Goal: Task Accomplishment & Management: Manage account settings

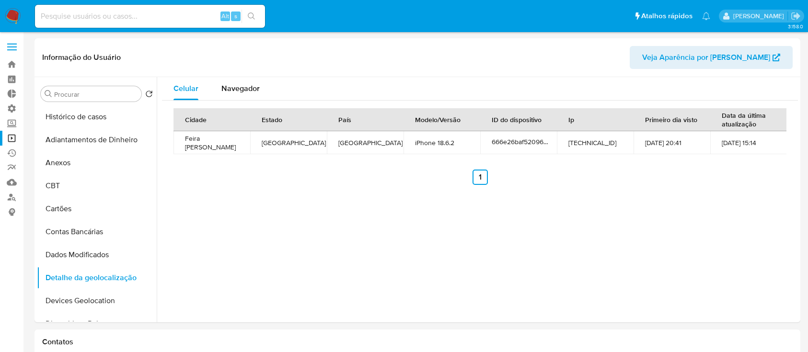
select select "10"
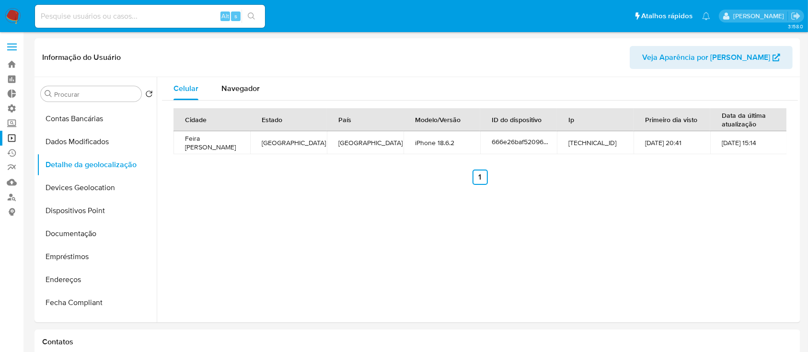
click at [10, 45] on label at bounding box center [12, 47] width 24 height 20
click at [0, 0] on input "checkbox" at bounding box center [0, 0] width 0 height 0
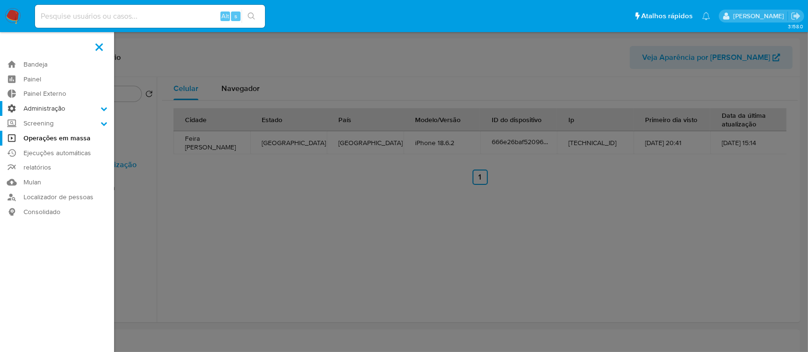
click at [103, 111] on icon at bounding box center [104, 108] width 7 height 7
click at [0, 0] on input "Administração" at bounding box center [0, 0] width 0 height 0
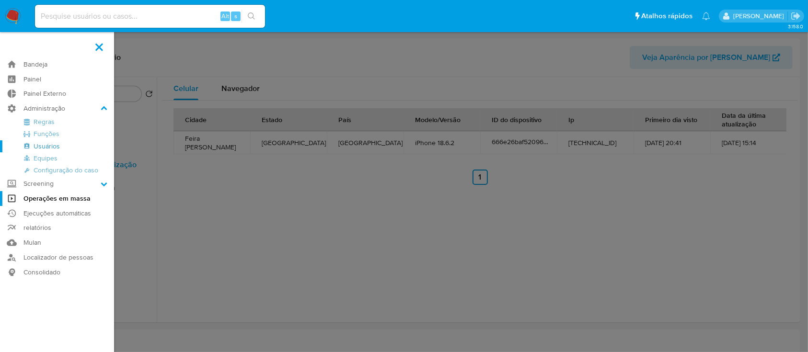
click at [52, 142] on link "Usuários" at bounding box center [57, 146] width 114 height 12
click at [51, 146] on link "Usuários" at bounding box center [57, 146] width 114 height 12
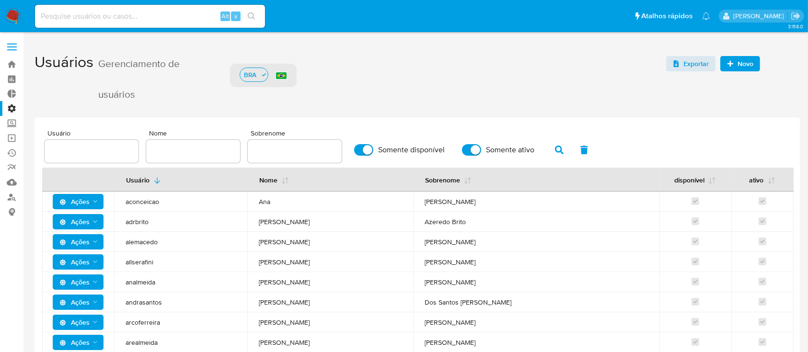
click at [738, 62] on span "Novo" at bounding box center [745, 63] width 16 height 15
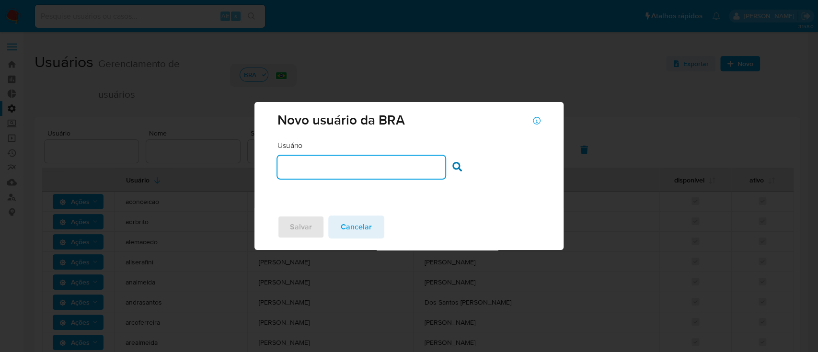
click at [352, 170] on input "text" at bounding box center [361, 167] width 168 height 12
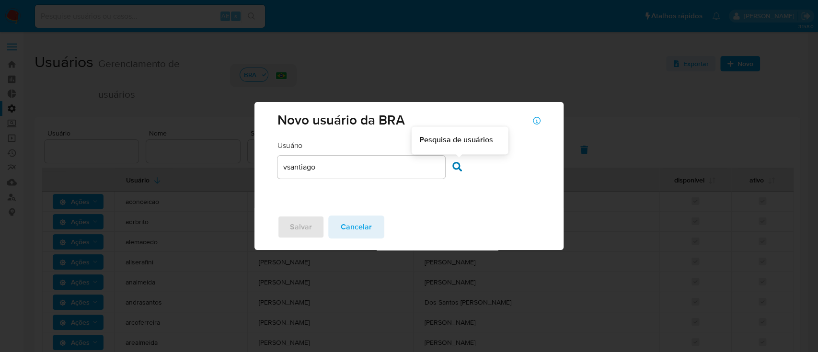
click at [458, 167] on icon at bounding box center [457, 167] width 10 height 10
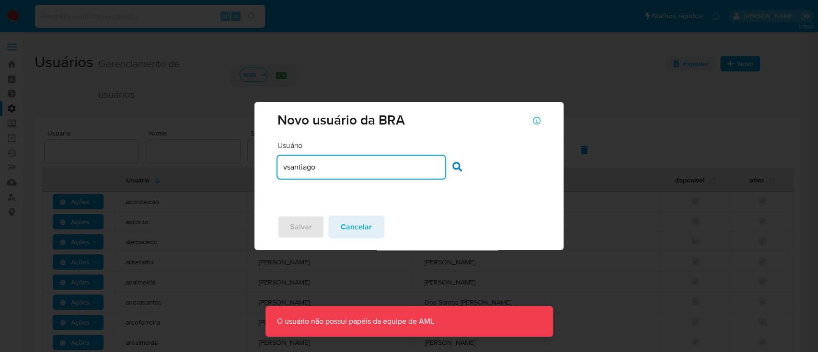
click at [363, 162] on input "vsantiago" at bounding box center [361, 167] width 168 height 12
type input "v"
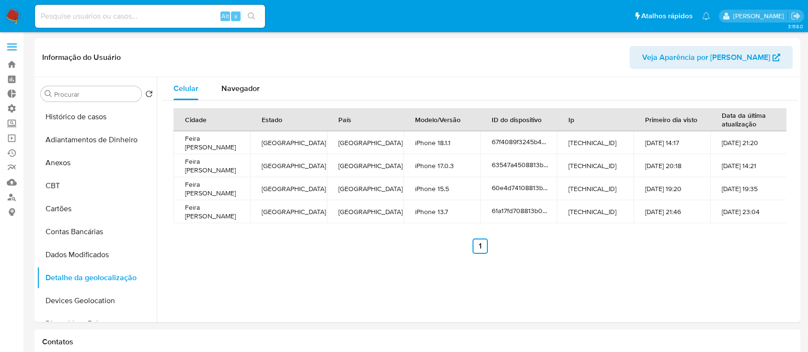
select select "10"
click at [119, 23] on div "Alt s" at bounding box center [150, 16] width 230 height 23
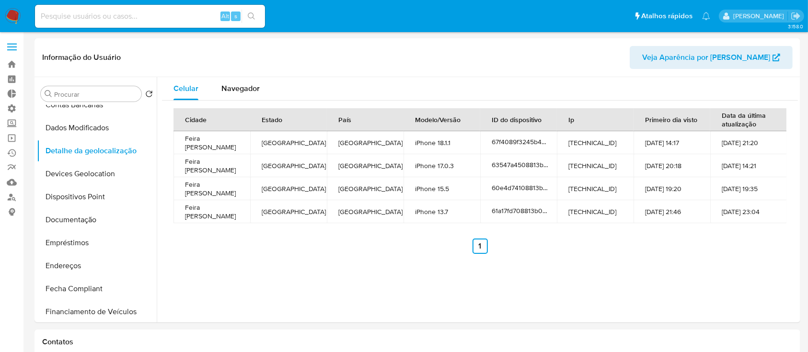
click at [112, 21] on input at bounding box center [150, 16] width 230 height 12
paste input "Sv6JWL2jDoPWrGB0zDMhXJxA"
type input "Sv6JWL2jDoPWrGB0zDMhXJxA"
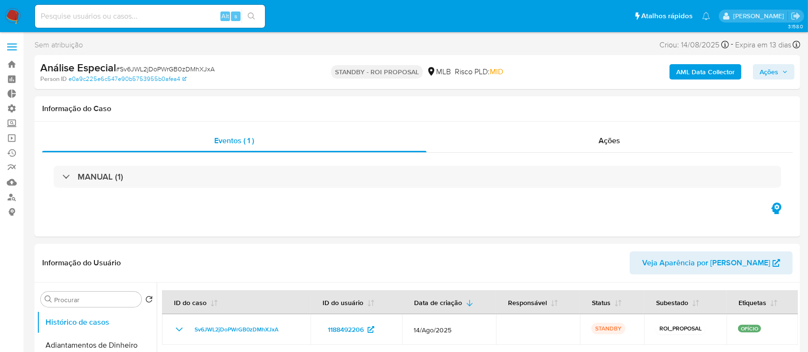
select select "10"
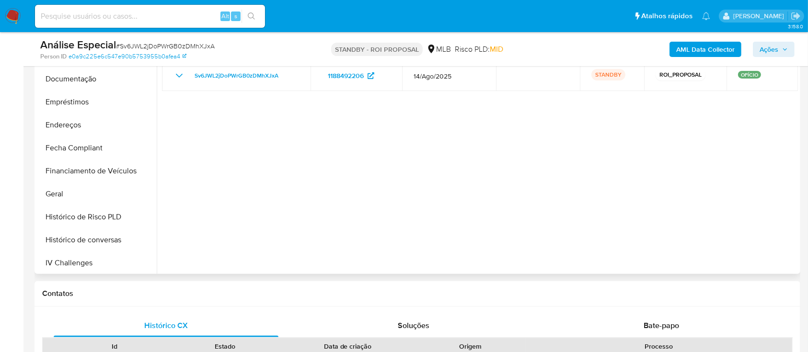
scroll to position [210, 0]
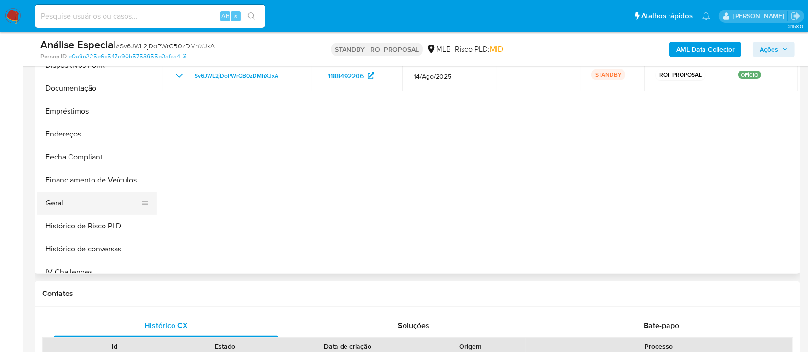
click at [66, 203] on button "Geral" at bounding box center [93, 203] width 112 height 23
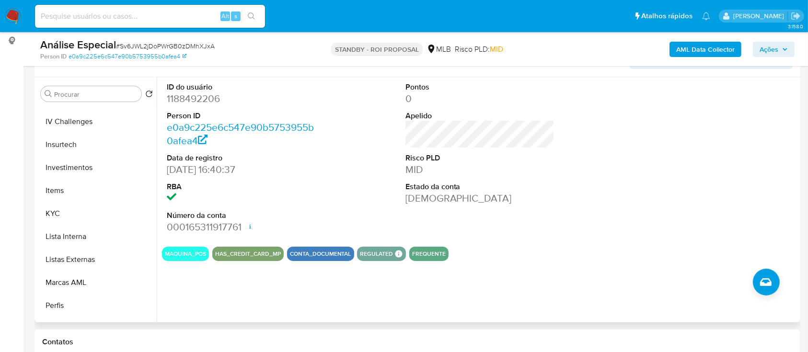
scroll to position [410, 0]
click at [75, 235] on button "Lista Interna" at bounding box center [93, 235] width 112 height 23
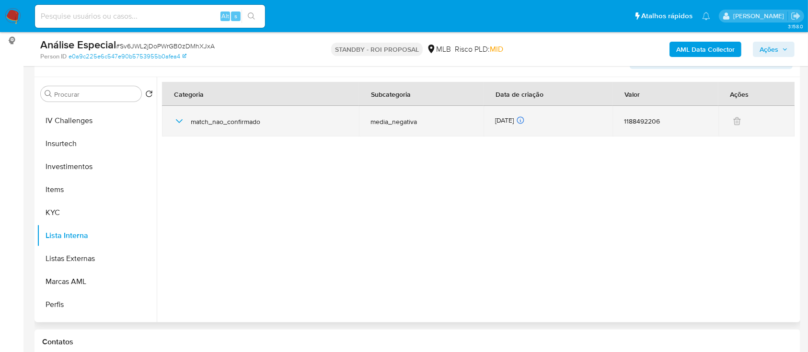
click at [173, 120] on icon "button" at bounding box center [178, 120] width 11 height 11
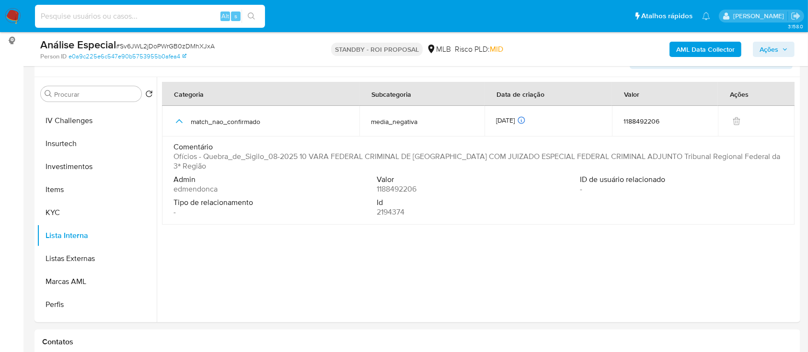
click at [123, 15] on input at bounding box center [150, 16] width 230 height 12
paste input "Sv6JWL2jDoPWrGB0zDMhXJxA"
type input "Sv6JWL2jDoPWrGB0zDMhXJxA"
click at [250, 20] on button "search-icon" at bounding box center [251, 16] width 20 height 13
drag, startPoint x: 157, startPoint y: 15, endPoint x: 32, endPoint y: -11, distance: 128.2
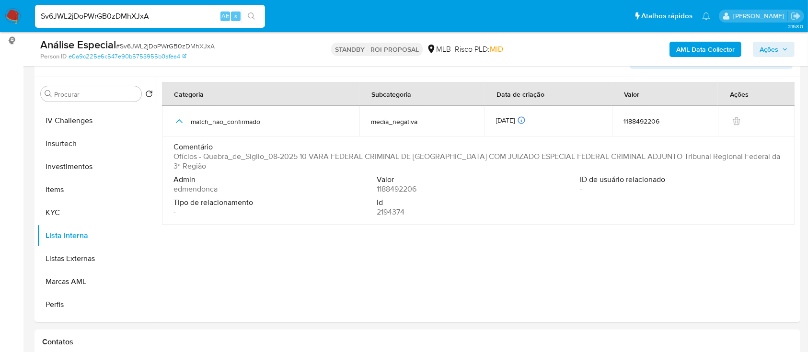
paste input "A5QTV1y2V80GSn99mMuBYlhU"
type input "A5QTV1y2V80GSn99mMuBYlhU"
click at [254, 17] on icon "search-icon" at bounding box center [252, 16] width 8 height 8
click at [249, 15] on icon "search-icon" at bounding box center [252, 16] width 8 height 8
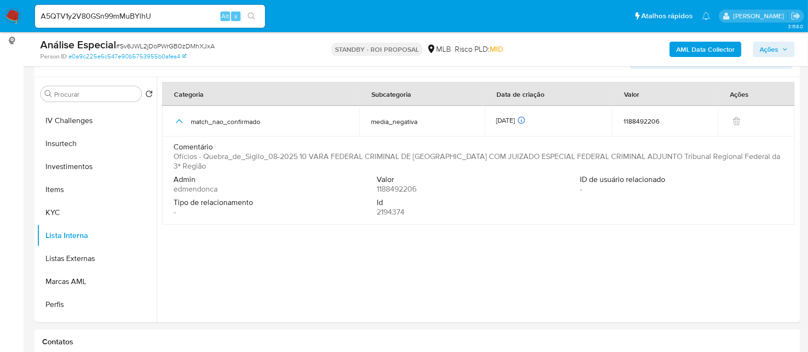
click at [249, 12] on icon "search-icon" at bounding box center [252, 16] width 8 height 8
click at [160, 17] on input "A5QTV1y2V80GSn99mMuBYlhU" at bounding box center [150, 16] width 230 height 12
click at [182, 17] on input "A5QTV1y2V80GSn99mMuBYlhU" at bounding box center [150, 16] width 230 height 12
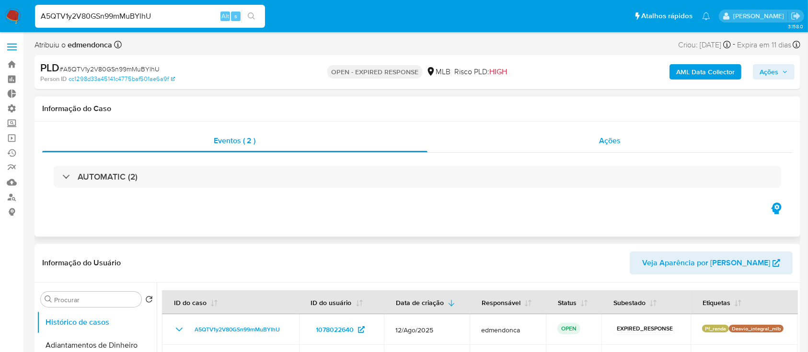
select select "10"
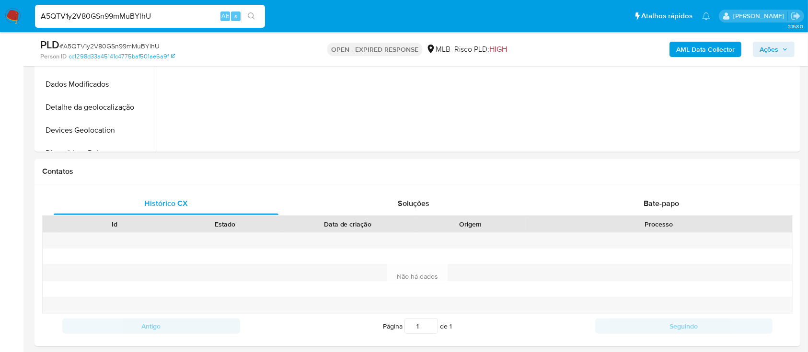
scroll to position [376, 0]
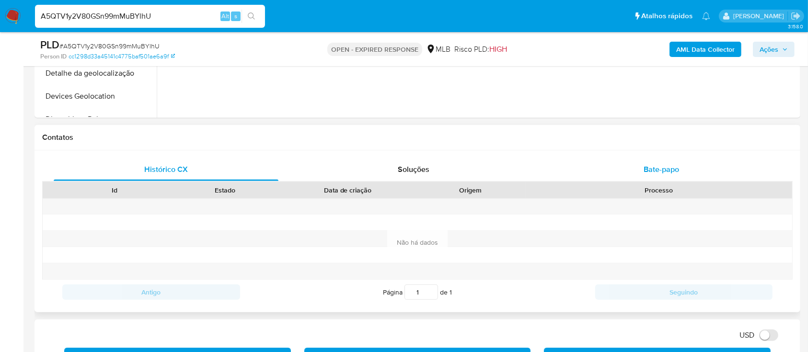
click at [658, 171] on span "Bate-papo" at bounding box center [660, 169] width 35 height 11
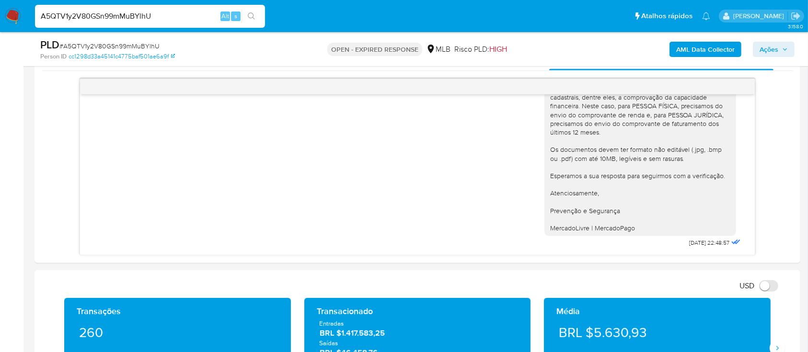
scroll to position [484, 0]
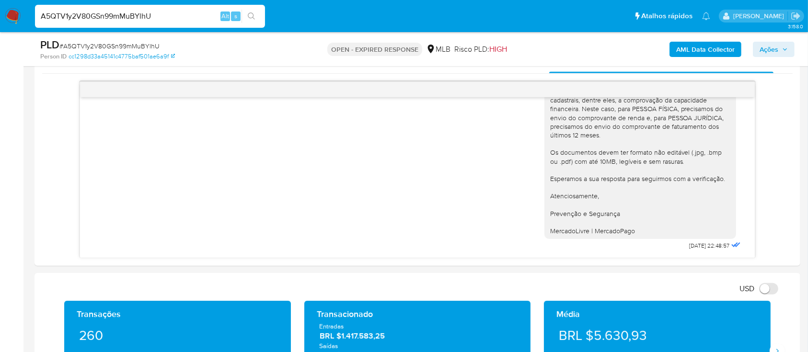
drag, startPoint x: 171, startPoint y: 16, endPoint x: 0, endPoint y: -25, distance: 175.9
paste input "GPmcAsavm26AAwoTy1ZVZdg9"
type input "GPmcAsavm26AAwoTy1ZVZdg9"
click at [248, 14] on icon "search-icon" at bounding box center [252, 16] width 8 height 8
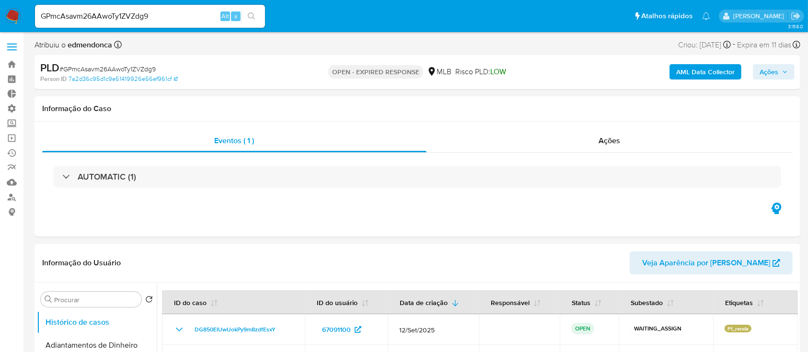
select select "10"
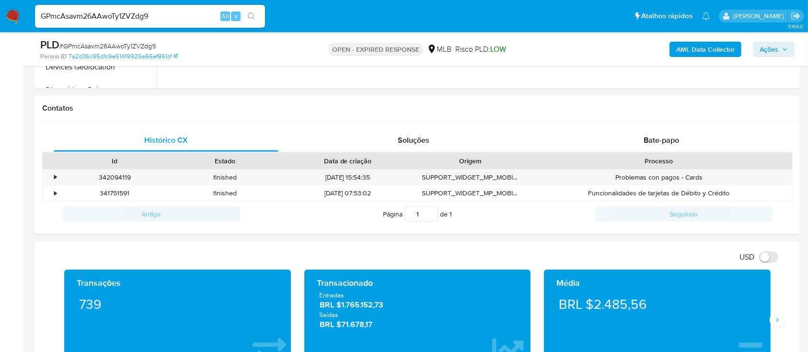
scroll to position [416, 0]
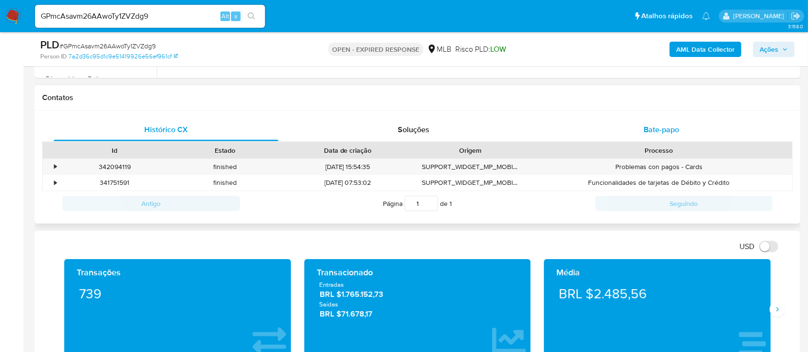
click at [660, 127] on span "Bate-papo" at bounding box center [660, 129] width 35 height 11
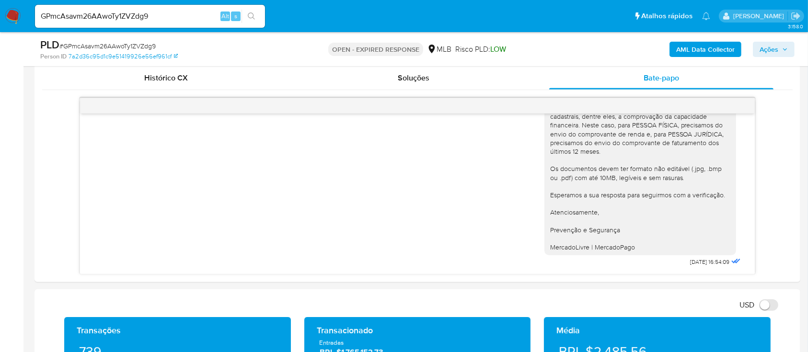
scroll to position [463, 0]
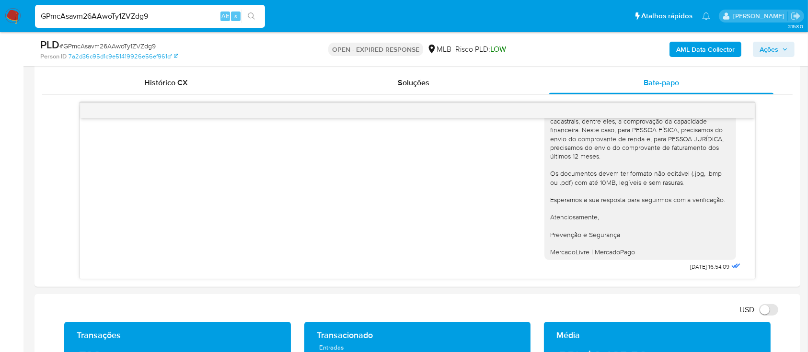
drag, startPoint x: 168, startPoint y: 13, endPoint x: 0, endPoint y: -34, distance: 174.1
paste input "HwmJmbjZaYoDe6Elv7ws9Fql"
type input "HwmJmbjZaYoDe6Elv7ws9Fql"
click at [251, 13] on icon "search-icon" at bounding box center [252, 16] width 8 height 8
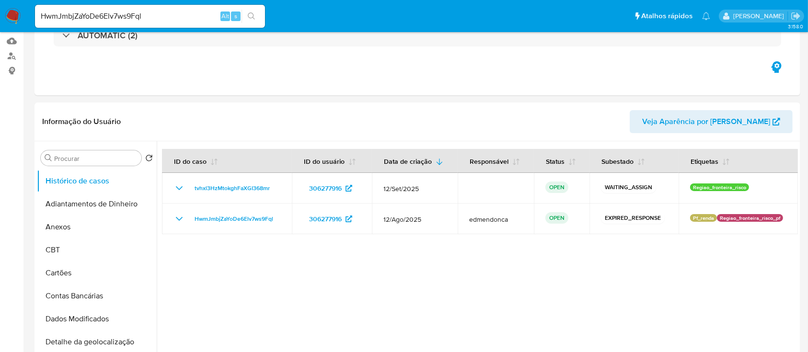
select select "10"
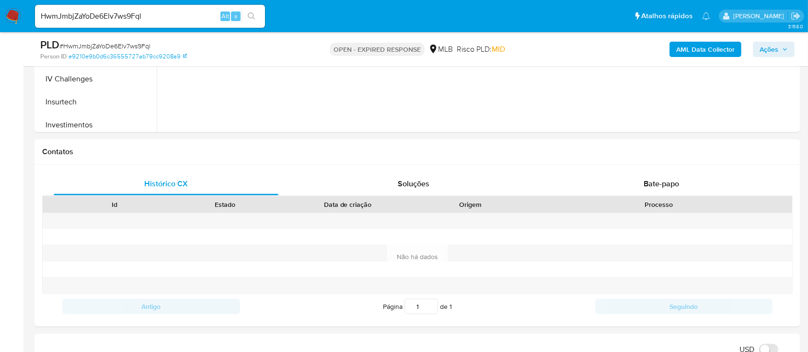
scroll to position [345, 0]
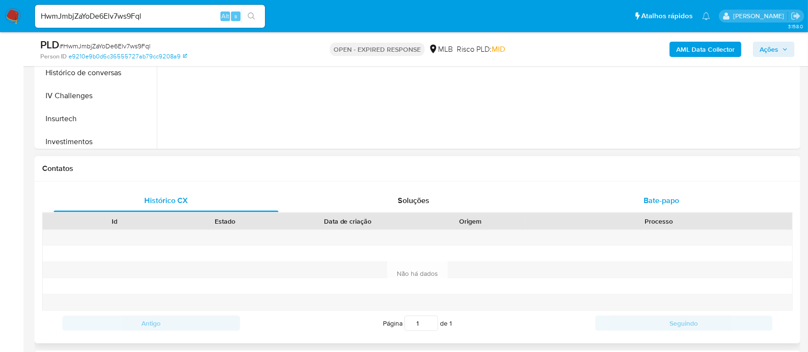
click at [651, 201] on span "Bate-papo" at bounding box center [660, 200] width 35 height 11
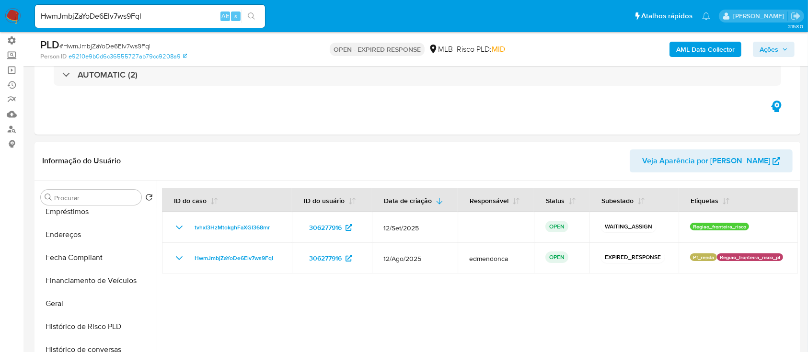
scroll to position [0, 0]
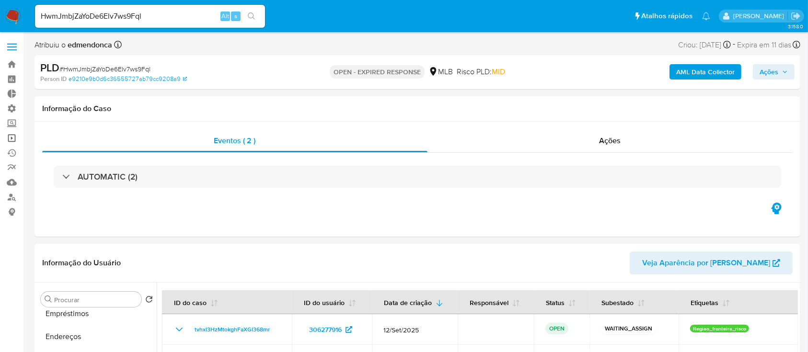
click at [11, 138] on link "Operações em massa" at bounding box center [57, 138] width 114 height 15
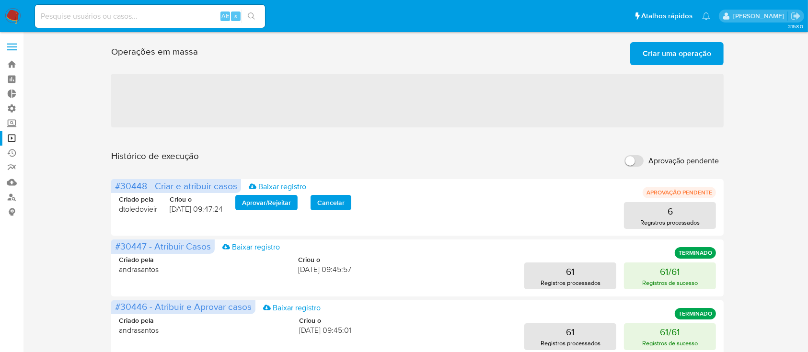
click at [675, 54] on span "Criar uma operação" at bounding box center [676, 53] width 69 height 21
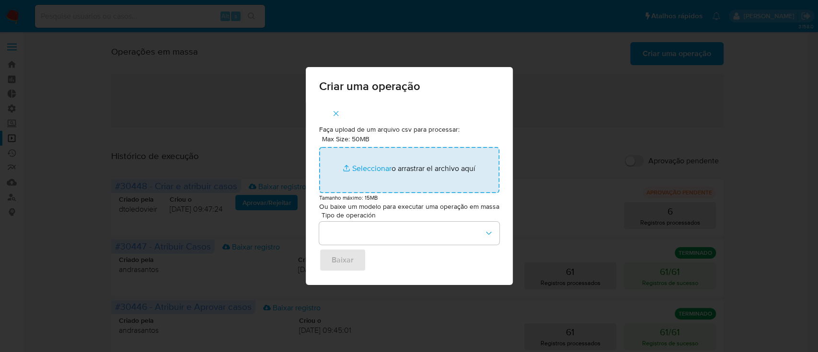
click at [375, 169] on input "Max Size: 50MB Seleccionar archivos" at bounding box center [409, 170] width 180 height 46
type input "C:\fakepath\ASSIGN_AND_CLOSE_CASE (8).csv"
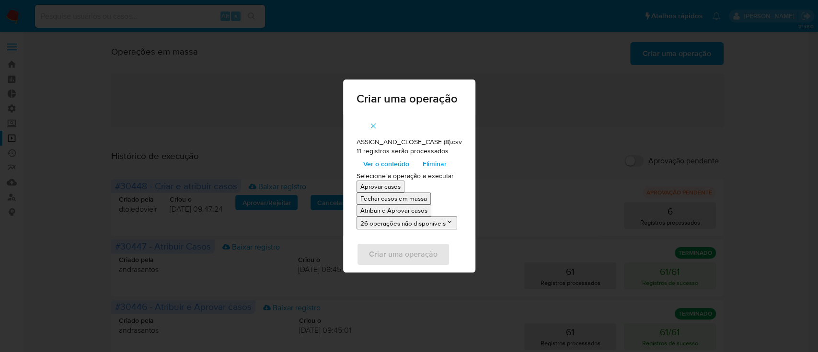
click at [394, 210] on p "Atribuir e Aprovar casos" at bounding box center [393, 210] width 67 height 9
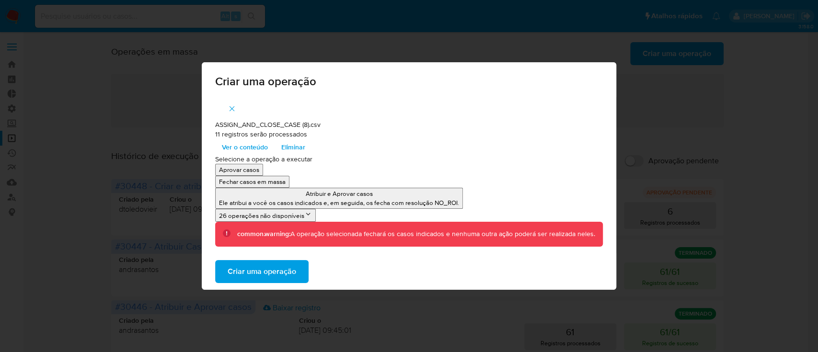
click at [254, 273] on span "Criar uma operação" at bounding box center [262, 271] width 69 height 21
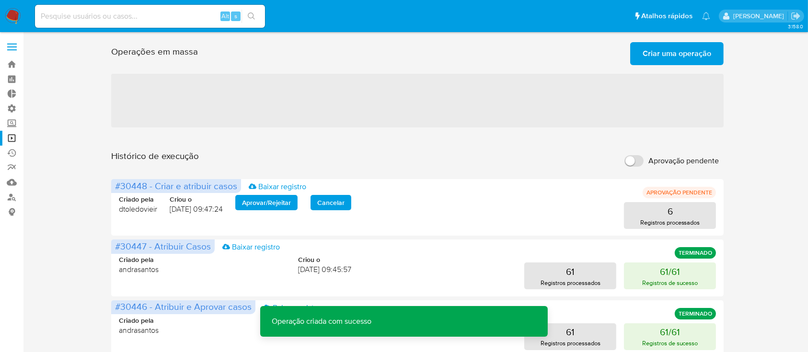
click at [659, 52] on span "Criar uma operação" at bounding box center [676, 53] width 69 height 21
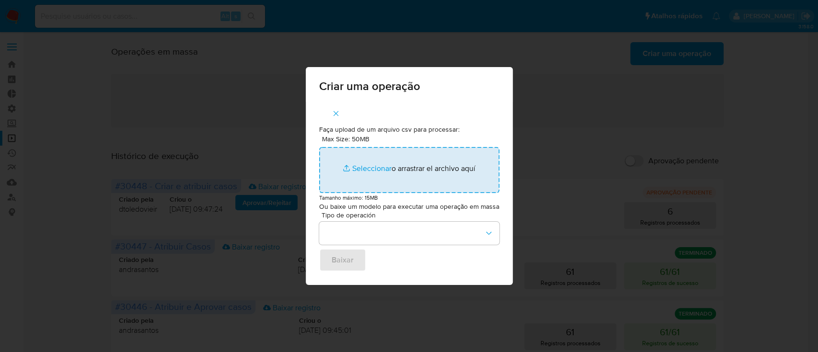
click at [367, 169] on input "Max Size: 50MB Seleccionar archivos" at bounding box center [409, 170] width 180 height 46
type input "C:\fakepath\ASSIGN_CASE (4).csv"
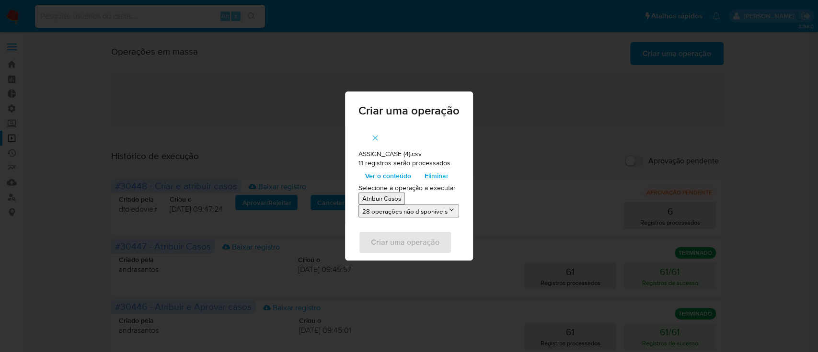
click at [377, 200] on p "Atribuir Casos" at bounding box center [381, 198] width 39 height 9
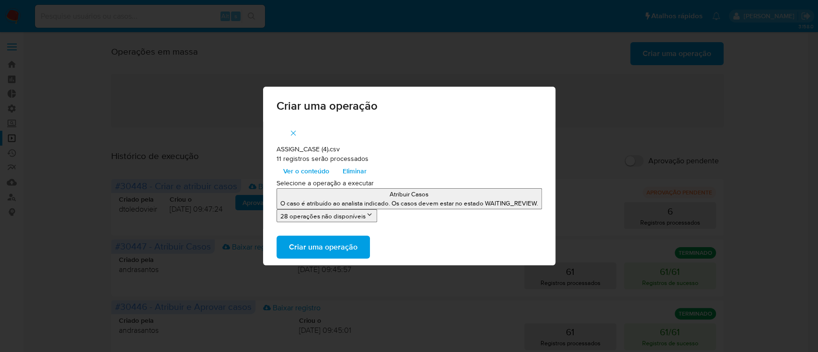
click at [344, 248] on span "Criar uma operação" at bounding box center [323, 247] width 69 height 21
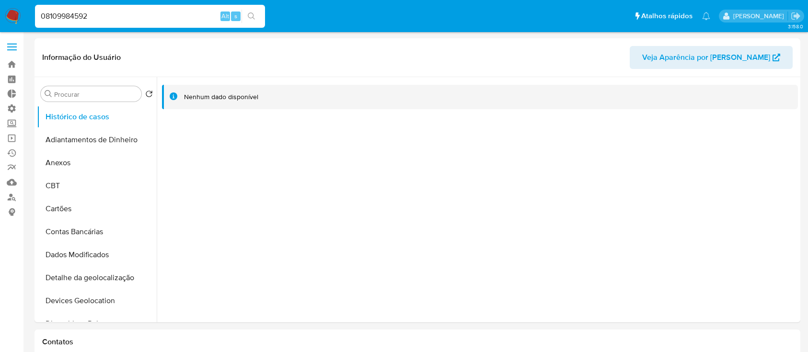
select select "10"
click at [11, 63] on link "Bandeja" at bounding box center [57, 64] width 114 height 15
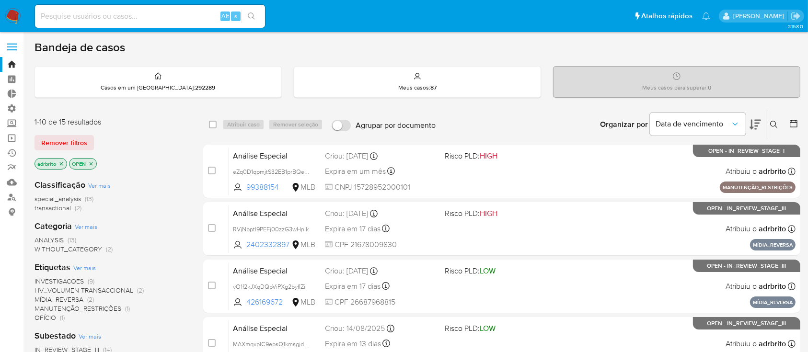
click at [770, 125] on icon at bounding box center [773, 124] width 7 height 7
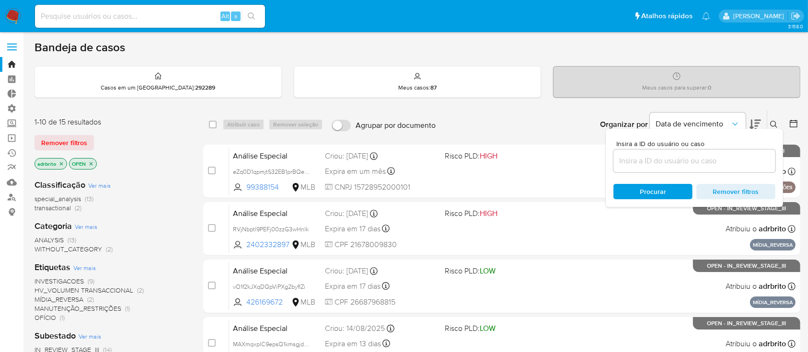
click at [701, 157] on input at bounding box center [694, 161] width 162 height 12
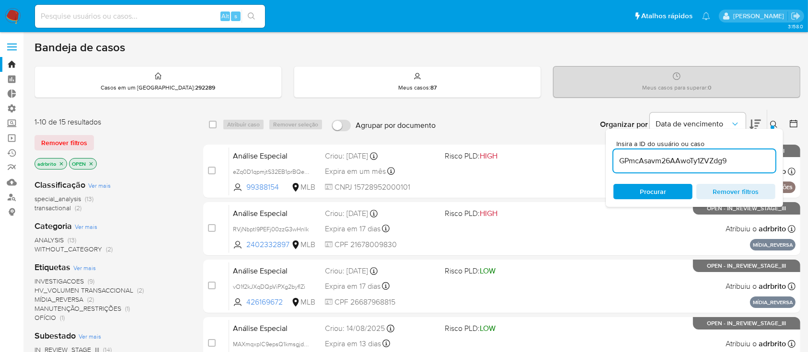
type input "GPmcAsavm26AAwoTy1ZVZdg9"
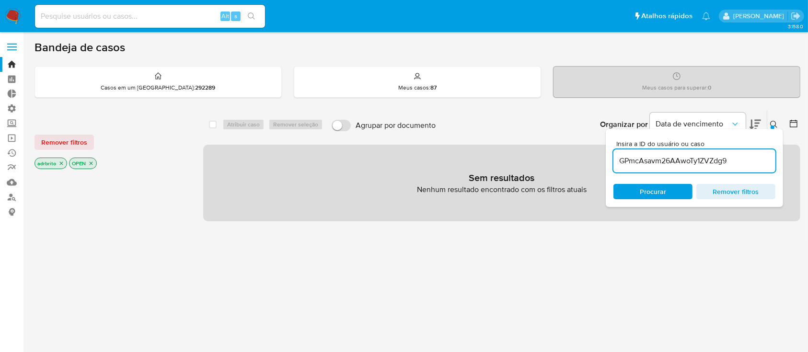
click at [774, 125] on icon at bounding box center [773, 124] width 7 height 7
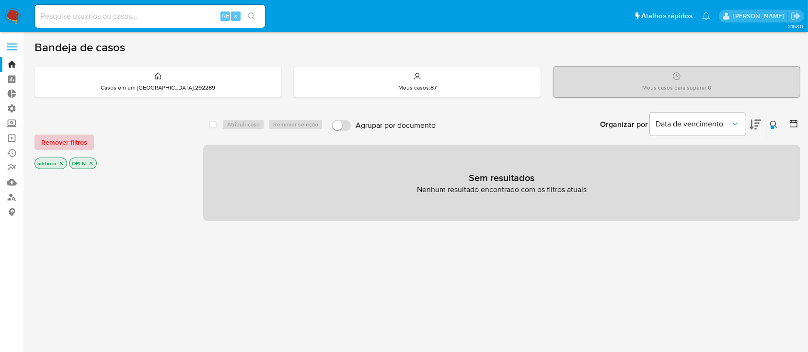
click at [64, 139] on span "Remover filtros" at bounding box center [64, 142] width 46 height 13
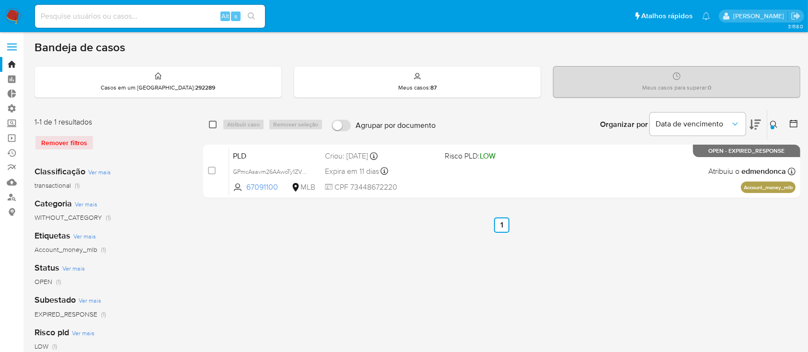
click at [211, 123] on input "checkbox" at bounding box center [213, 125] width 8 height 8
checkbox input "true"
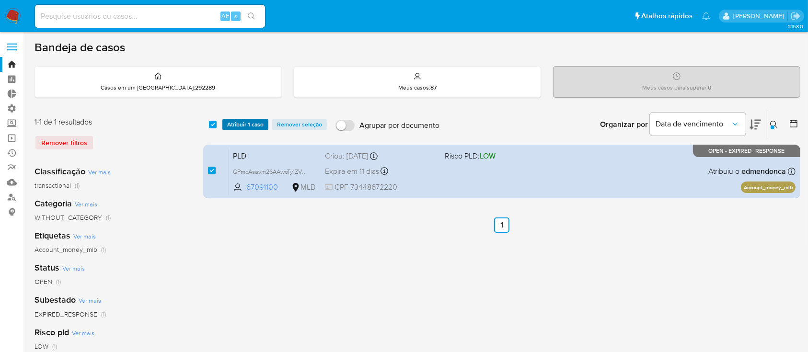
click at [232, 124] on span "Atribuir 1 caso" at bounding box center [245, 125] width 36 height 10
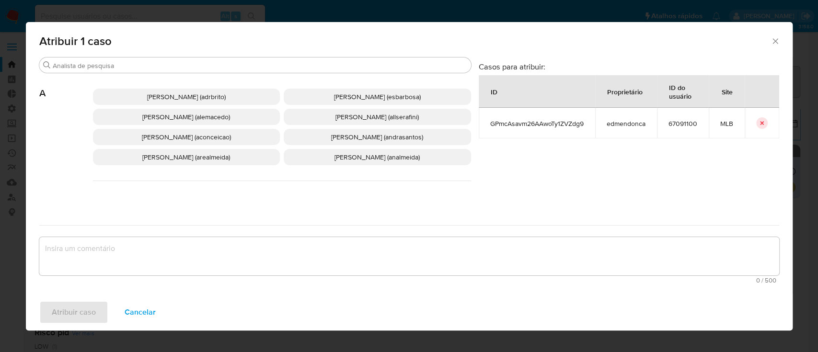
click at [202, 97] on span "Adriano Azeredo Brito (adrbrito)" at bounding box center [186, 97] width 79 height 10
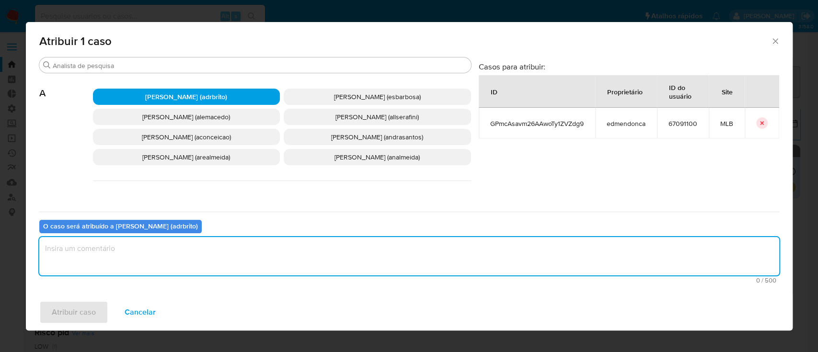
click at [153, 255] on textarea "assign-modal" at bounding box center [409, 256] width 740 height 38
type textarea "ok"
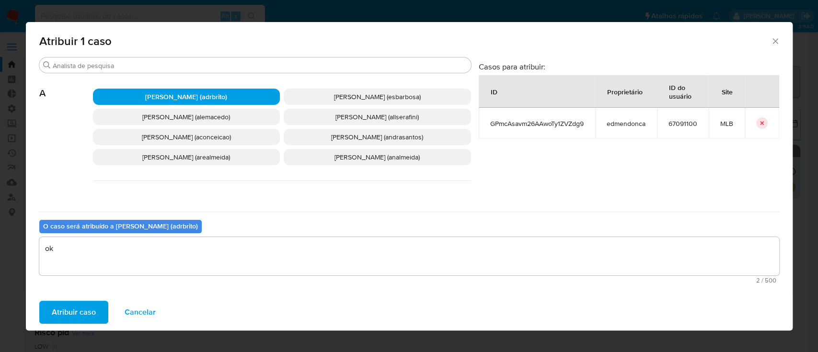
click at [89, 313] on span "Atribuir caso" at bounding box center [74, 312] width 44 height 21
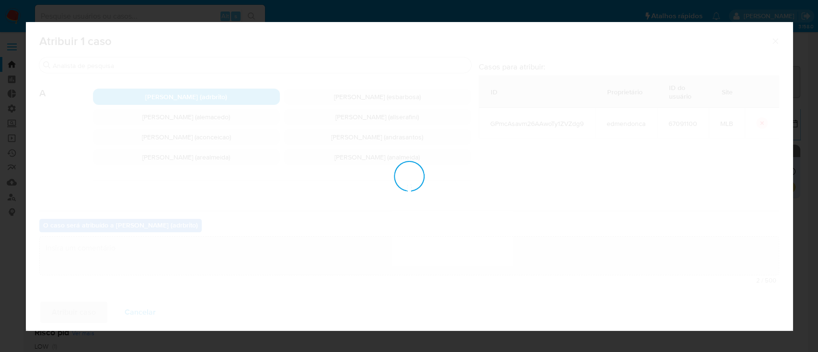
checkbox input "false"
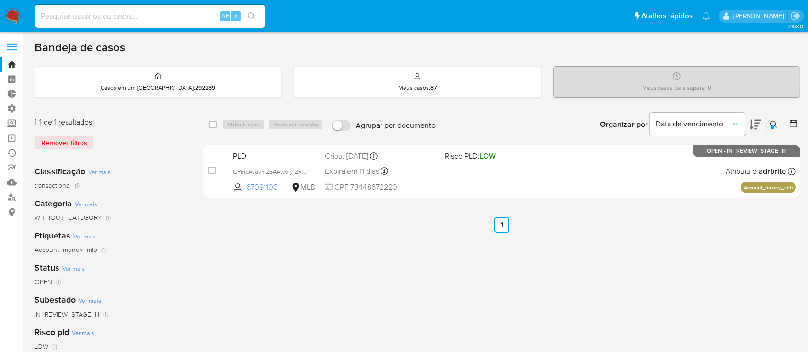
click at [775, 125] on icon at bounding box center [773, 124] width 7 height 7
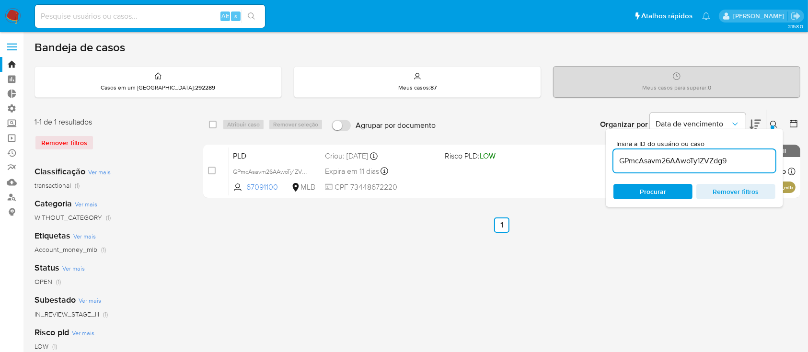
drag, startPoint x: 732, startPoint y: 159, endPoint x: 607, endPoint y: 141, distance: 126.3
click at [607, 141] on div "Insira a ID do usuário ou caso GPmcAsavm26AAwoTy1ZVZdg9 Procurar Remover filtros" at bounding box center [693, 168] width 177 height 78
type input "A5QTV1y2V80GSn99mMuBYlhU"
click at [777, 129] on div "Insira a ID do usuário ou caso A5QTV1y2V80GSn99mMuBYlhU Procurar Remover filtros" at bounding box center [693, 168] width 177 height 78
click at [771, 126] on div at bounding box center [772, 128] width 4 height 4
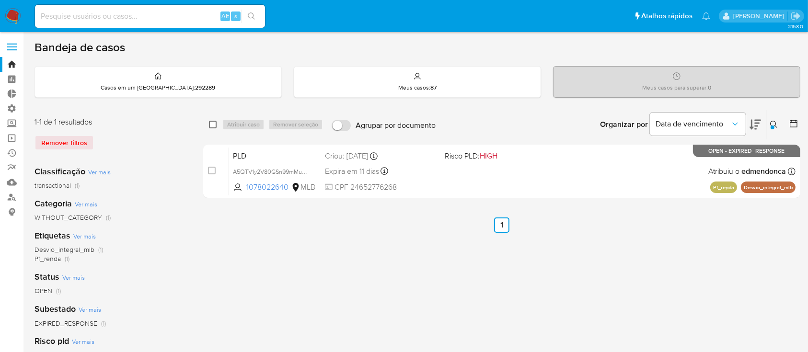
click at [212, 123] on input "checkbox" at bounding box center [213, 125] width 8 height 8
checkbox input "true"
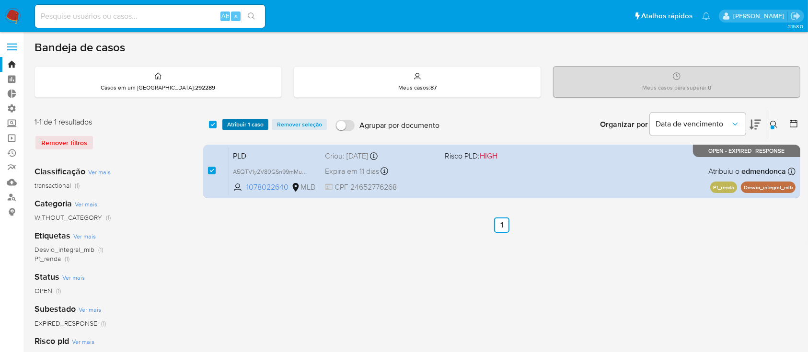
click at [240, 126] on span "Atribuir 1 caso" at bounding box center [245, 125] width 36 height 10
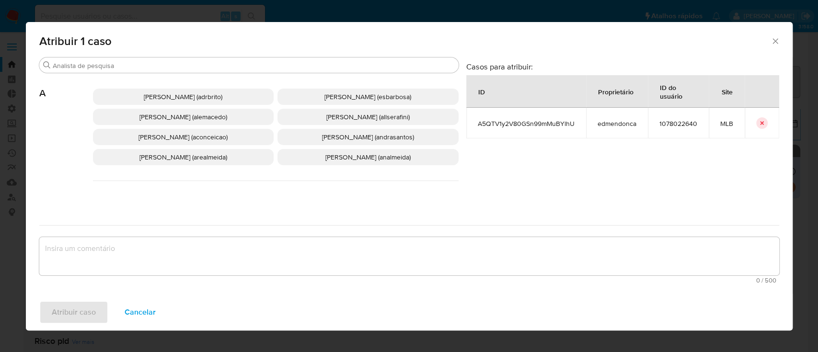
click at [182, 94] on span "Adriano Azeredo Brito (adrbrito)" at bounding box center [183, 97] width 79 height 10
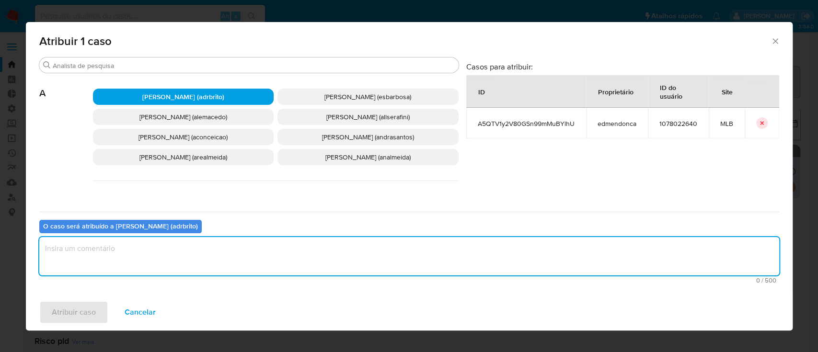
click at [126, 258] on textarea "assign-modal" at bounding box center [409, 256] width 740 height 38
type textarea "ok"
click at [85, 312] on span "Atribuir caso" at bounding box center [74, 312] width 44 height 21
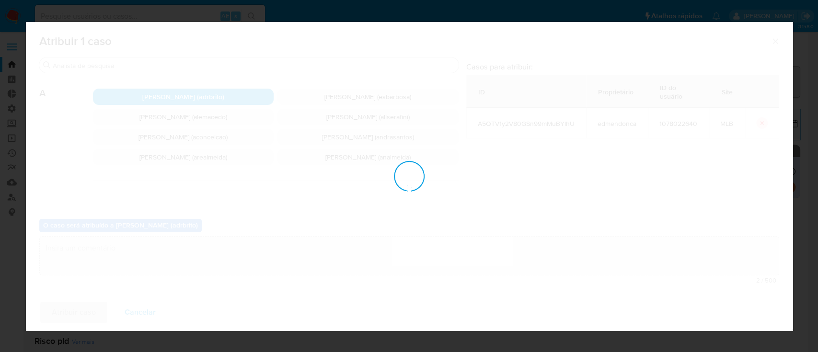
checkbox input "false"
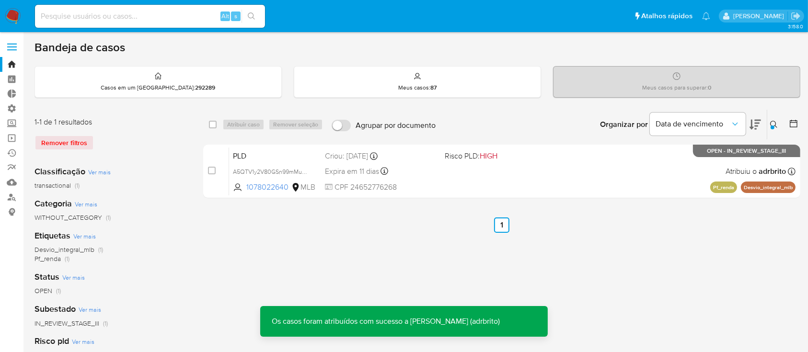
click at [774, 124] on icon at bounding box center [774, 125] width 8 height 8
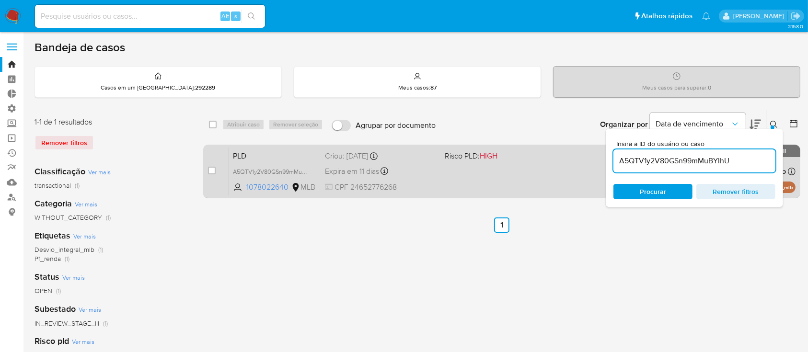
drag, startPoint x: 737, startPoint y: 163, endPoint x: 602, endPoint y: 151, distance: 135.6
click at [602, 151] on div "select-all-cases-checkbox Atribuir caso Remover seleção Agrupar por documento O…" at bounding box center [501, 155] width 597 height 93
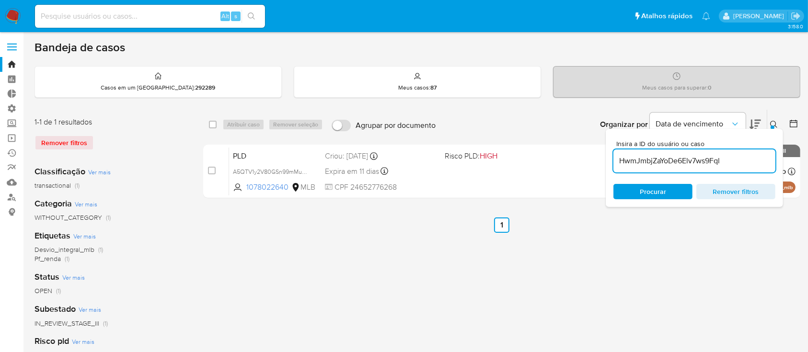
type input "HwmJmbjZaYoDe6Elv7ws9Fql"
click at [776, 122] on icon at bounding box center [774, 125] width 8 height 8
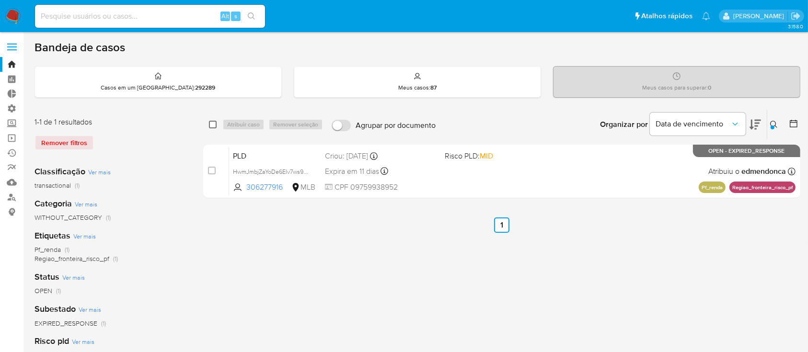
click at [210, 121] on input "checkbox" at bounding box center [213, 125] width 8 height 8
checkbox input "true"
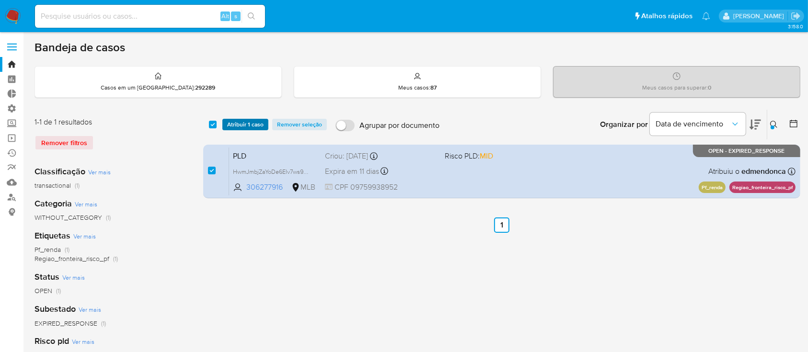
click at [229, 124] on span "Atribuir 1 caso" at bounding box center [245, 125] width 36 height 10
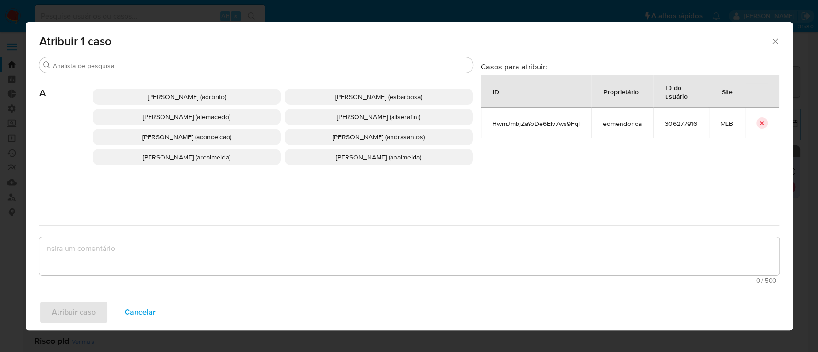
click at [202, 97] on span "Adriano Azeredo Brito (adrbrito)" at bounding box center [187, 97] width 79 height 10
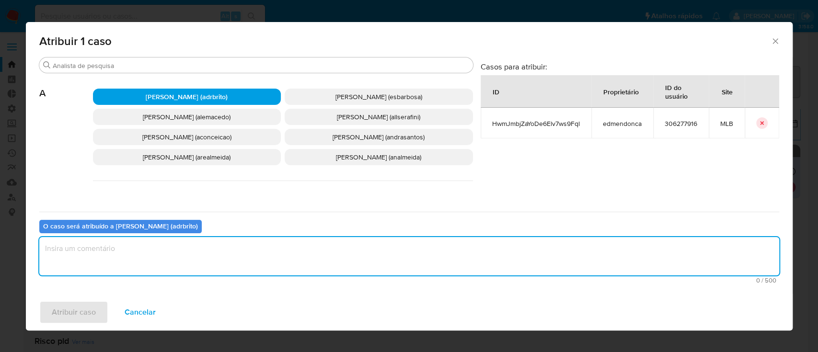
click at [101, 250] on textarea "assign-modal" at bounding box center [409, 256] width 740 height 38
type textarea "ok"
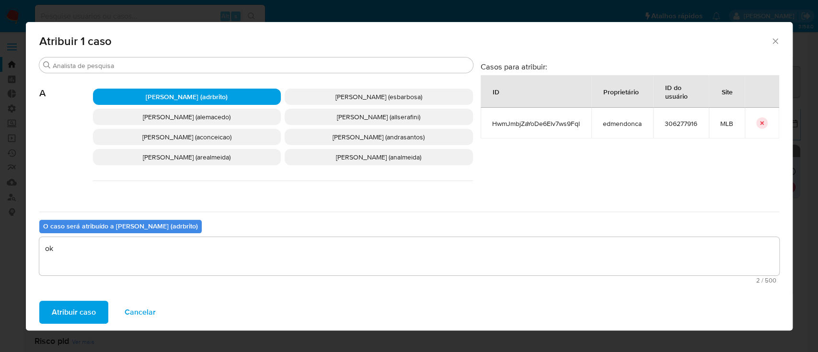
click at [67, 308] on span "Atribuir caso" at bounding box center [74, 312] width 44 height 21
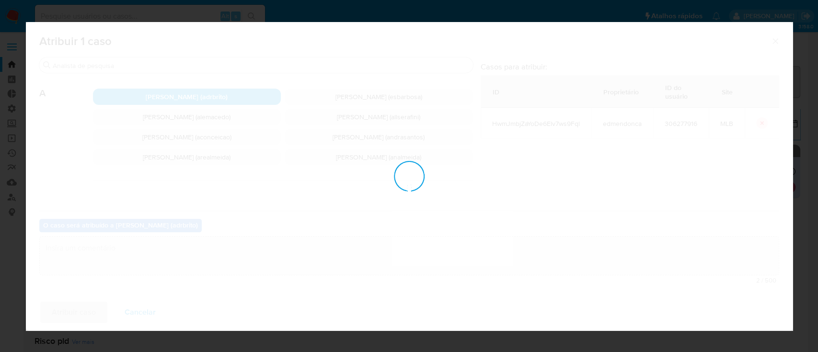
checkbox input "false"
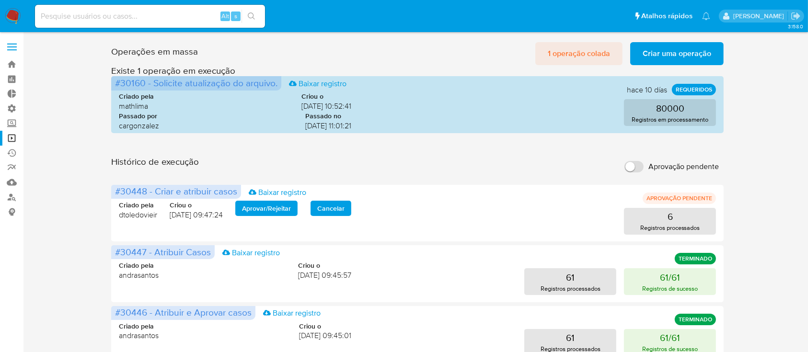
drag, startPoint x: 533, startPoint y: 213, endPoint x: 569, endPoint y: 52, distance: 164.5
click at [569, 52] on span "1 operação colada" at bounding box center [579, 53] width 62 height 21
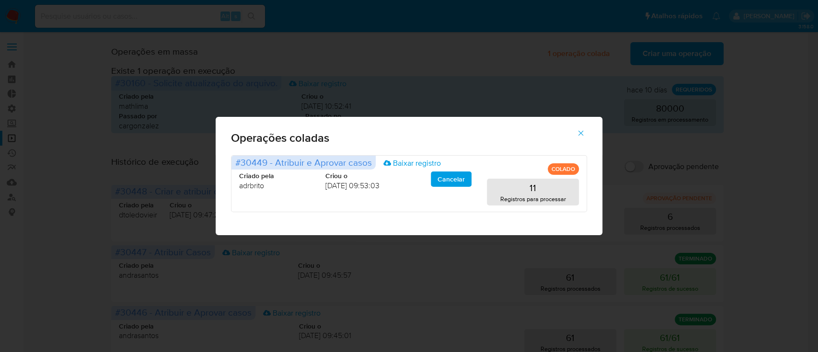
click at [581, 133] on icon "button" at bounding box center [580, 133] width 9 height 9
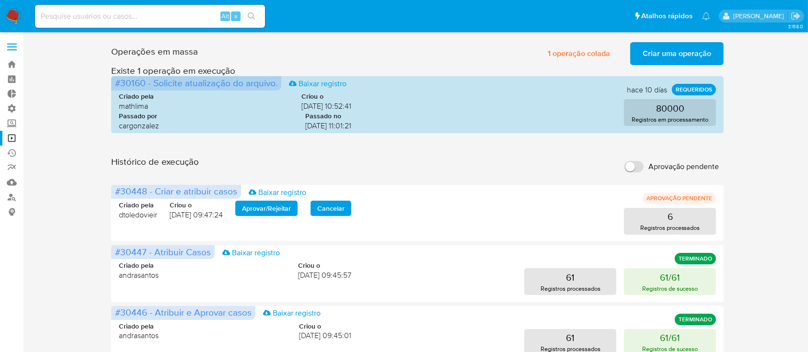
click at [635, 163] on input "Aprovação pendente" at bounding box center [633, 166] width 19 height 11
checkbox input "true"
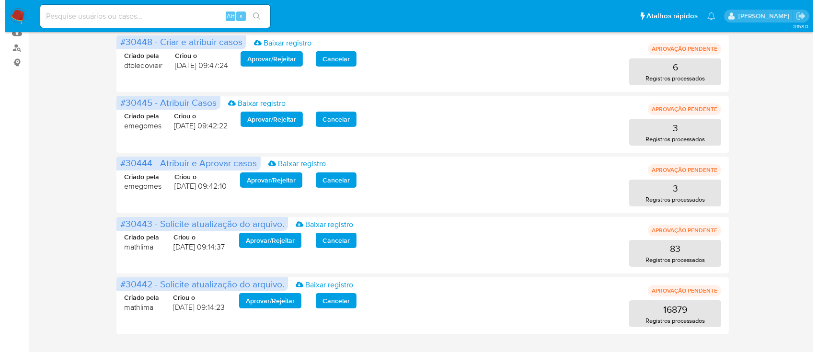
scroll to position [150, 0]
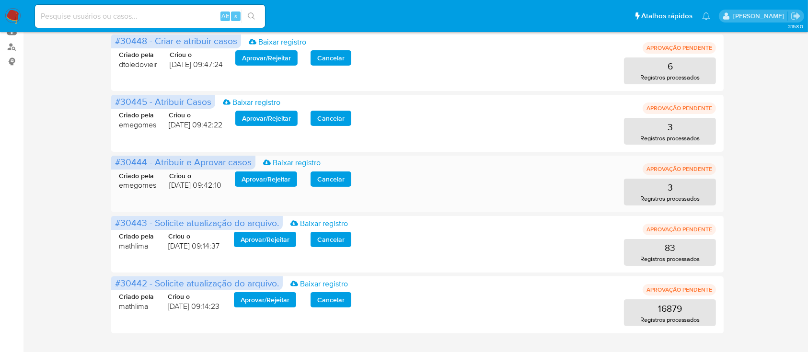
click at [261, 181] on span "Aprovar / Rejeitar" at bounding box center [265, 178] width 49 height 13
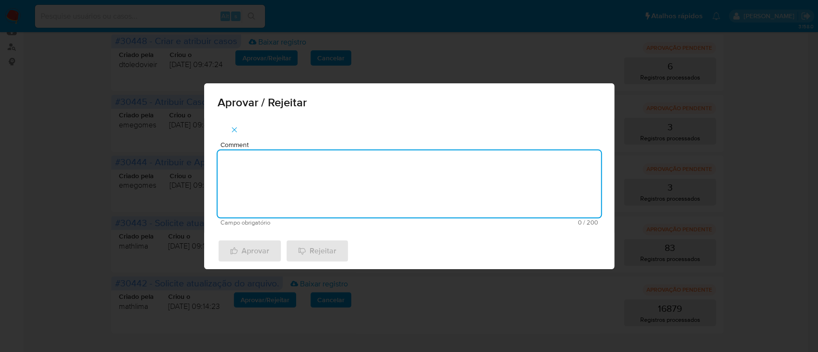
click at [291, 195] on textarea "Comment" at bounding box center [408, 183] width 383 height 67
type textarea "ok"
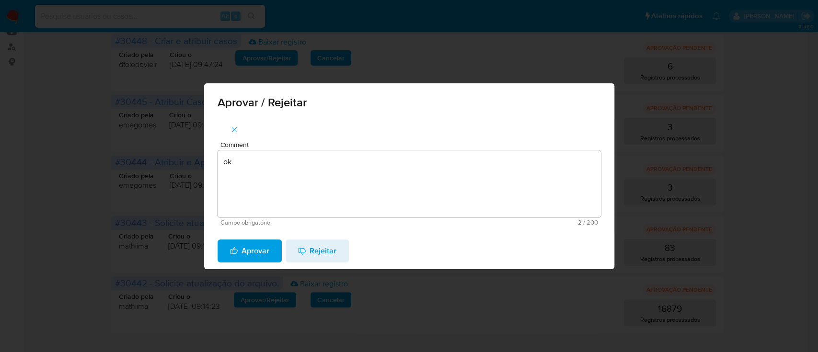
click at [245, 243] on span "Aprovar" at bounding box center [249, 250] width 39 height 21
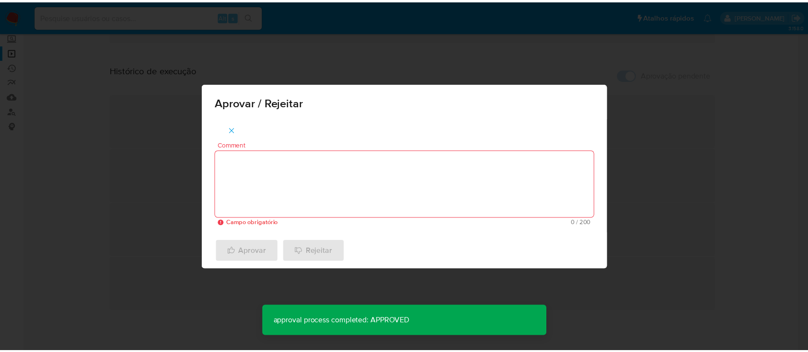
scroll to position [88, 0]
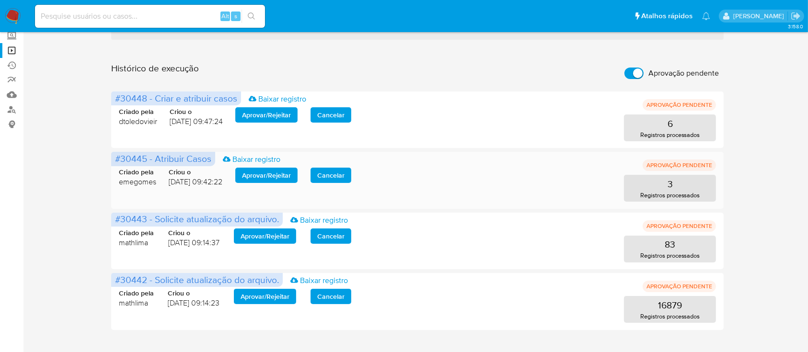
click at [255, 171] on span "Aprovar / Rejeitar" at bounding box center [266, 175] width 49 height 13
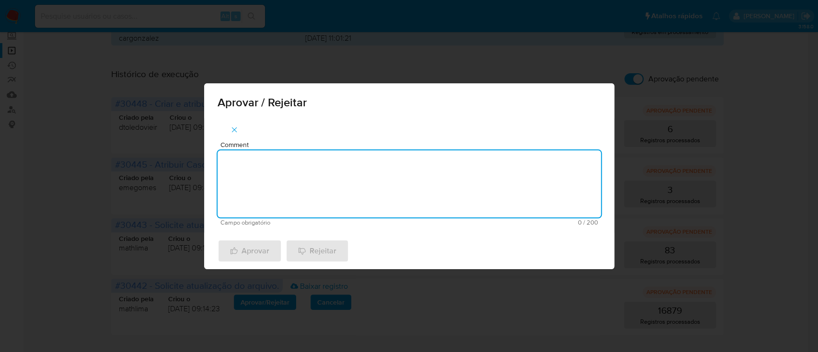
click at [265, 175] on textarea "Comment" at bounding box center [408, 183] width 383 height 67
type textarea "ok"
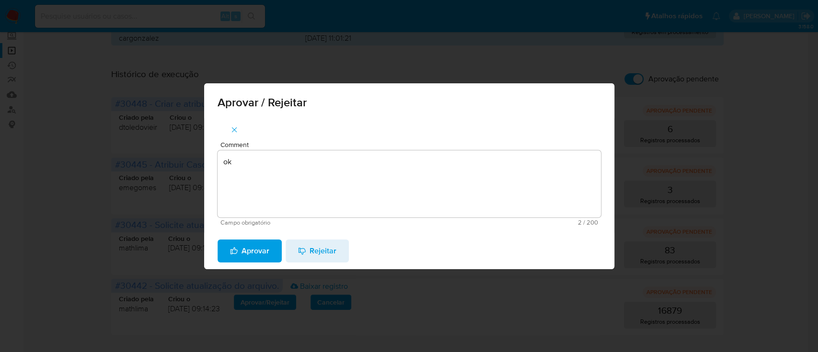
click at [248, 243] on span "Aprovar" at bounding box center [249, 250] width 39 height 21
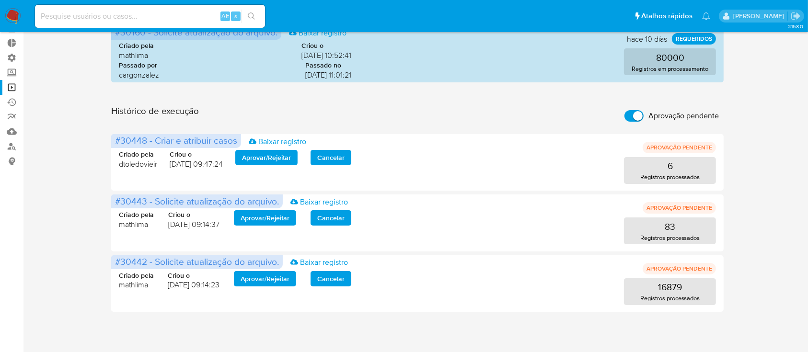
scroll to position [50, 0]
click at [633, 113] on input "Aprovação pendente" at bounding box center [633, 116] width 19 height 11
checkbox input "false"
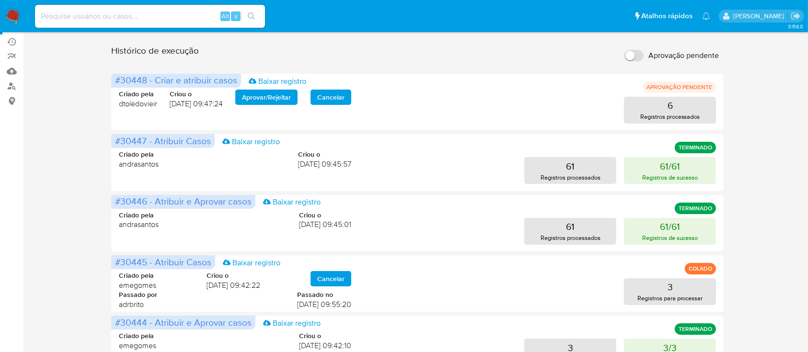
scroll to position [120, 0]
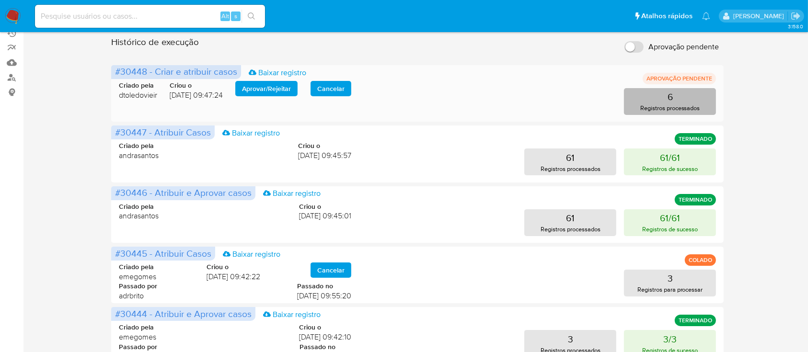
click at [689, 109] on p "Registros processados" at bounding box center [670, 107] width 60 height 9
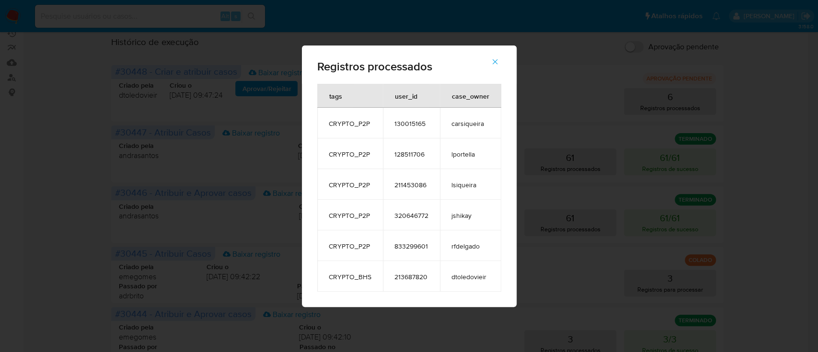
click at [498, 59] on icon "button" at bounding box center [495, 61] width 9 height 9
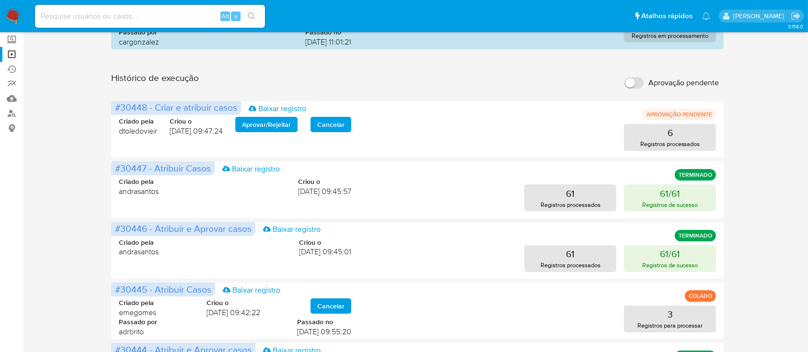
scroll to position [78, 0]
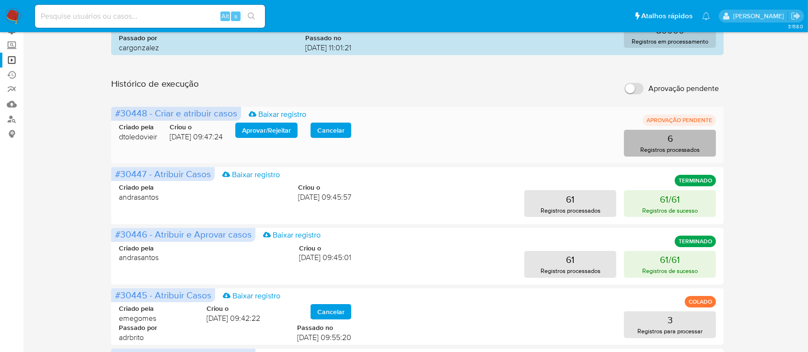
click at [685, 138] on button "6 Registros processados" at bounding box center [670, 143] width 92 height 27
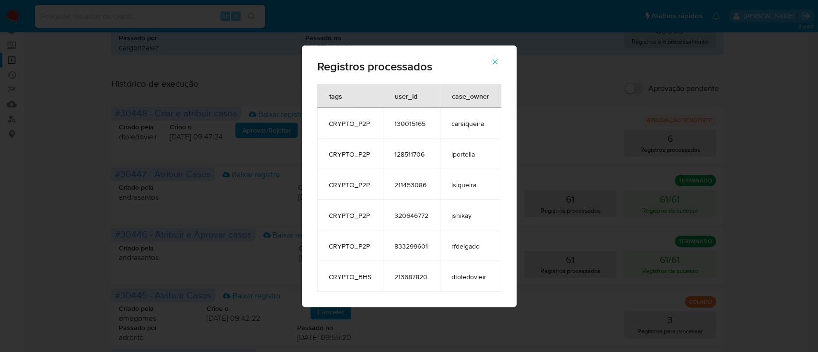
click at [491, 61] on icon "button" at bounding box center [495, 61] width 9 height 9
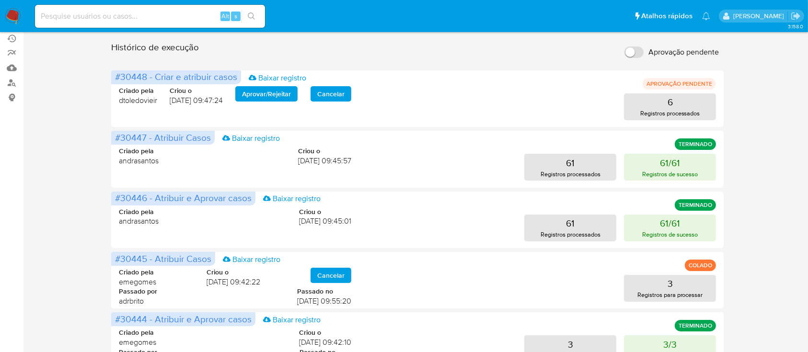
scroll to position [0, 0]
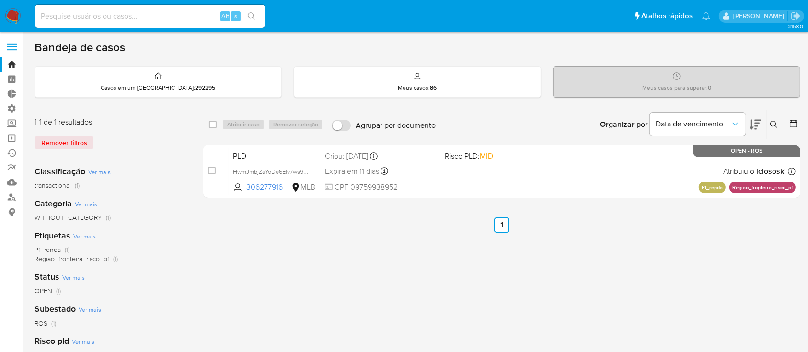
click at [16, 46] on span at bounding box center [12, 46] width 10 height 1
click at [0, 0] on input "checkbox" at bounding box center [0, 0] width 0 height 0
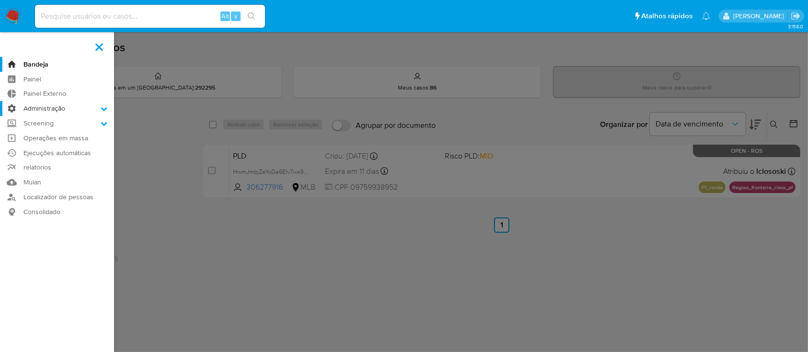
click at [103, 107] on icon at bounding box center [104, 108] width 7 height 7
click at [0, 0] on input "Administração" at bounding box center [0, 0] width 0 height 0
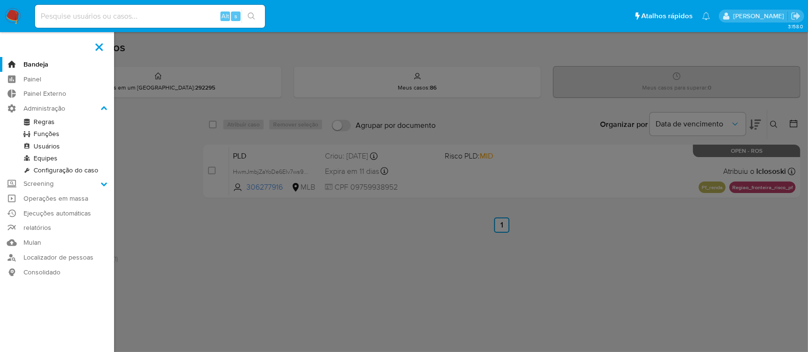
click at [50, 146] on link "Usuários" at bounding box center [57, 146] width 114 height 12
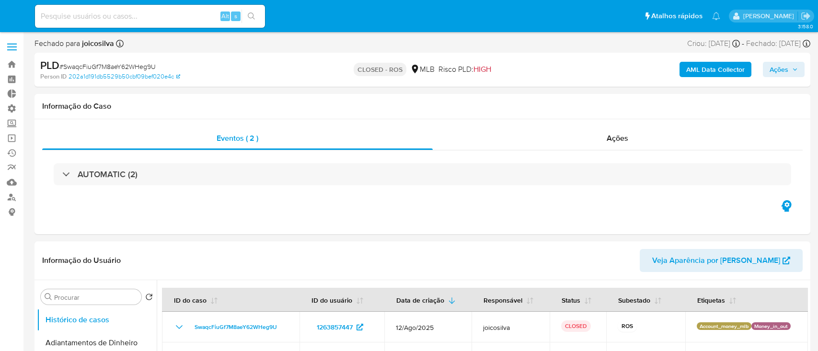
select select "10"
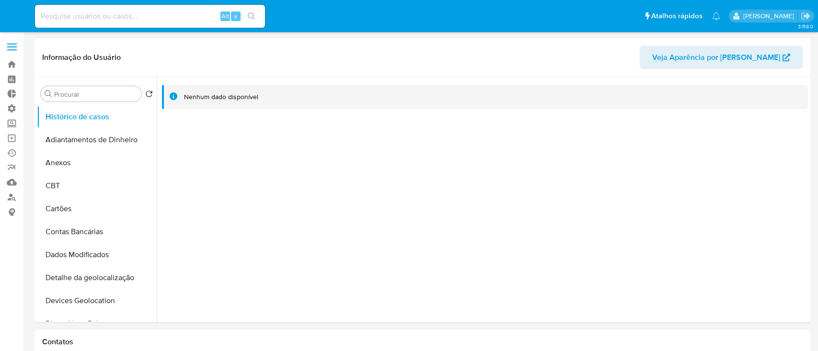
select select "10"
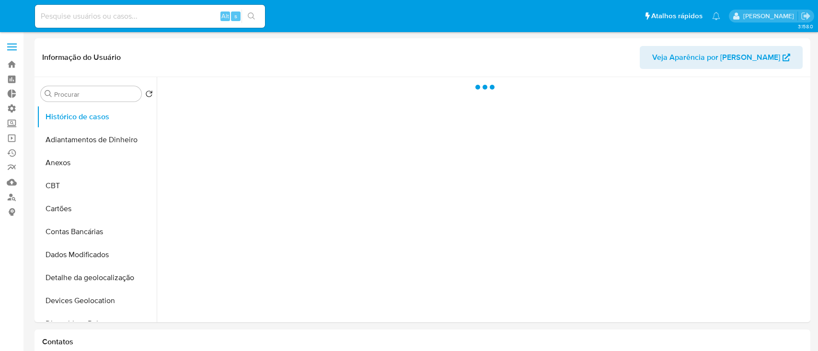
select select "10"
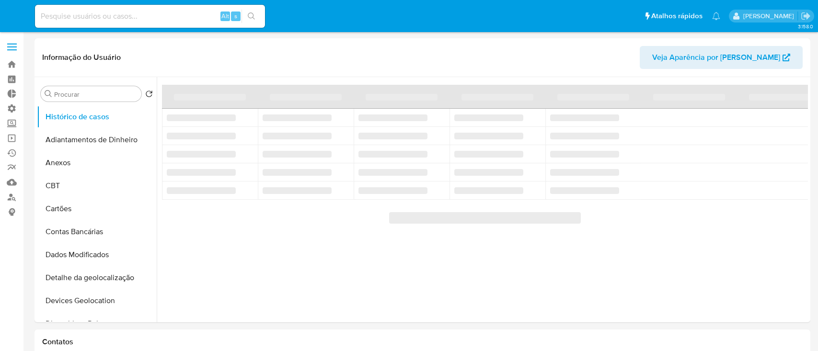
select select "10"
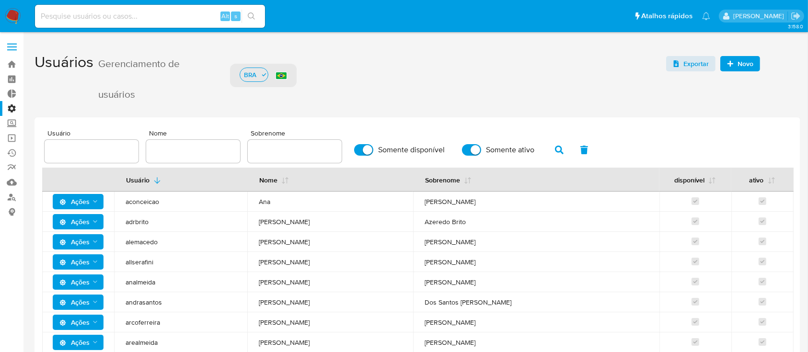
click at [741, 63] on span "Novo" at bounding box center [745, 63] width 16 height 15
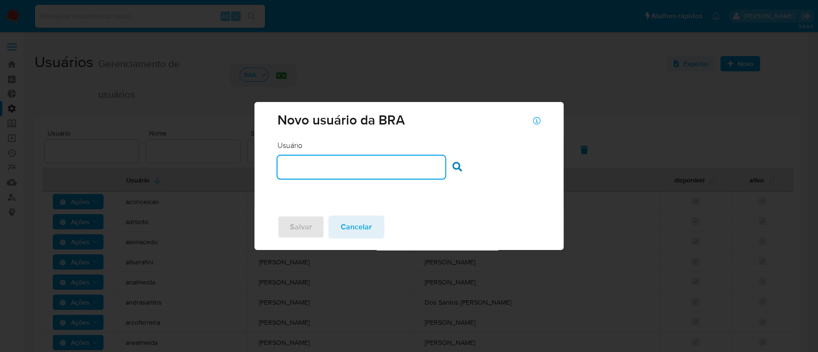
click at [372, 168] on input "text" at bounding box center [361, 167] width 168 height 12
type input "vsantiago"
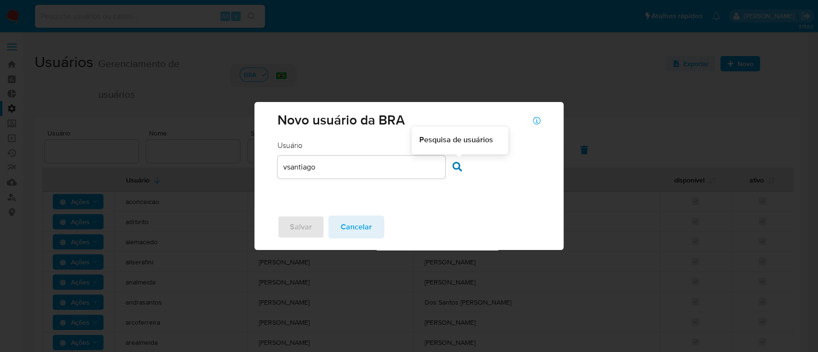
click at [457, 168] on icon at bounding box center [457, 167] width 10 height 10
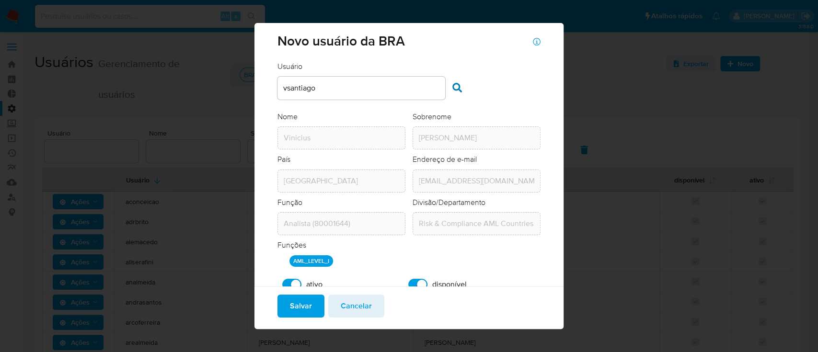
drag, startPoint x: 552, startPoint y: 135, endPoint x: 548, endPoint y: 186, distance: 51.4
click at [548, 186] on div "Usuário Usuário vsantiago Pesquisa de usuários Nome Nome Vinicius Sobrenome Sob…" at bounding box center [408, 189] width 308 height 256
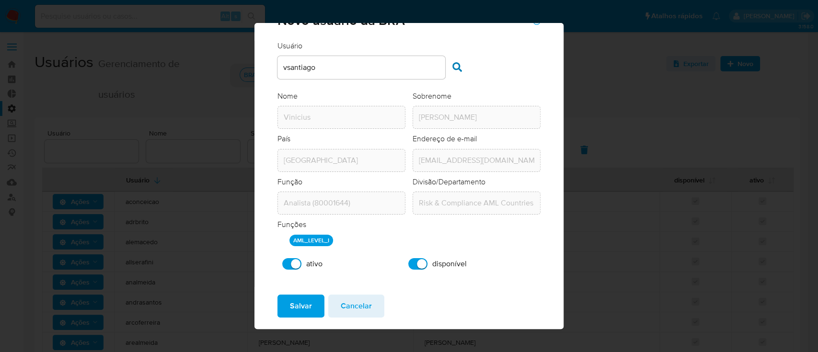
scroll to position [30, 0]
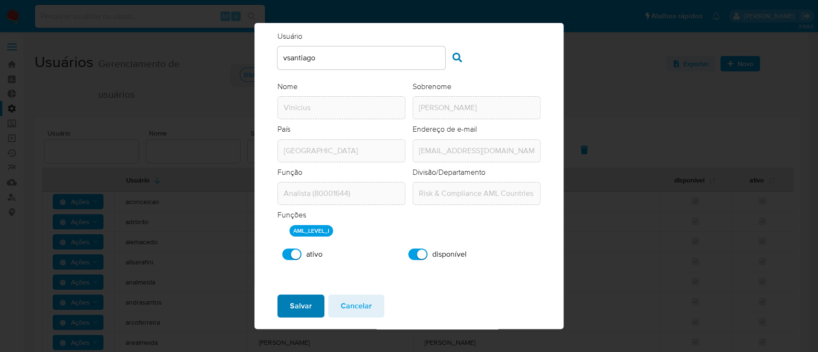
click at [298, 304] on span "Salvar" at bounding box center [301, 306] width 22 height 21
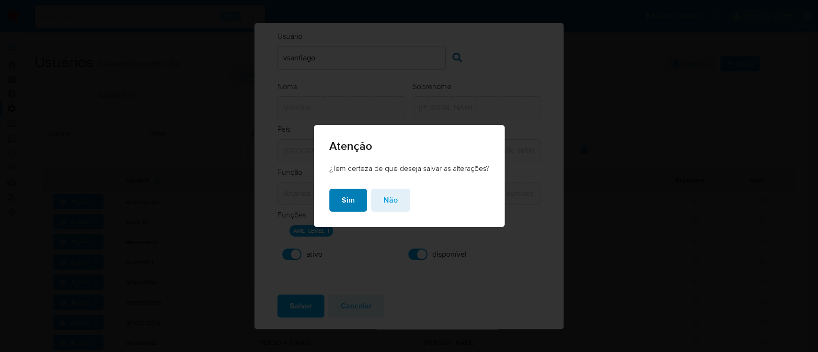
click at [347, 195] on span "Sim" at bounding box center [348, 200] width 13 height 21
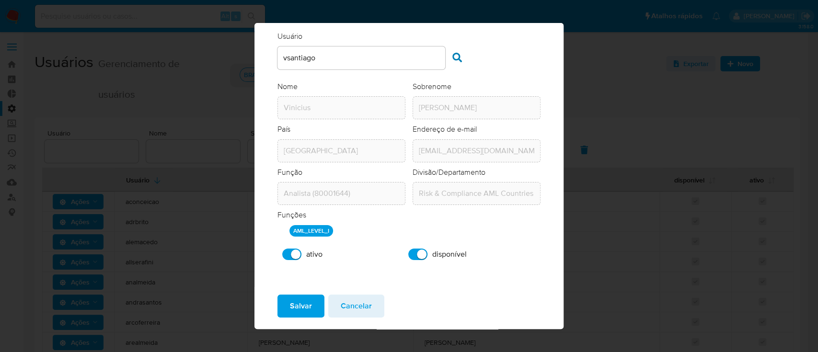
click at [362, 313] on span "Cancelar" at bounding box center [356, 306] width 31 height 21
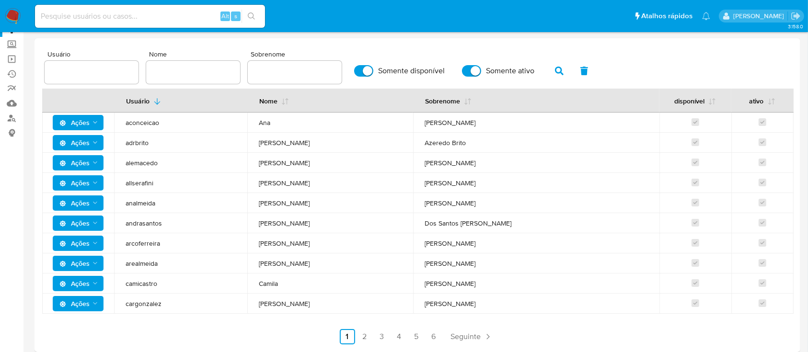
scroll to position [78, 0]
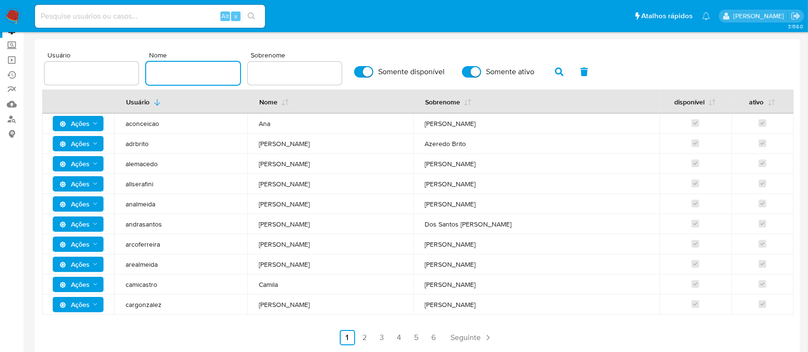
click at [180, 71] on input "text" at bounding box center [193, 73] width 94 height 12
type input "vinicius"
click at [552, 74] on button "button" at bounding box center [559, 71] width 25 height 23
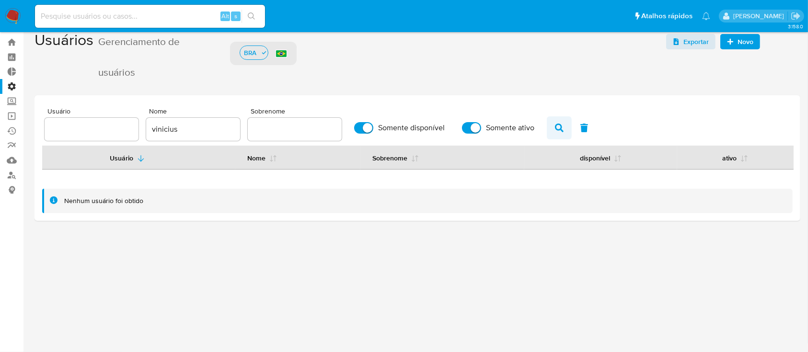
scroll to position [22, 0]
click at [219, 137] on div "vinicius" at bounding box center [193, 129] width 94 height 23
click at [207, 130] on input "vinicius" at bounding box center [193, 130] width 94 height 12
drag, startPoint x: 201, startPoint y: 128, endPoint x: 126, endPoint y: 115, distance: 76.9
click at [126, 115] on div "Usuário Nome vinicius Sobrenome Somente disponível Somente ativo" at bounding box center [417, 124] width 745 height 33
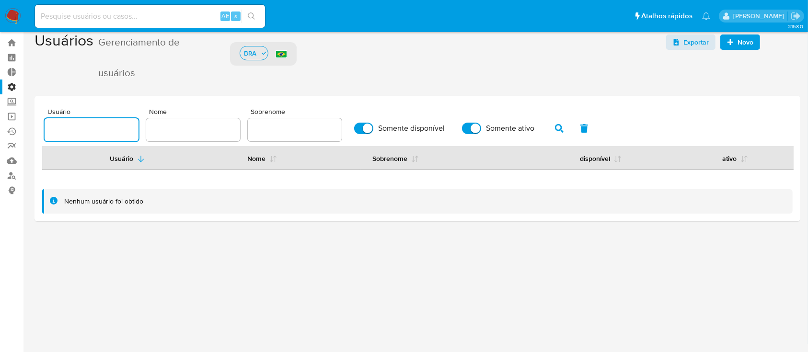
click at [81, 126] on input "text" at bounding box center [92, 130] width 94 height 12
click at [561, 129] on icon "button" at bounding box center [559, 128] width 9 height 9
click at [557, 128] on icon "button" at bounding box center [559, 128] width 9 height 9
click at [100, 128] on input "vsantiago" at bounding box center [92, 130] width 94 height 12
type input "v"
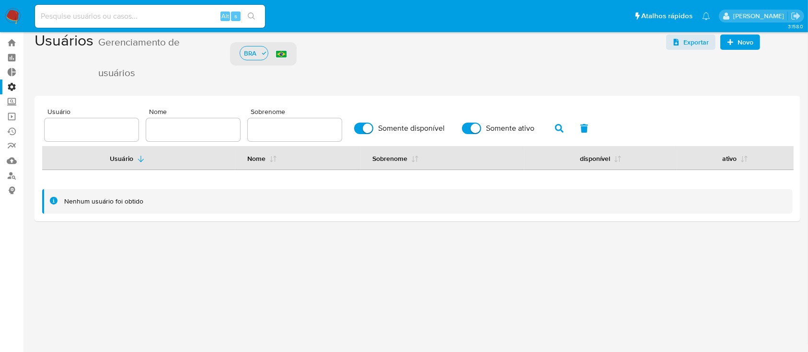
click at [561, 133] on span "button" at bounding box center [559, 128] width 9 height 16
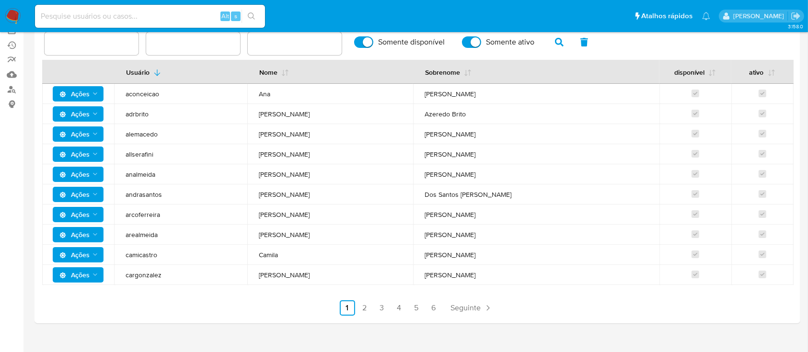
scroll to position [119, 0]
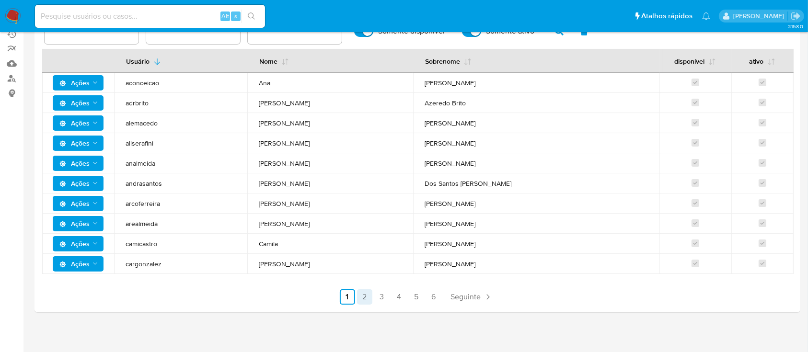
click at [366, 299] on link "2" at bounding box center [364, 296] width 15 height 15
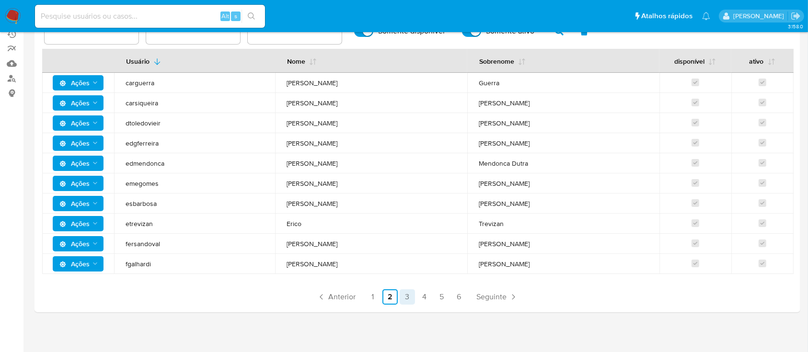
click at [404, 294] on link "3" at bounding box center [407, 296] width 15 height 15
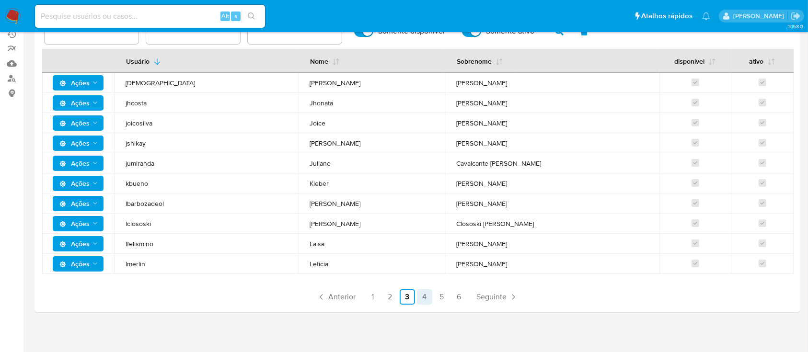
click at [428, 294] on link "4" at bounding box center [424, 296] width 15 height 15
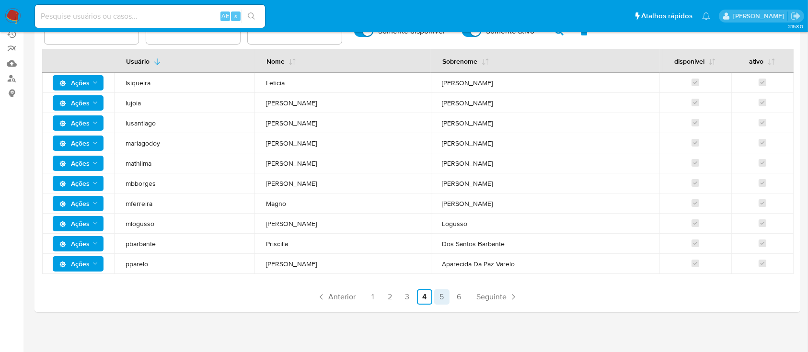
click at [442, 296] on link "5" at bounding box center [441, 296] width 15 height 15
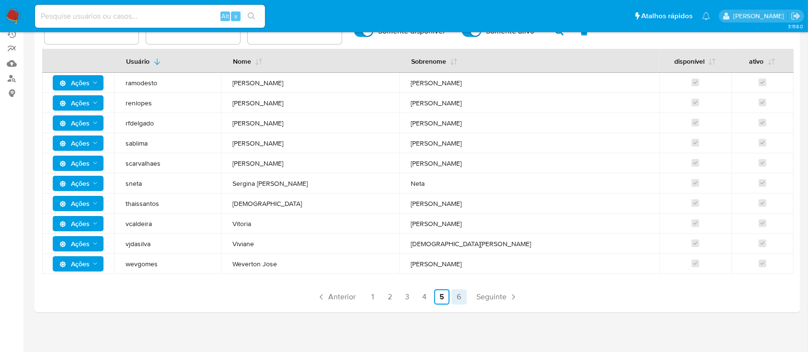
click at [457, 297] on link "6" at bounding box center [458, 296] width 15 height 15
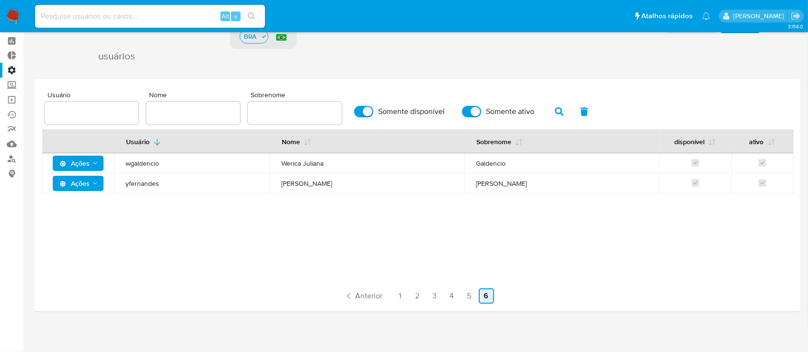
scroll to position [38, 0]
click at [471, 300] on link "5" at bounding box center [468, 296] width 15 height 15
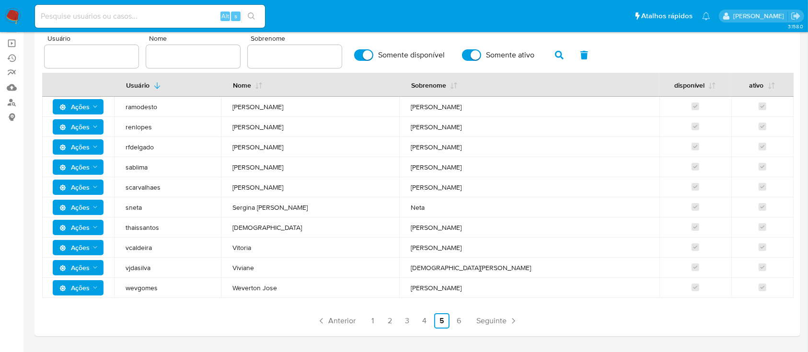
scroll to position [119, 0]
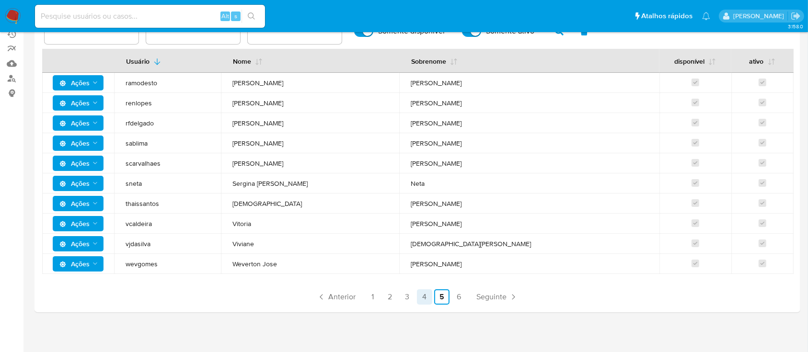
click at [427, 293] on link "4" at bounding box center [424, 296] width 15 height 15
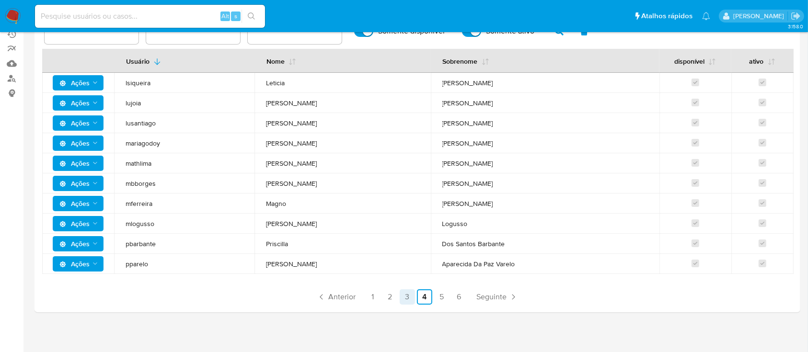
click at [408, 298] on link "3" at bounding box center [407, 296] width 15 height 15
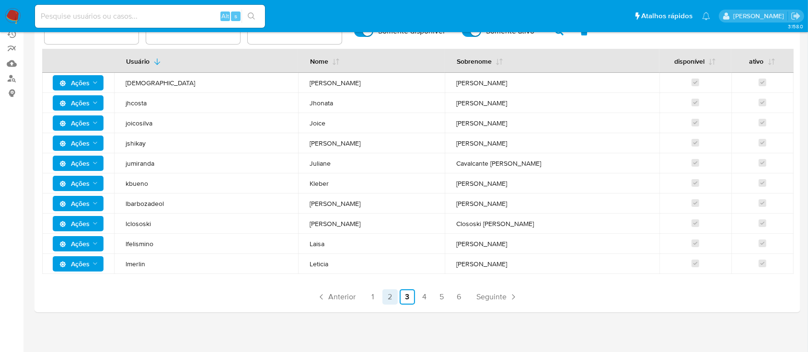
click at [389, 300] on link "2" at bounding box center [389, 296] width 15 height 15
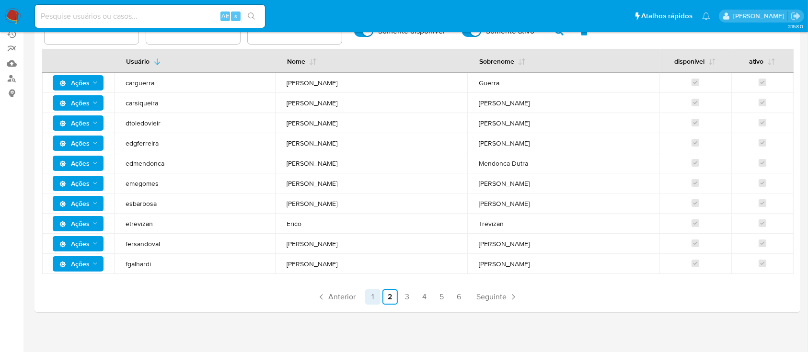
click at [372, 296] on link "1" at bounding box center [372, 296] width 15 height 15
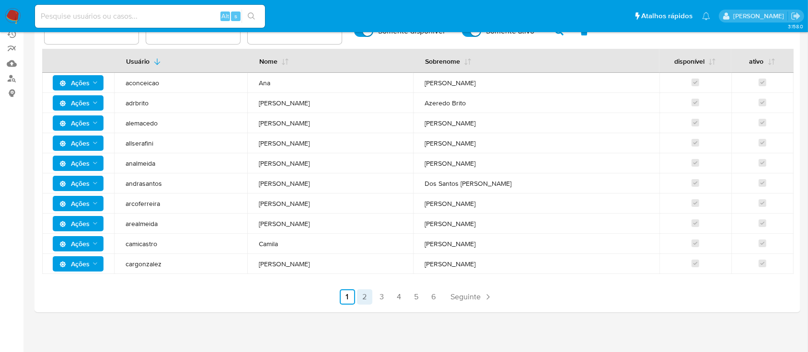
click at [360, 297] on link "2" at bounding box center [364, 296] width 15 height 15
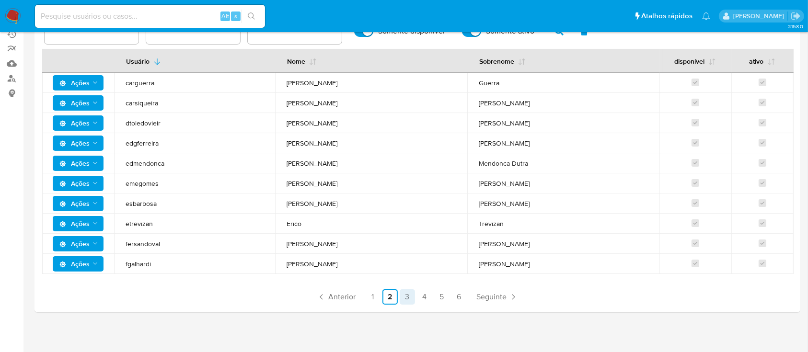
click at [408, 299] on link "3" at bounding box center [407, 296] width 15 height 15
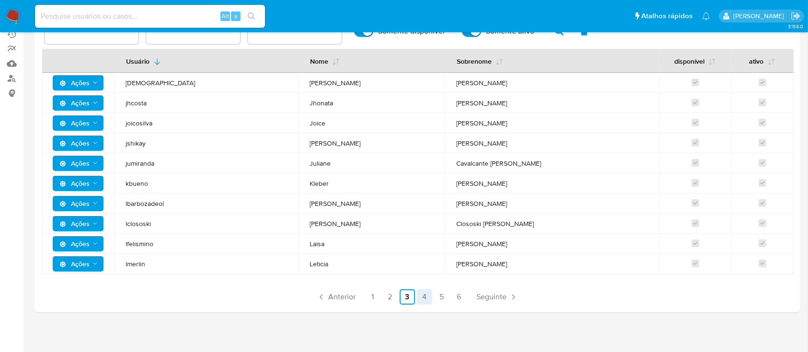
click at [422, 296] on link "4" at bounding box center [424, 296] width 15 height 15
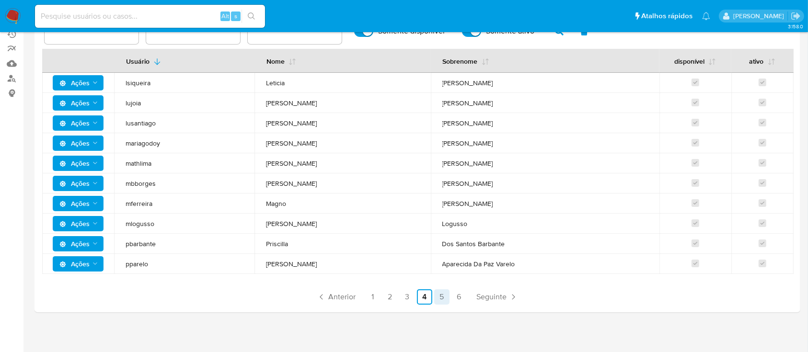
click at [442, 298] on link "5" at bounding box center [441, 296] width 15 height 15
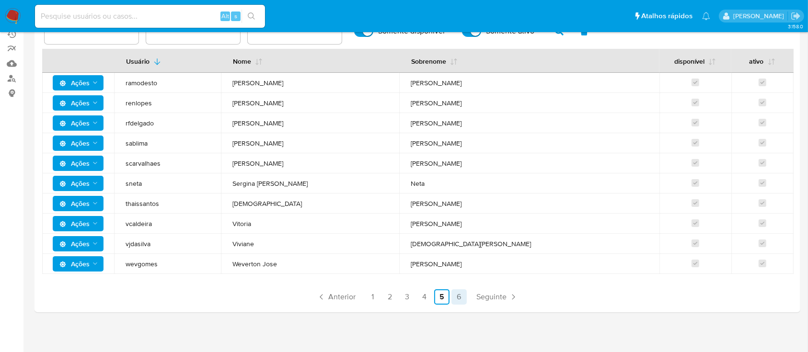
click at [461, 293] on link "6" at bounding box center [458, 296] width 15 height 15
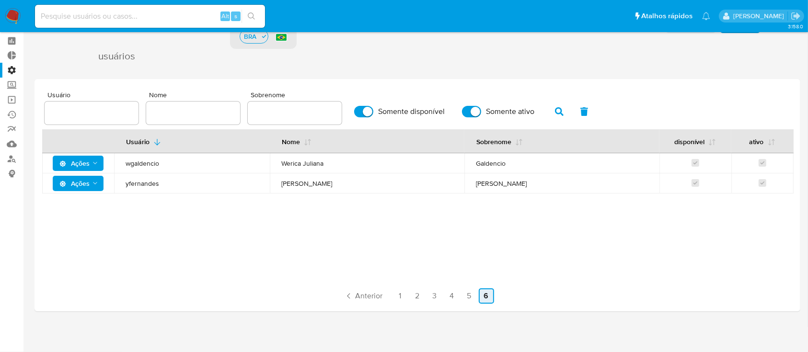
scroll to position [38, 0]
click at [399, 291] on link "1" at bounding box center [399, 296] width 15 height 15
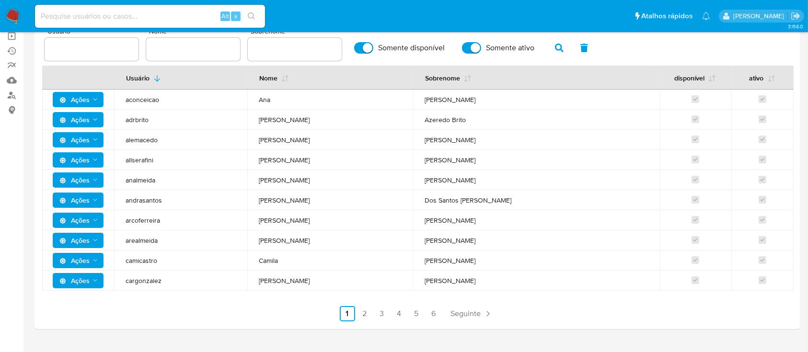
scroll to position [119, 0]
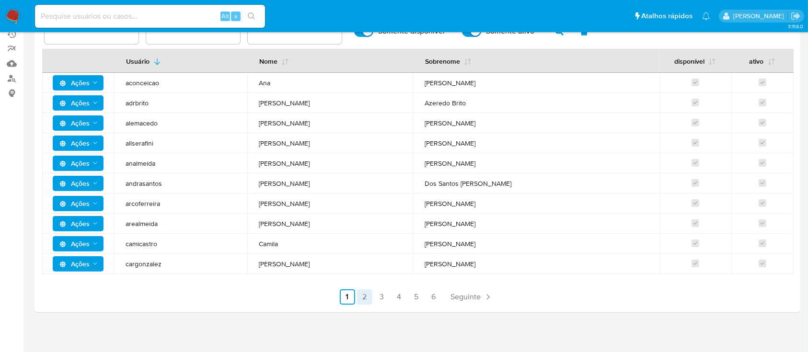
click at [365, 296] on link "2" at bounding box center [364, 296] width 15 height 15
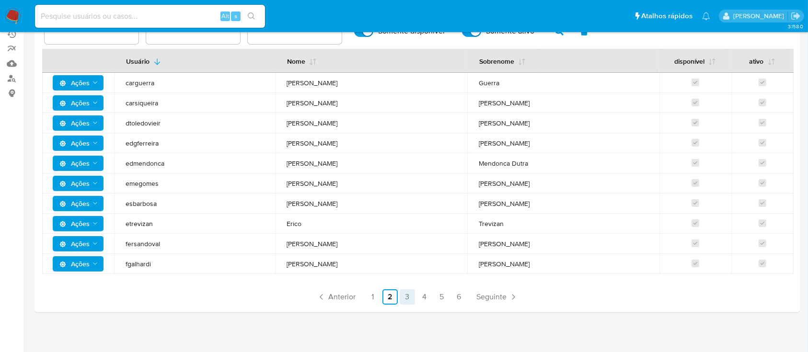
click at [409, 301] on link "3" at bounding box center [407, 296] width 15 height 15
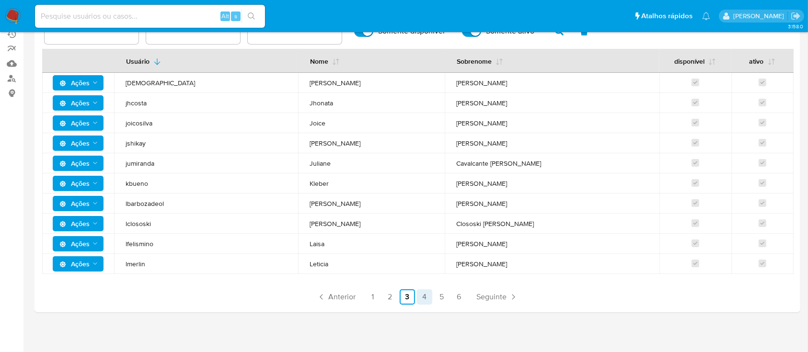
click at [423, 297] on link "4" at bounding box center [424, 296] width 15 height 15
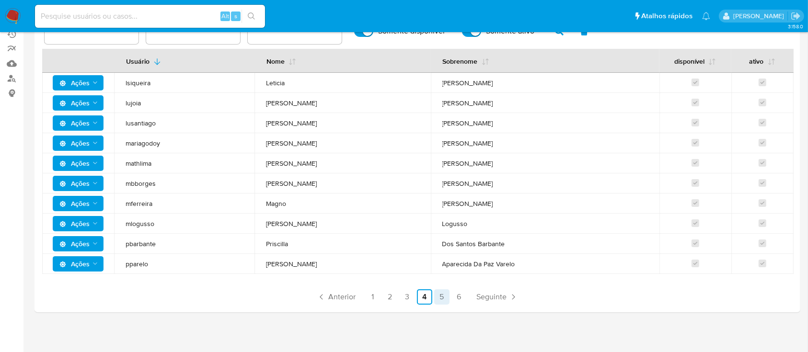
click at [442, 297] on link "5" at bounding box center [441, 296] width 15 height 15
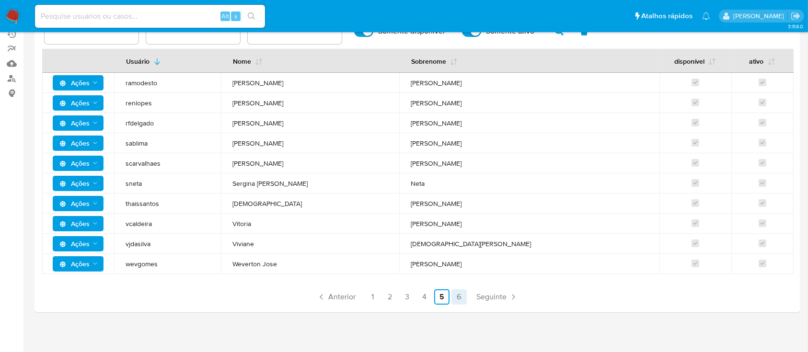
click at [456, 297] on link "6" at bounding box center [458, 296] width 15 height 15
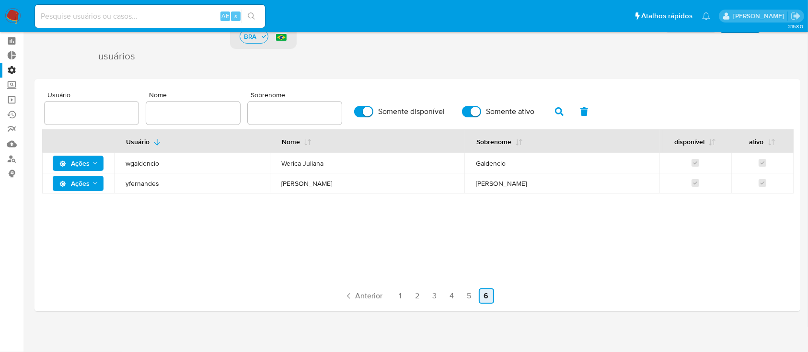
scroll to position [38, 0]
drag, startPoint x: 400, startPoint y: 294, endPoint x: 332, endPoint y: 267, distance: 72.7
click at [332, 267] on div "Usuário Nome Sobrenome disponível ativo Ações wgaldencio Werica Juliana Galdenc…" at bounding box center [417, 202] width 750 height 144
click at [401, 292] on link "1" at bounding box center [399, 296] width 15 height 15
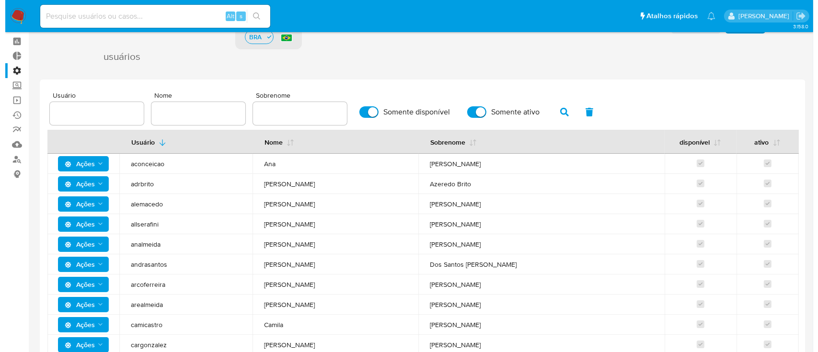
scroll to position [0, 0]
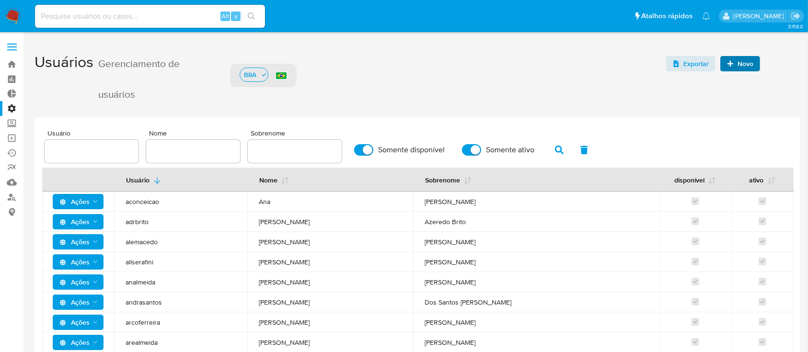
click at [744, 62] on span "Novo" at bounding box center [745, 63] width 16 height 15
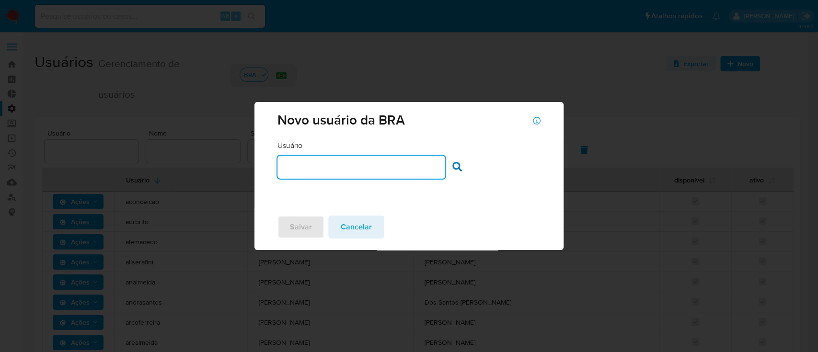
click at [294, 161] on input "text" at bounding box center [361, 167] width 168 height 12
type input "vsantiago"
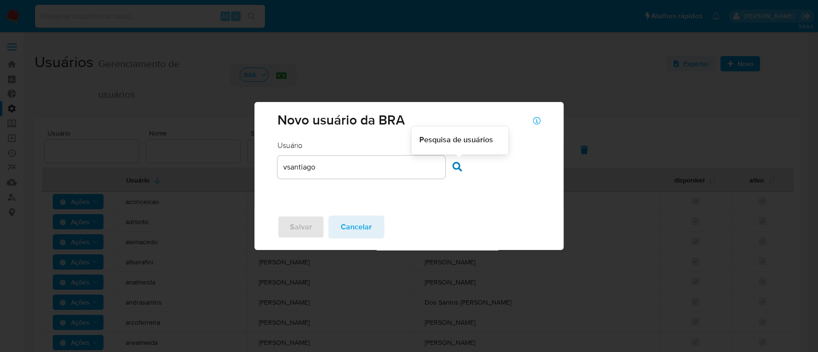
click at [457, 164] on icon at bounding box center [457, 167] width 10 height 10
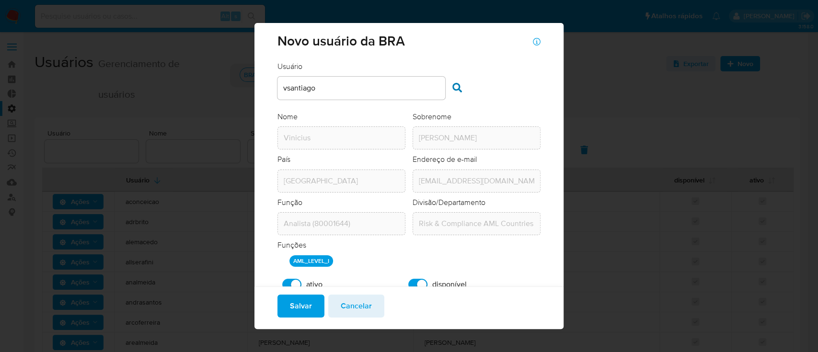
scroll to position [30, 0]
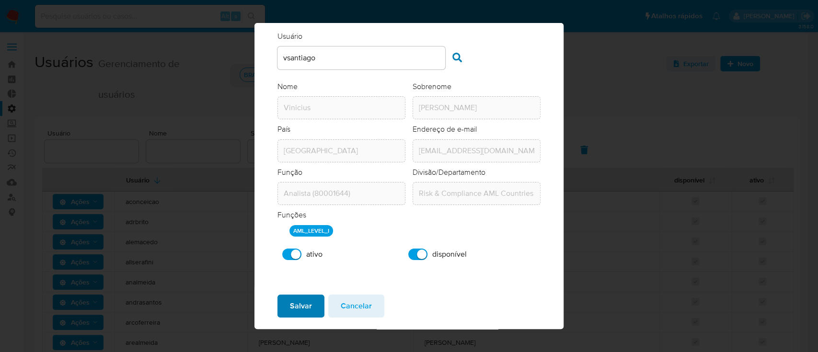
click at [291, 299] on span "Salvar" at bounding box center [301, 306] width 22 height 21
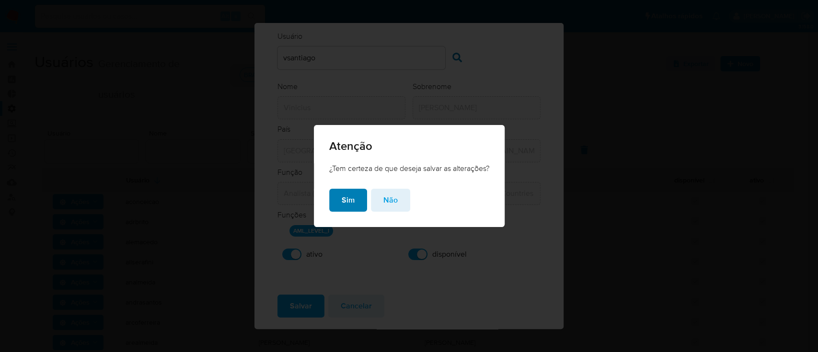
click at [342, 199] on span "Sim" at bounding box center [348, 200] width 13 height 21
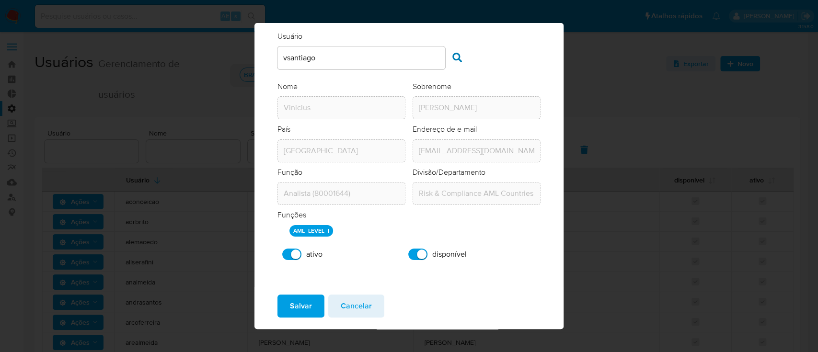
click at [343, 308] on span "Cancelar" at bounding box center [356, 306] width 31 height 21
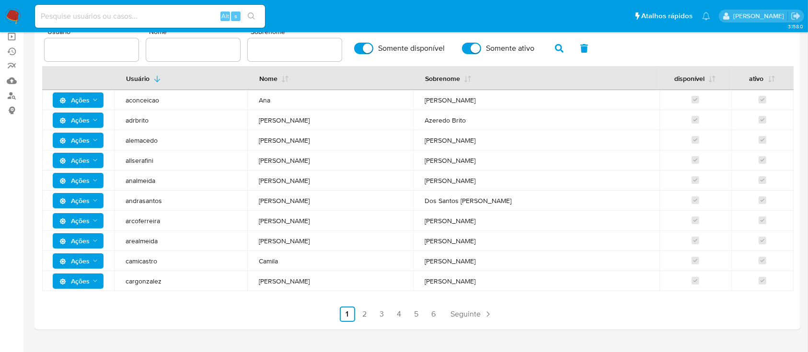
scroll to position [113, 0]
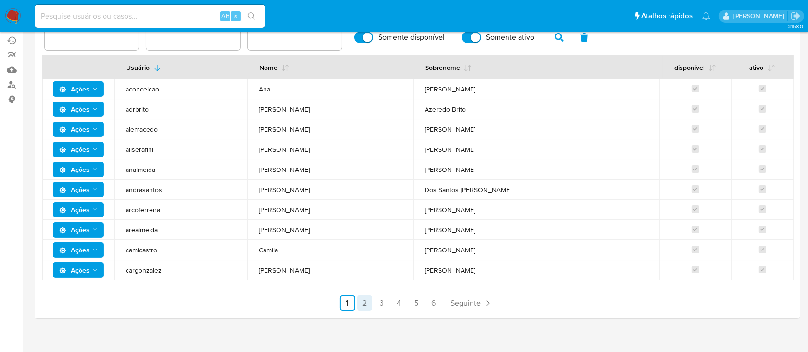
click at [361, 301] on link "2" at bounding box center [364, 303] width 15 height 15
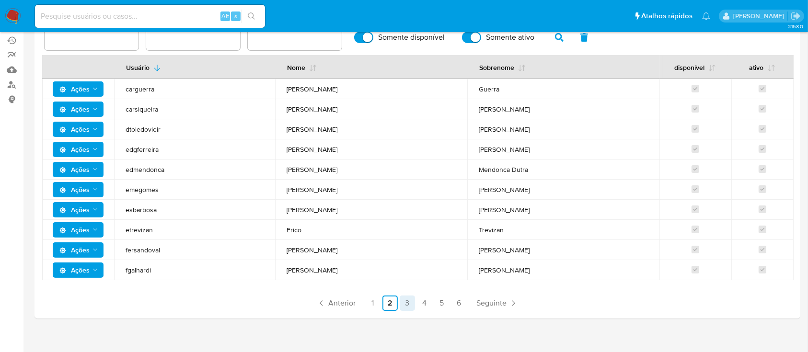
click at [403, 303] on link "3" at bounding box center [407, 303] width 15 height 15
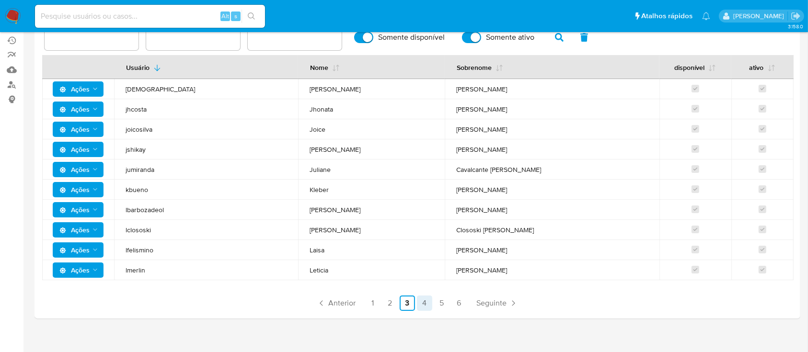
click at [428, 305] on link "4" at bounding box center [424, 303] width 15 height 15
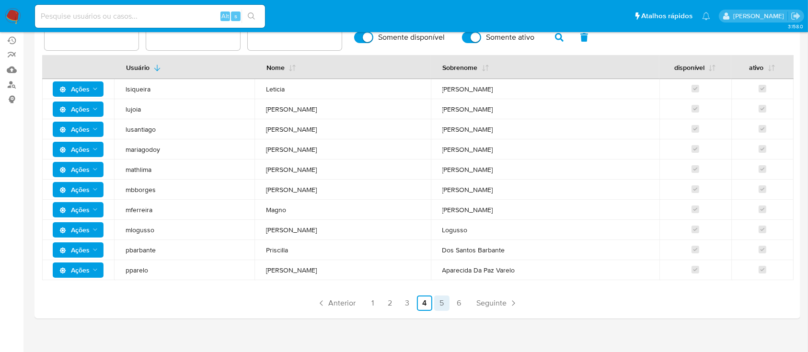
click at [443, 303] on link "5" at bounding box center [441, 303] width 15 height 15
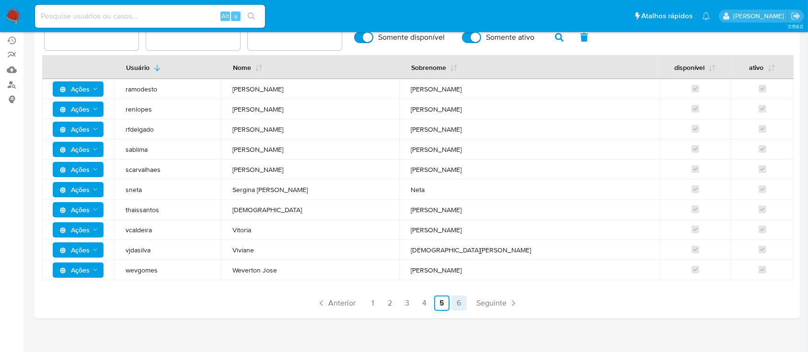
click at [459, 304] on link "6" at bounding box center [458, 303] width 15 height 15
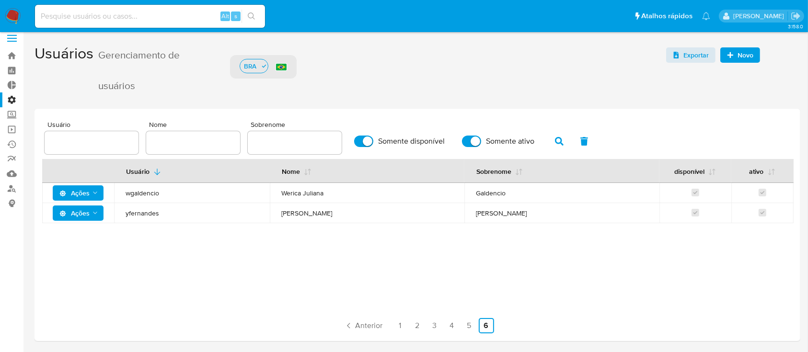
scroll to position [0, 0]
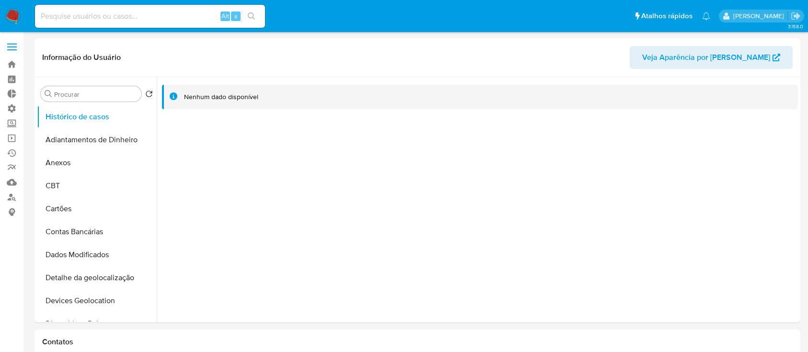
select select "10"
click at [133, 17] on input at bounding box center [150, 16] width 230 height 12
paste input "1157169915"
type input "1157169915"
click at [254, 17] on icon "search-icon" at bounding box center [252, 16] width 8 height 8
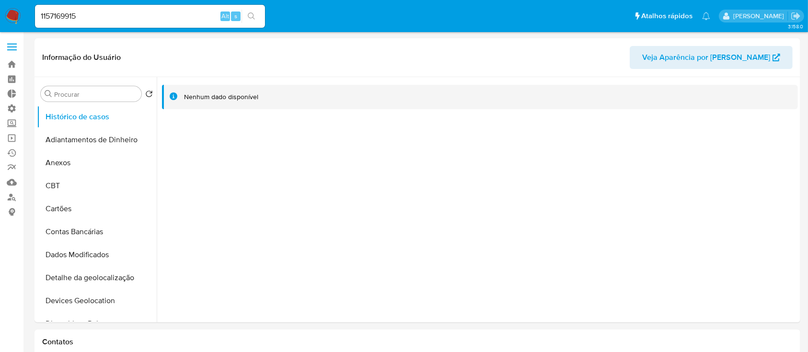
select select "10"
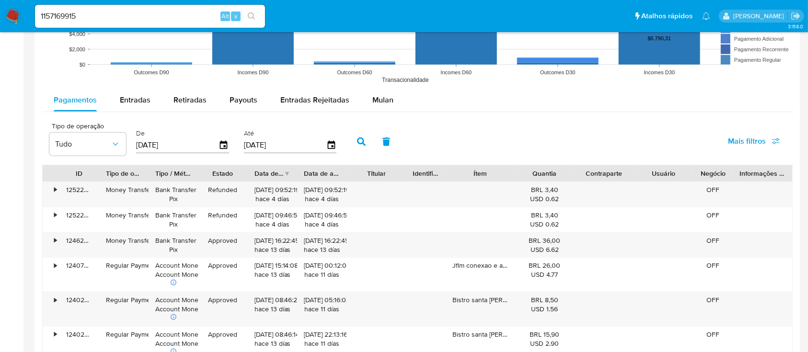
scroll to position [826, 0]
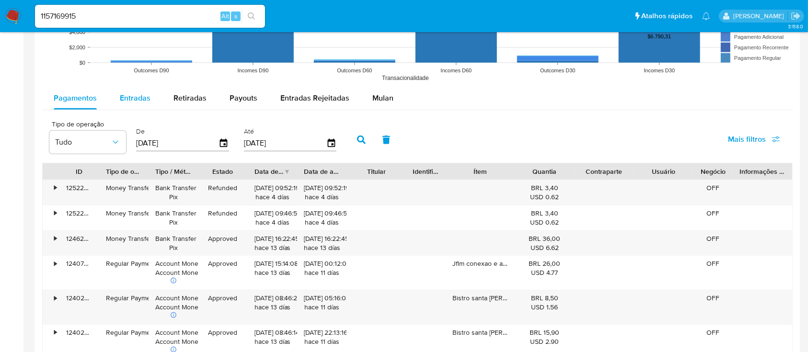
click at [131, 92] on span "Entradas" at bounding box center [135, 97] width 31 height 11
select select "10"
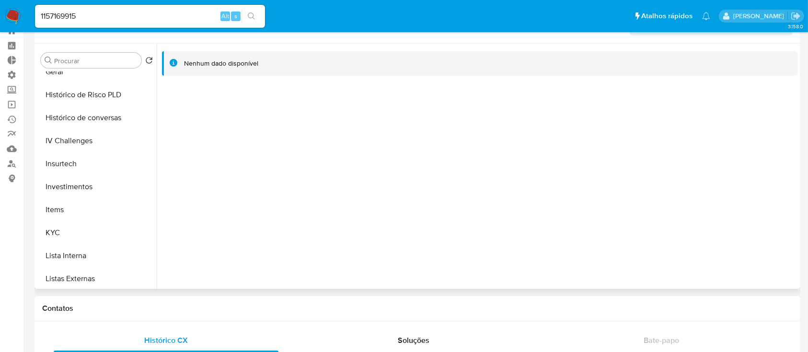
scroll to position [360, 0]
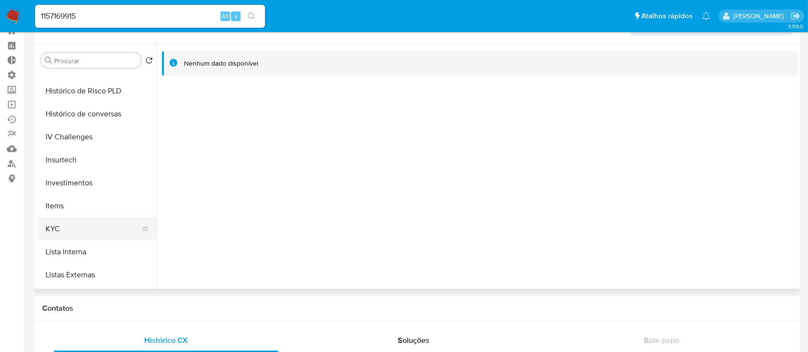
click at [78, 224] on button "KYC" at bounding box center [93, 228] width 112 height 23
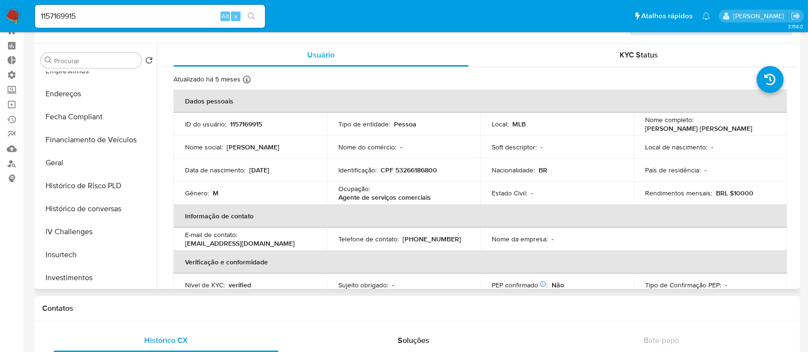
scroll to position [268, 0]
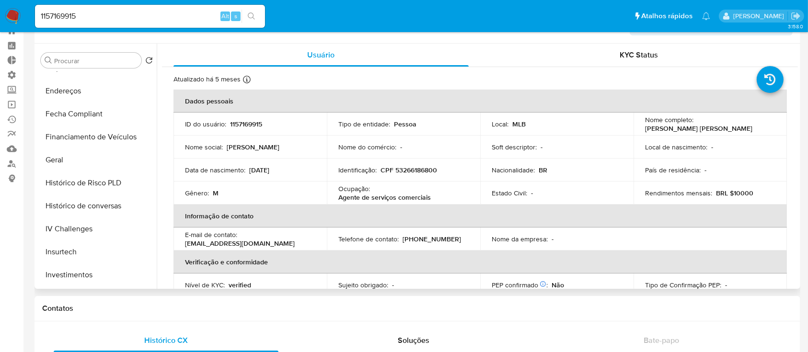
drag, startPoint x: 284, startPoint y: 171, endPoint x: 270, endPoint y: 172, distance: 14.0
click at [269, 172] on p "08/02/2008" at bounding box center [259, 170] width 20 height 9
click at [289, 174] on div "Data de nascimento : 08/02/2008" at bounding box center [250, 170] width 130 height 9
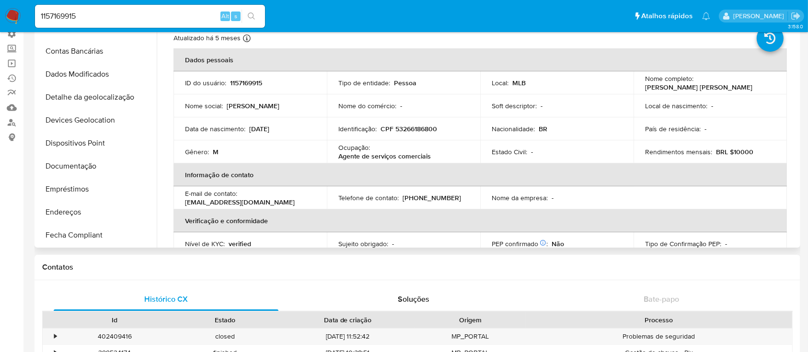
scroll to position [106, 0]
click at [78, 164] on button "Documentação" at bounding box center [93, 166] width 112 height 23
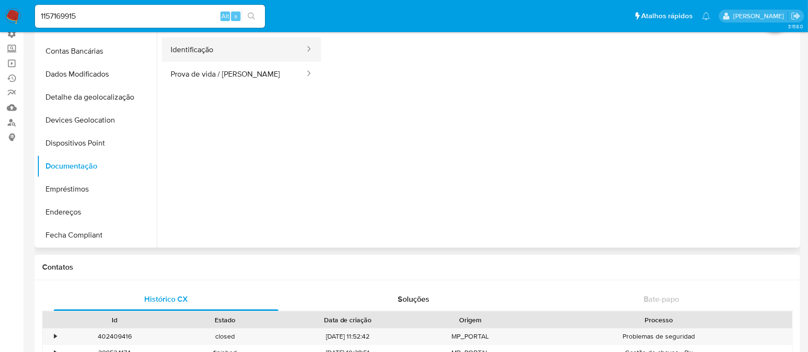
click at [191, 52] on button "Identificação" at bounding box center [234, 49] width 144 height 24
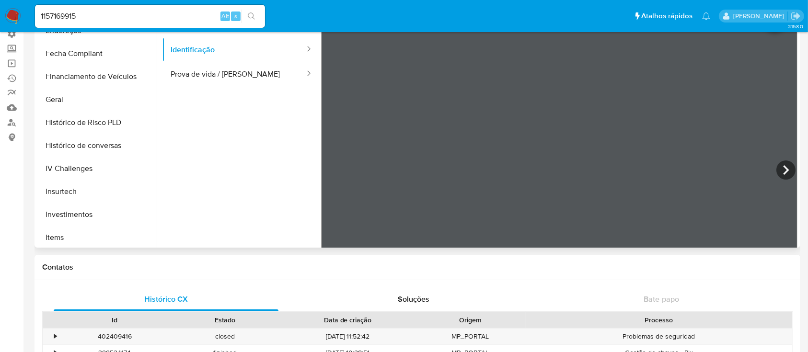
scroll to position [288, 0]
click at [101, 141] on button "Histórico de conversas" at bounding box center [93, 144] width 112 height 23
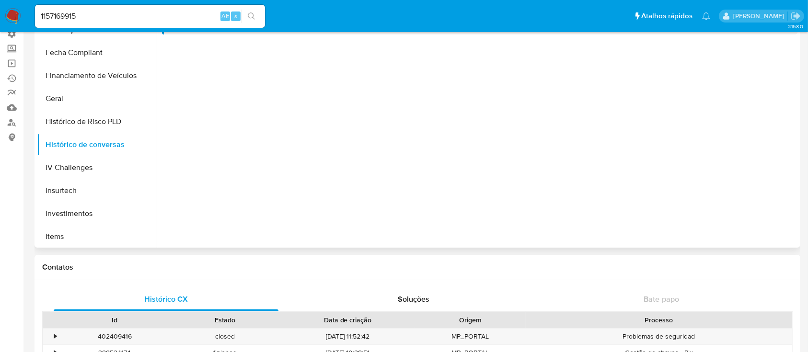
scroll to position [0, 0]
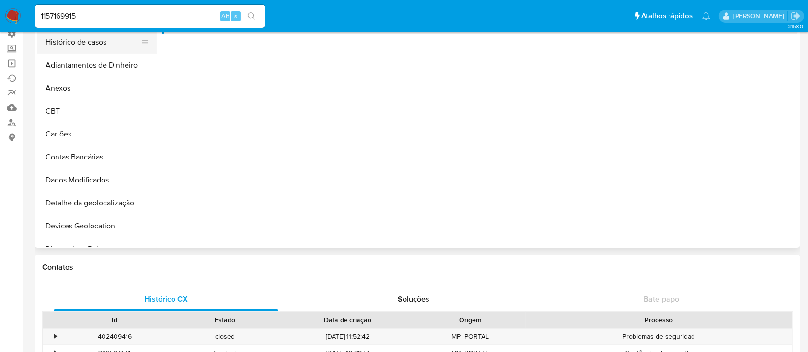
click at [101, 44] on button "Histórico de casos" at bounding box center [93, 42] width 112 height 23
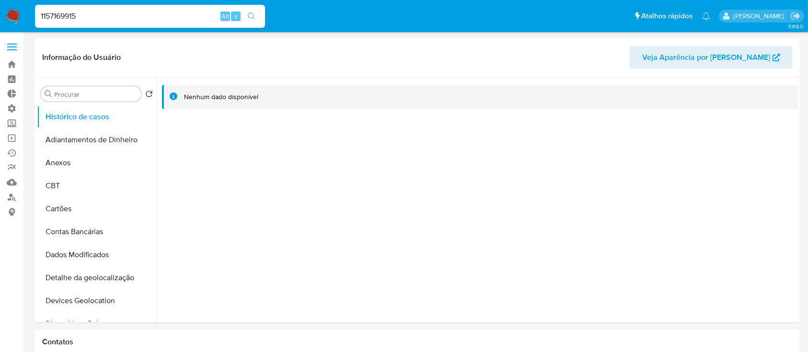
drag, startPoint x: 93, startPoint y: 16, endPoint x: 16, endPoint y: 1, distance: 78.4
click at [16, 1] on nav "Pausado Ver notificaciones 1157169915 Alt s Atalhos rápidos Presiona las siguie…" at bounding box center [404, 16] width 808 height 32
paste input "076852429"
type input "1076852429"
click at [251, 16] on icon "search-icon" at bounding box center [252, 16] width 8 height 8
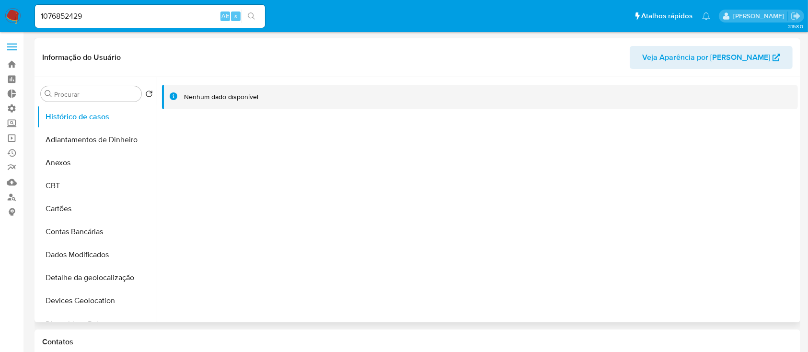
select select "10"
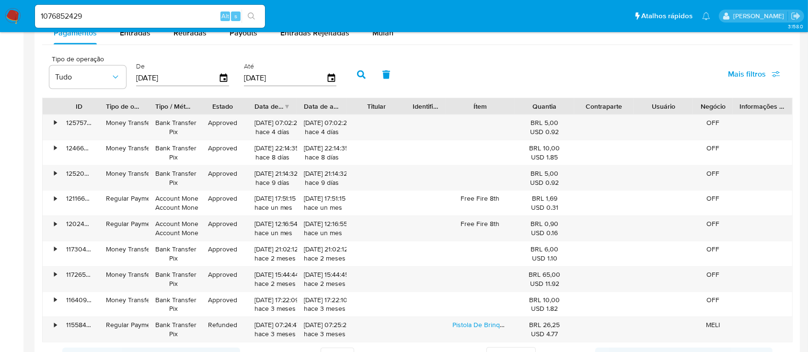
scroll to position [895, 0]
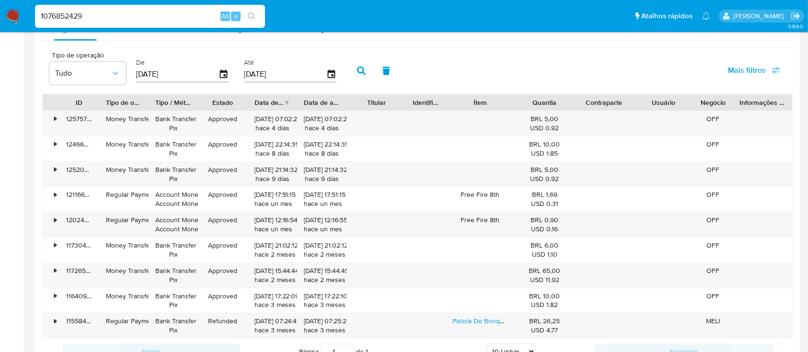
drag, startPoint x: 88, startPoint y: 13, endPoint x: 20, endPoint y: 0, distance: 69.2
click at [20, 0] on nav "Pausado Ver notificaciones 1076852429 Alt s Atalhos rápidos Presiona las siguie…" at bounding box center [404, 16] width 808 height 32
paste input "2477865072"
type input "2477865072"
click at [258, 14] on button "search-icon" at bounding box center [251, 16] width 20 height 13
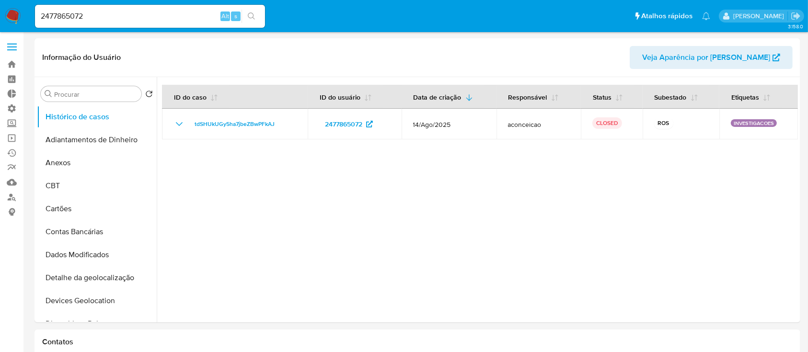
select select "10"
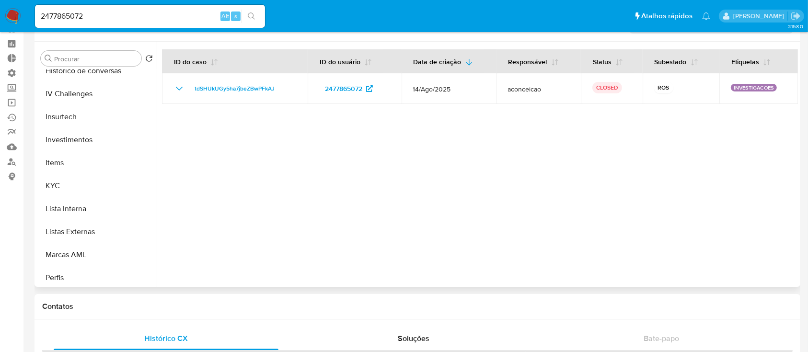
scroll to position [411, 0]
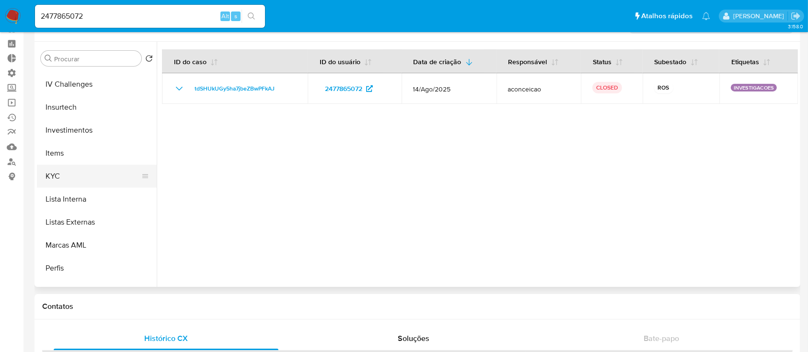
click at [87, 172] on button "KYC" at bounding box center [93, 176] width 112 height 23
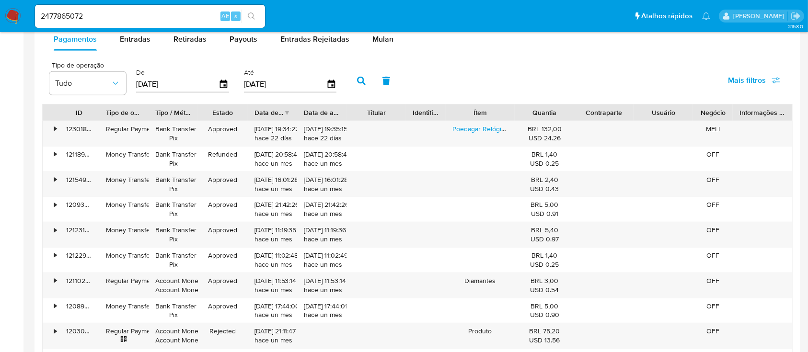
scroll to position [884, 0]
click at [139, 45] on span "Entradas" at bounding box center [135, 40] width 31 height 11
select select "10"
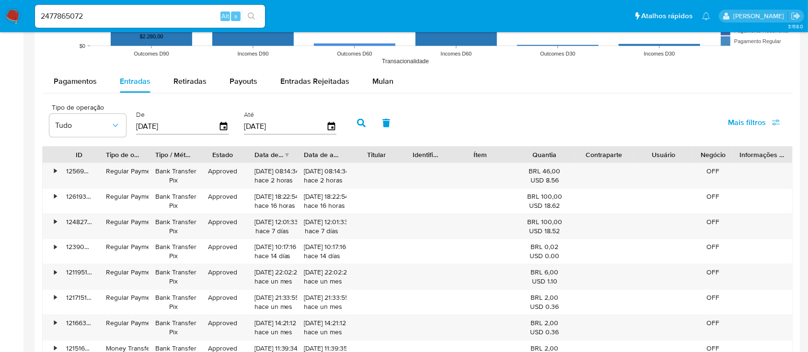
scroll to position [841, 0]
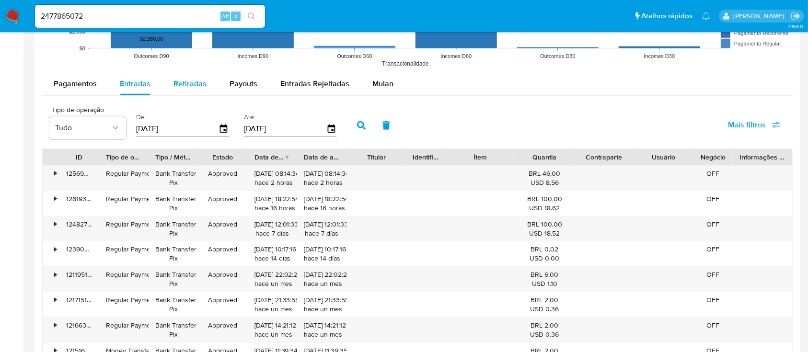
click at [189, 82] on span "Retiradas" at bounding box center [189, 83] width 33 height 11
select select "10"
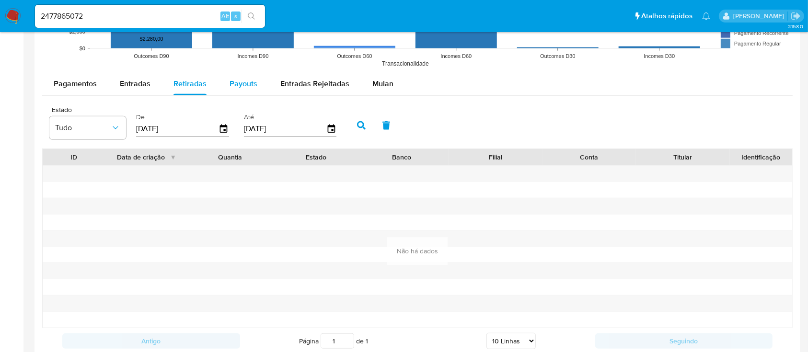
click at [245, 86] on span "Payouts" at bounding box center [243, 83] width 28 height 11
select select "10"
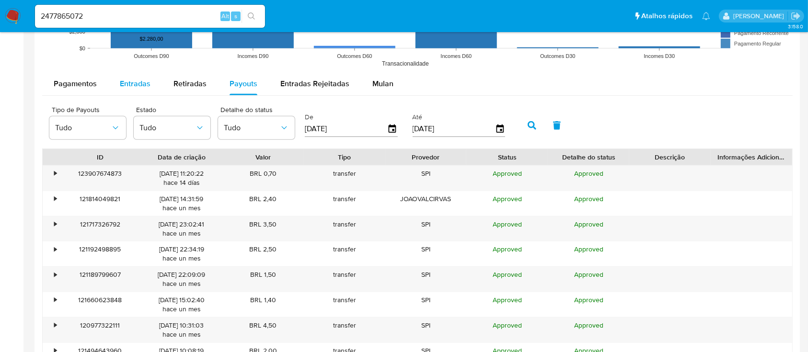
click at [134, 81] on span "Entradas" at bounding box center [135, 83] width 31 height 11
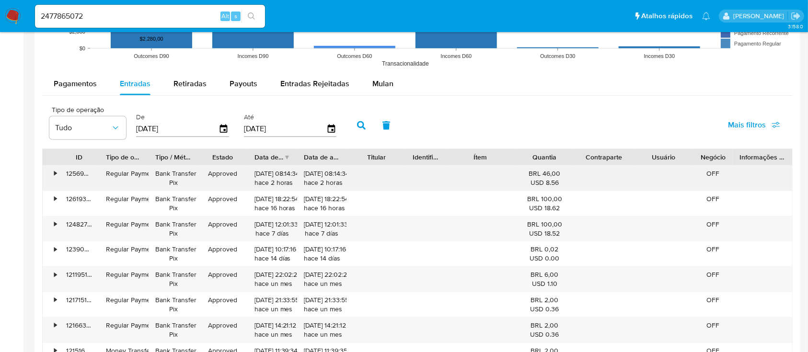
click at [52, 173] on div "•" at bounding box center [51, 178] width 17 height 25
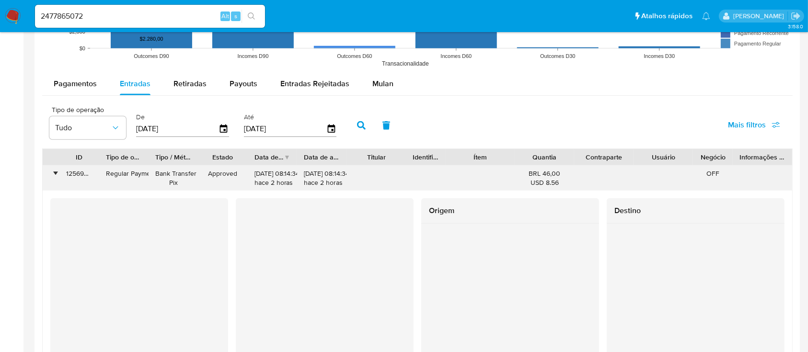
click at [52, 173] on div "•" at bounding box center [51, 178] width 17 height 25
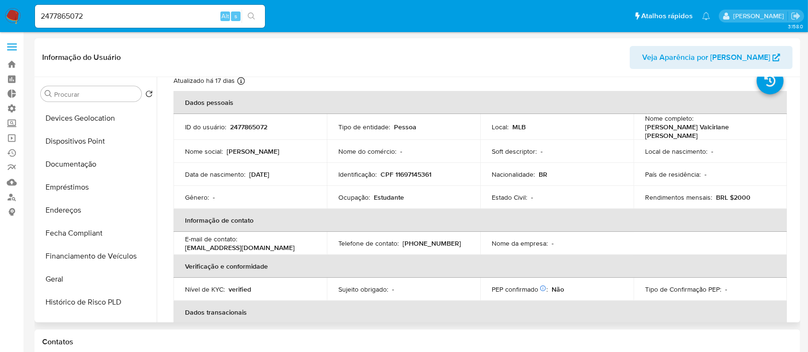
scroll to position [0, 0]
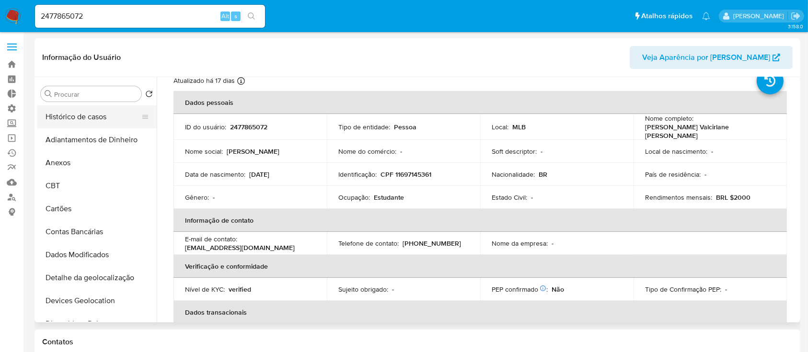
click at [83, 116] on button "Histórico de casos" at bounding box center [93, 116] width 112 height 23
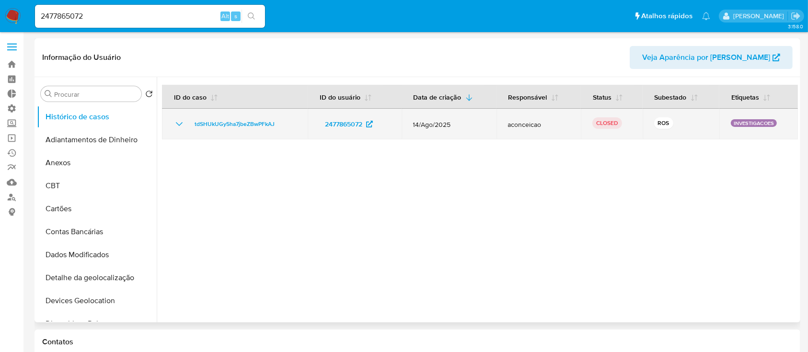
drag, startPoint x: 287, startPoint y: 124, endPoint x: 192, endPoint y: 115, distance: 95.7
click at [192, 115] on td "tdSHUkUGy5ha7jbeZBwPFkAJ" at bounding box center [235, 124] width 146 height 31
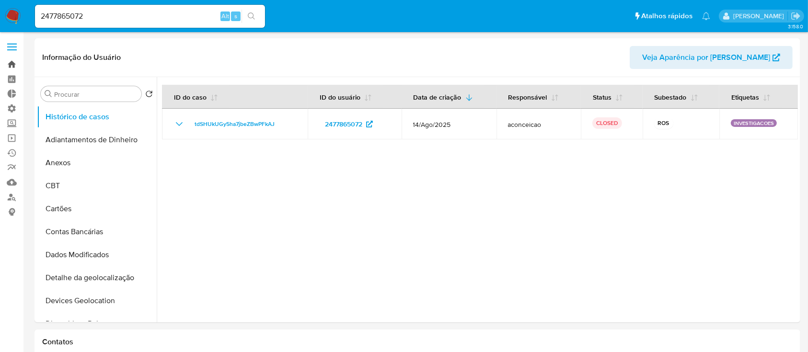
click at [11, 62] on link "Bandeja" at bounding box center [57, 64] width 114 height 15
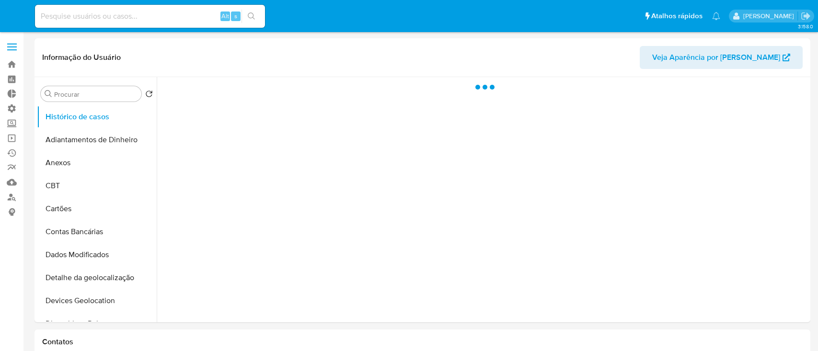
select select "10"
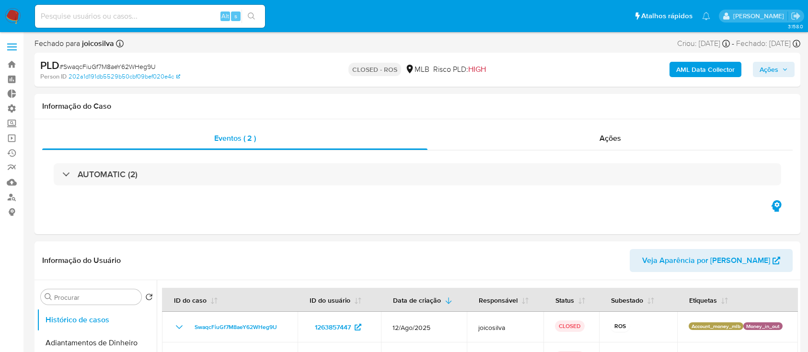
select select "10"
click at [172, 16] on input at bounding box center [150, 16] width 230 height 12
paste input "1971701704"
type input "1971701704"
click at [259, 13] on button "search-icon" at bounding box center [251, 16] width 20 height 13
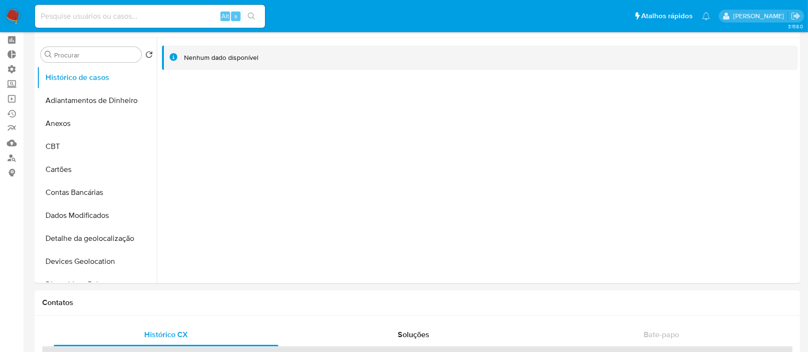
select select "10"
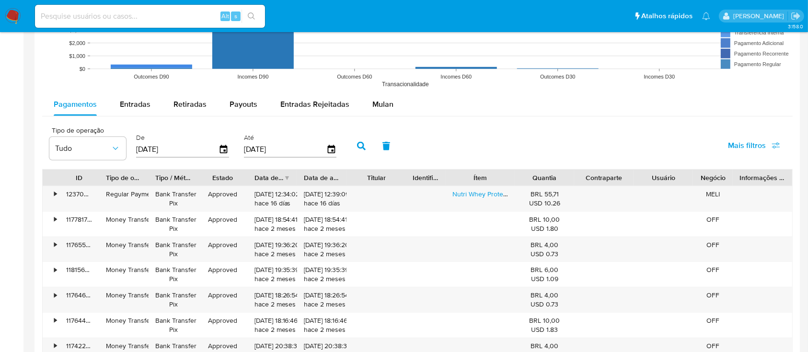
scroll to position [875, 0]
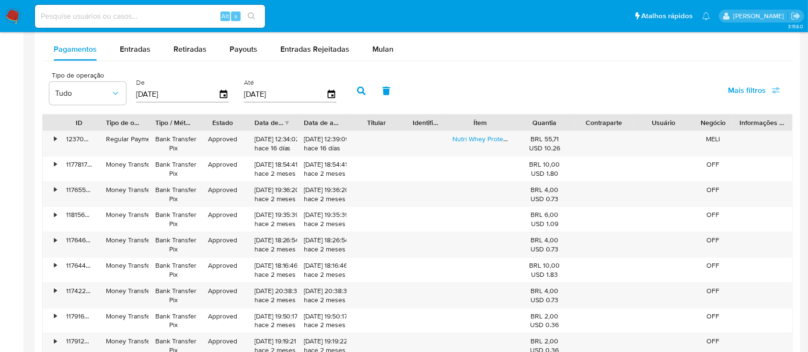
click at [149, 15] on input at bounding box center [150, 16] width 230 height 12
paste input "2412659666"
type input "2412659666"
click at [252, 13] on icon "search-icon" at bounding box center [251, 15] width 7 height 7
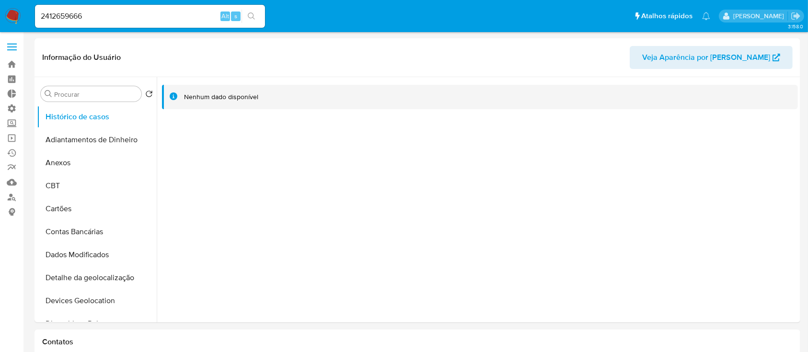
select select "10"
click at [84, 118] on button "Histórico de casos" at bounding box center [93, 116] width 112 height 23
drag, startPoint x: 94, startPoint y: 18, endPoint x: 19, endPoint y: 3, distance: 76.8
click at [19, 3] on nav "Pausado Ver notificaciones 2412659666 Alt s Atalhos rápidos Presiona las siguie…" at bounding box center [404, 16] width 808 height 32
paste input "1342734449"
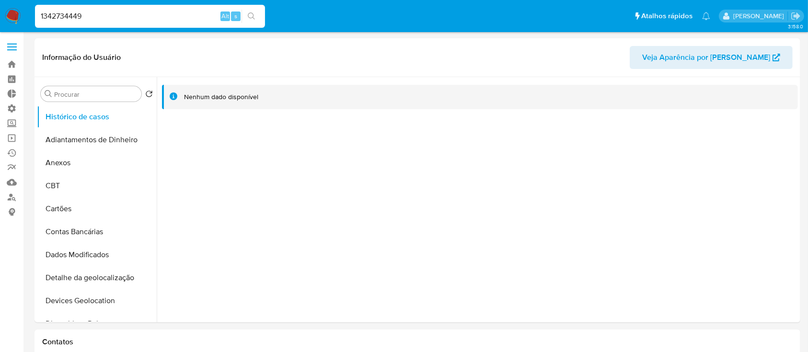
type input "1342734449"
click at [249, 13] on icon "search-icon" at bounding box center [252, 16] width 8 height 8
select select "10"
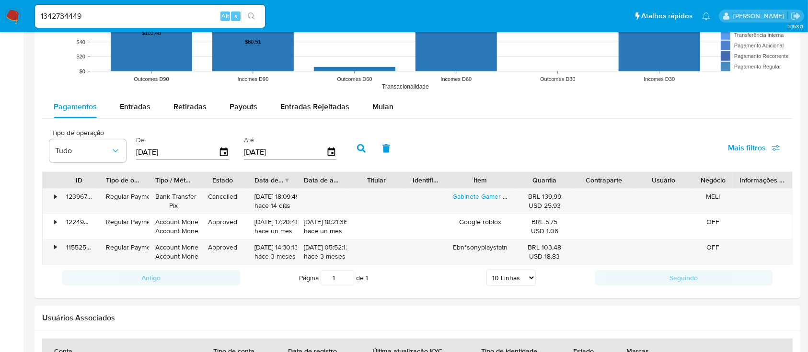
scroll to position [754, 0]
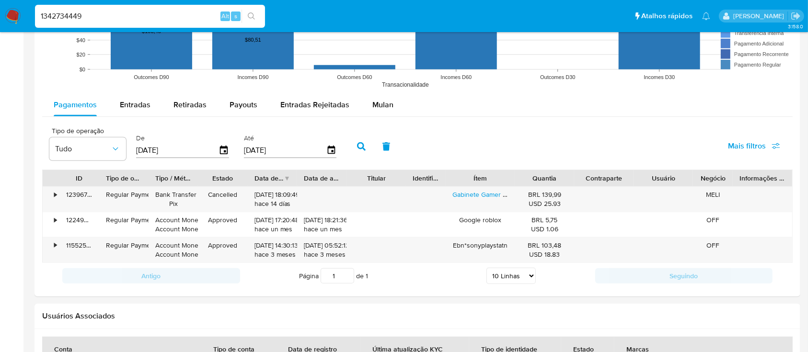
drag, startPoint x: 100, startPoint y: 17, endPoint x: 19, endPoint y: -2, distance: 83.2
paste input "2581025698"
type input "2581025698"
click at [250, 18] on icon "search-icon" at bounding box center [252, 16] width 8 height 8
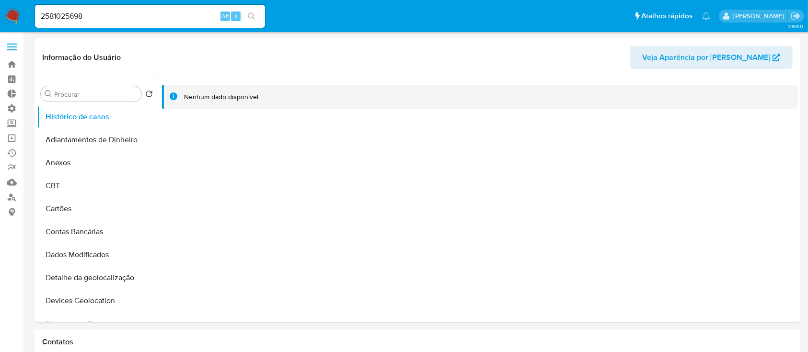
select select "10"
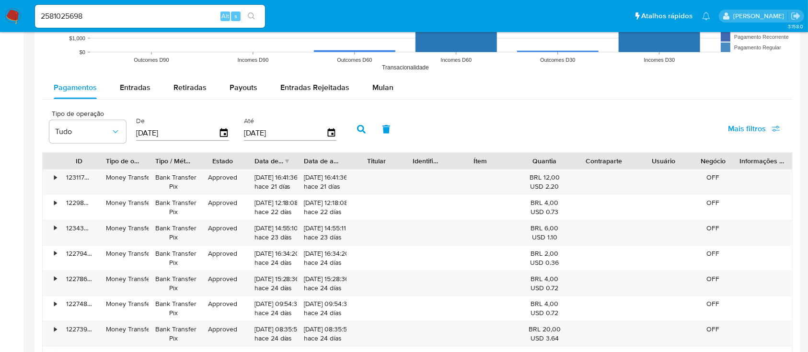
scroll to position [774, 0]
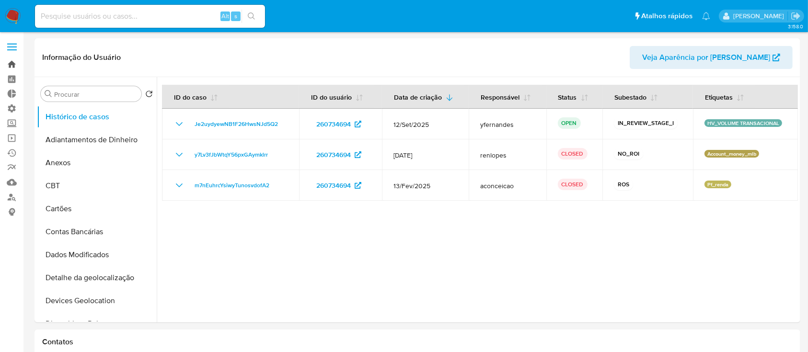
click at [11, 65] on link "Bandeja" at bounding box center [57, 64] width 114 height 15
select select "10"
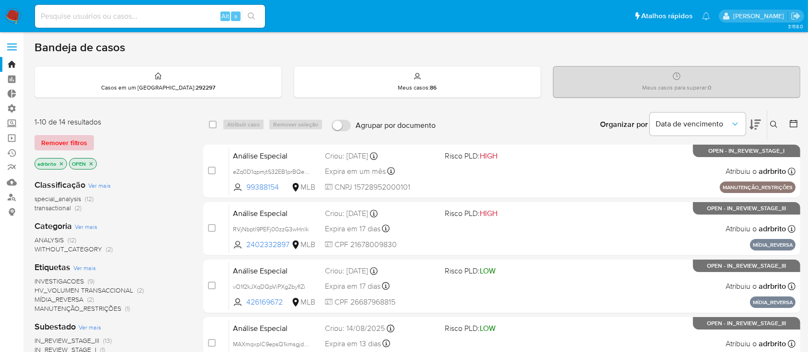
click at [73, 140] on span "Remover filtros" at bounding box center [64, 142] width 46 height 13
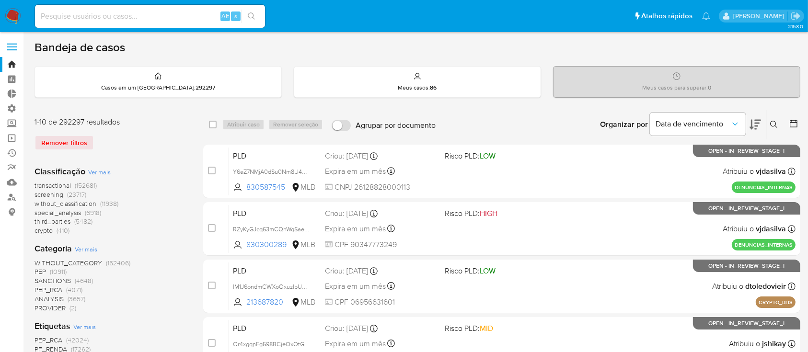
drag, startPoint x: 796, startPoint y: 77, endPoint x: 790, endPoint y: 137, distance: 60.2
click at [713, 40] on div "Bandeja de casos" at bounding box center [416, 47] width 765 height 14
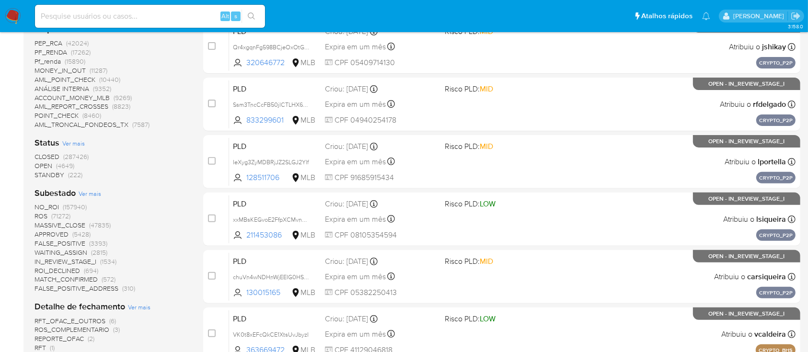
scroll to position [288, 0]
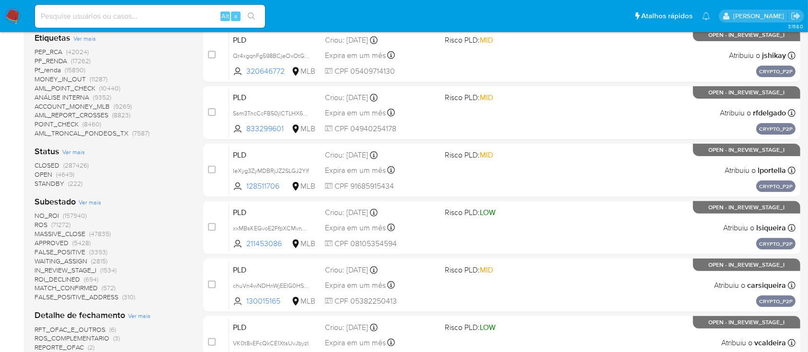
click at [47, 170] on span "OPEN" at bounding box center [43, 175] width 18 height 10
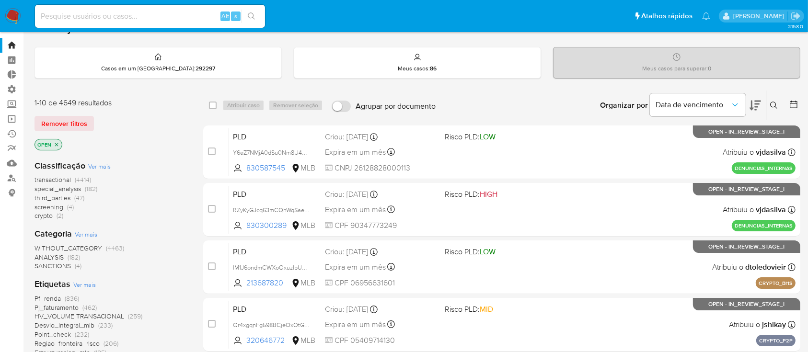
scroll to position [17, 0]
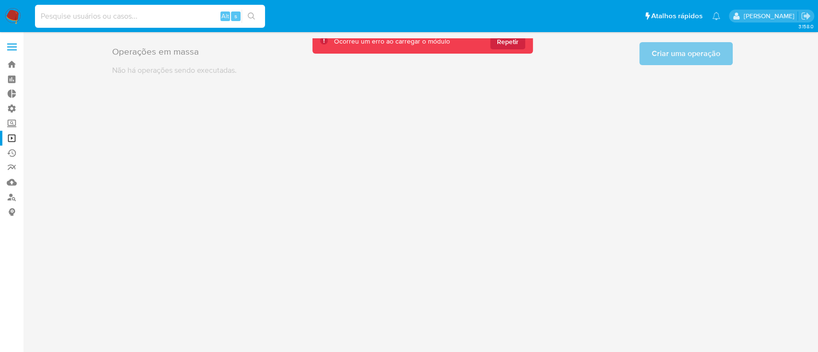
click at [142, 20] on input at bounding box center [150, 16] width 230 height 12
paste input "2360395301"
type input "2360395301"
click at [10, 67] on link "Bandeja" at bounding box center [57, 64] width 114 height 15
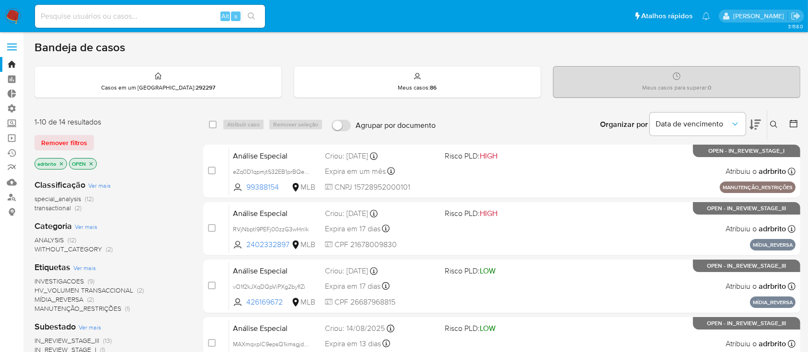
click at [61, 163] on icon "close-filter" at bounding box center [61, 163] width 3 height 3
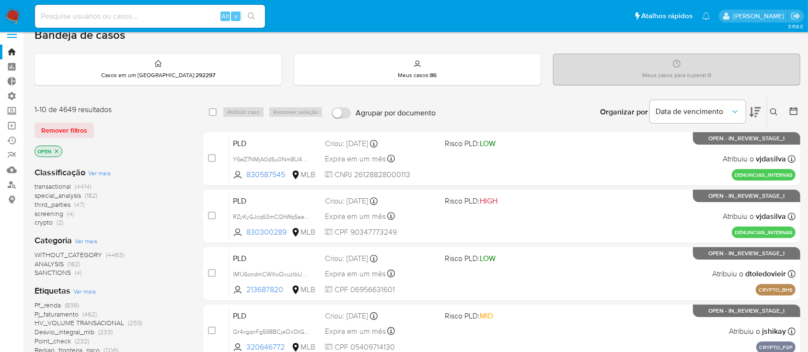
scroll to position [14, 0]
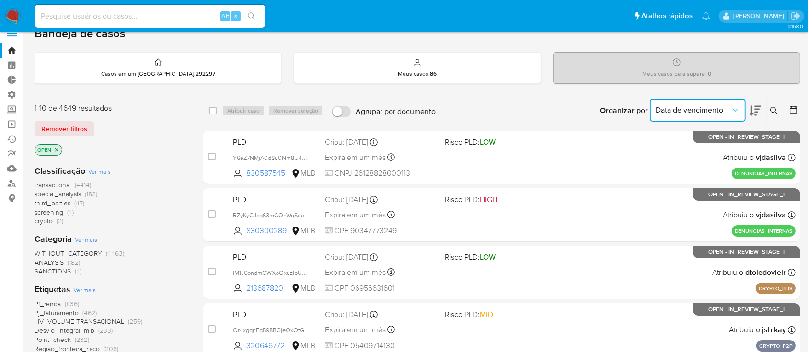
click at [693, 102] on button "Data de vencimento" at bounding box center [698, 110] width 96 height 23
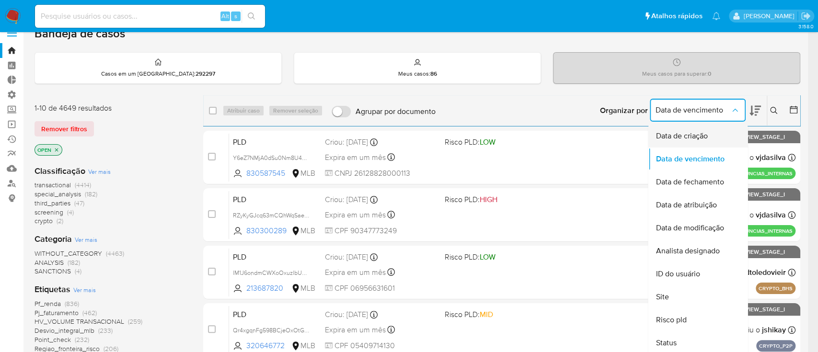
click at [683, 132] on span "Data de criação" at bounding box center [681, 136] width 52 height 10
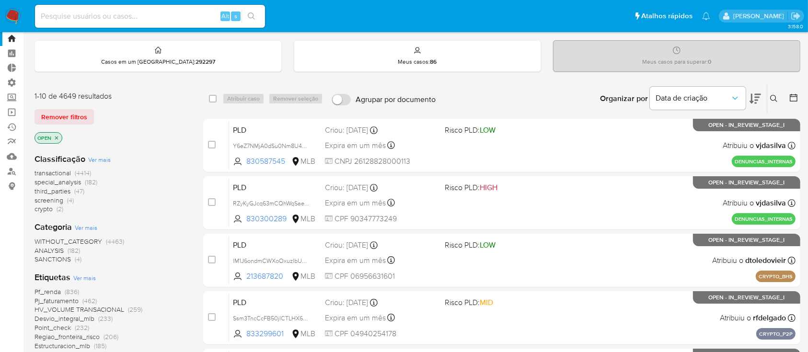
scroll to position [24, 0]
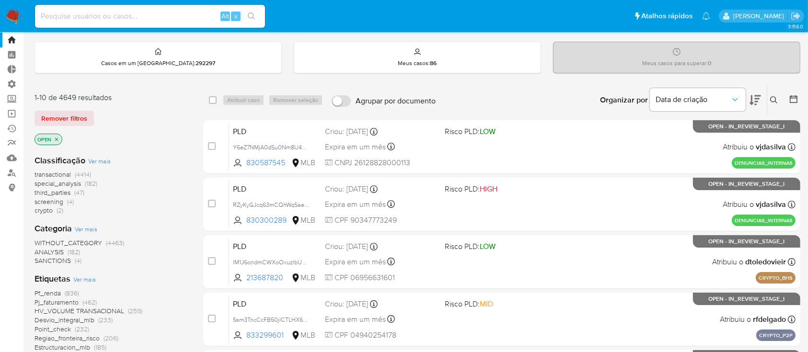
click at [752, 101] on icon at bounding box center [754, 100] width 11 height 10
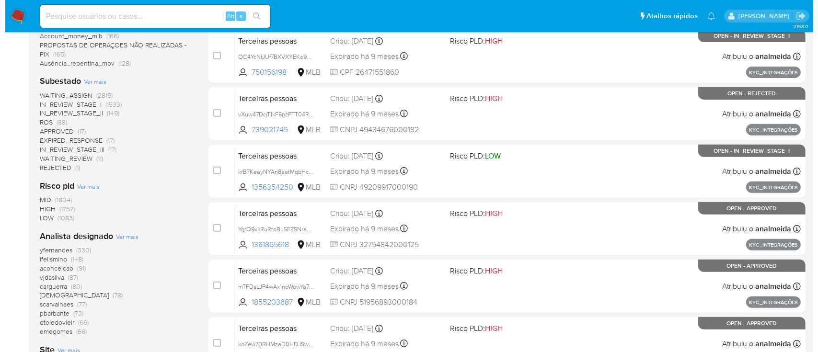
scroll to position [370, 0]
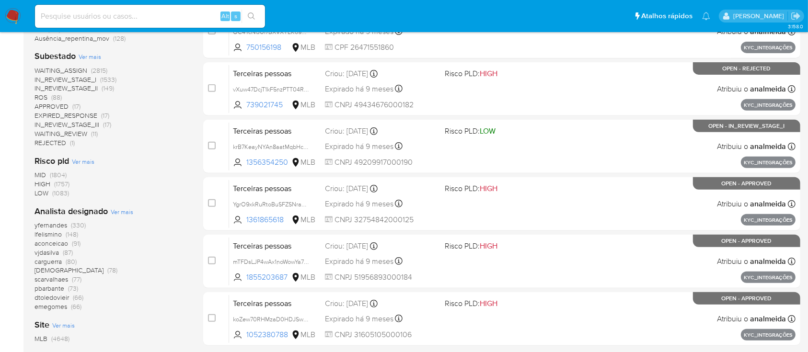
click at [117, 211] on span "Ver mais" at bounding box center [122, 211] width 23 height 9
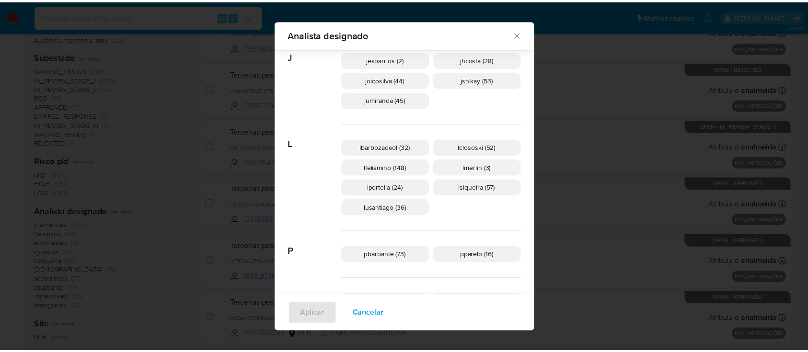
scroll to position [92, 0]
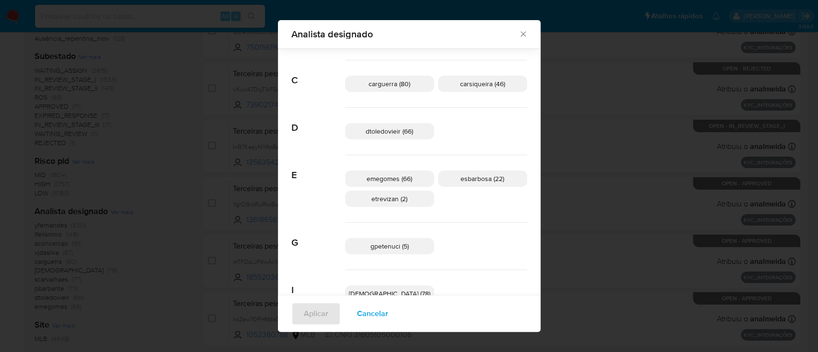
click at [518, 31] on icon "Fechar" at bounding box center [523, 34] width 10 height 10
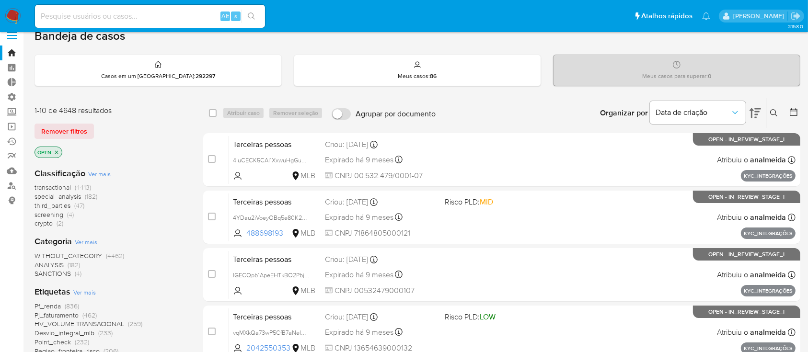
scroll to position [9, 0]
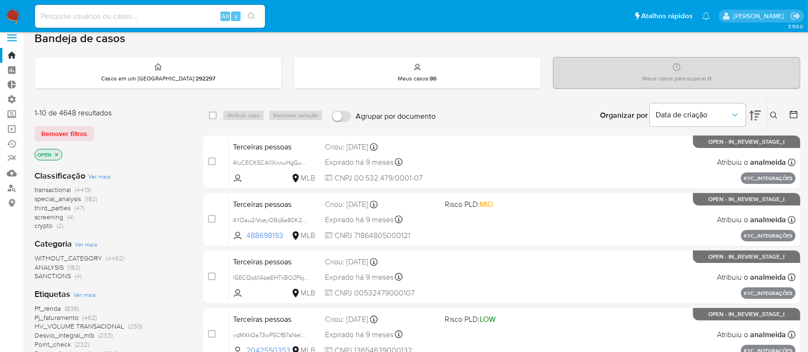
drag, startPoint x: 786, startPoint y: 117, endPoint x: 792, endPoint y: 117, distance: 5.7
click at [792, 117] on div at bounding box center [791, 116] width 17 height 30
click at [792, 117] on icon at bounding box center [793, 115] width 8 height 8
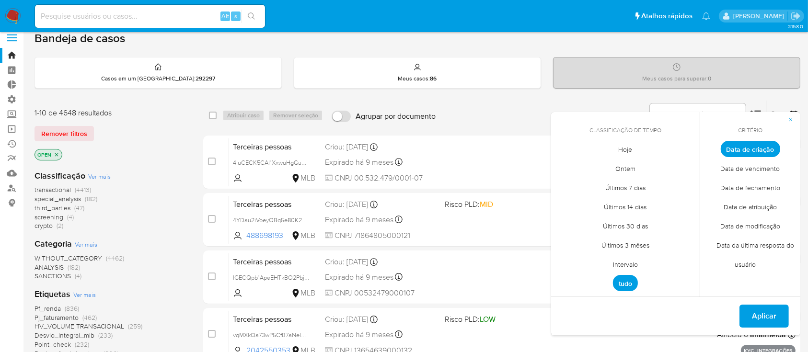
click at [633, 261] on span "Intervalo" at bounding box center [625, 265] width 45 height 20
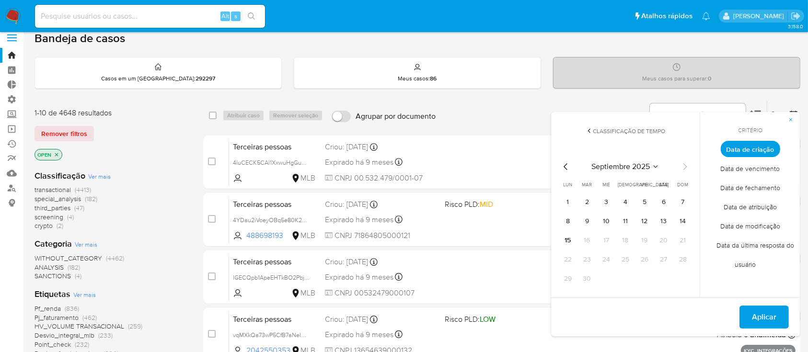
click at [589, 127] on icon at bounding box center [589, 131] width 8 height 8
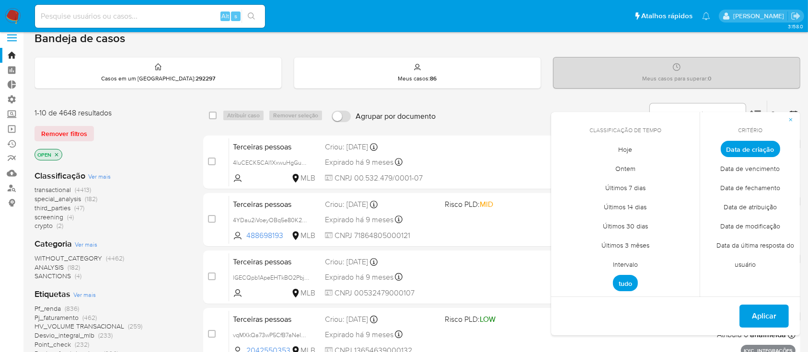
click at [627, 263] on span "Intervalo" at bounding box center [625, 265] width 45 height 20
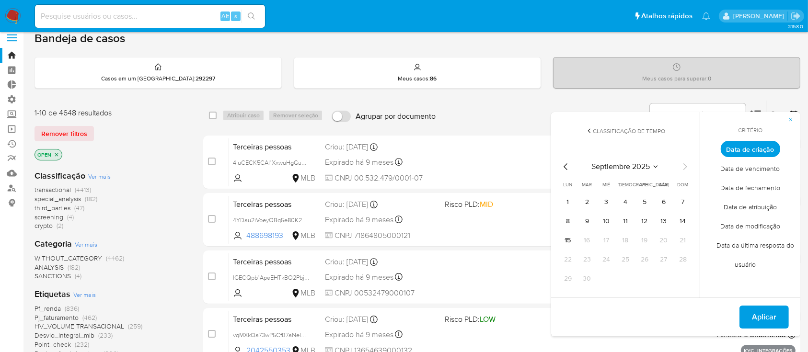
click at [566, 166] on icon "Mes anterior" at bounding box center [565, 166] width 11 height 11
click at [648, 203] on button "1" at bounding box center [644, 201] width 15 height 15
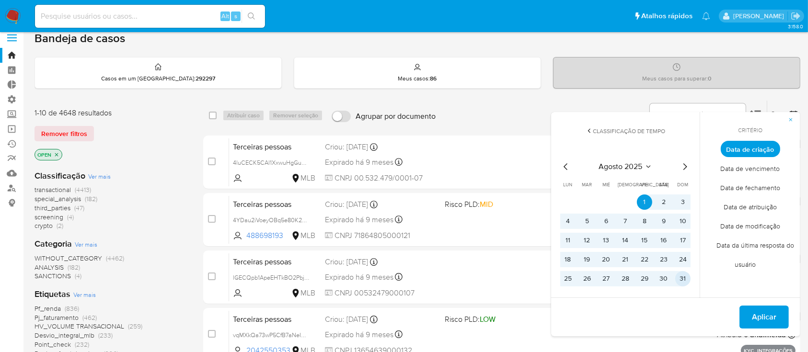
click at [682, 281] on button "31" at bounding box center [682, 278] width 15 height 15
click at [755, 320] on span "Aplicar" at bounding box center [764, 317] width 24 height 21
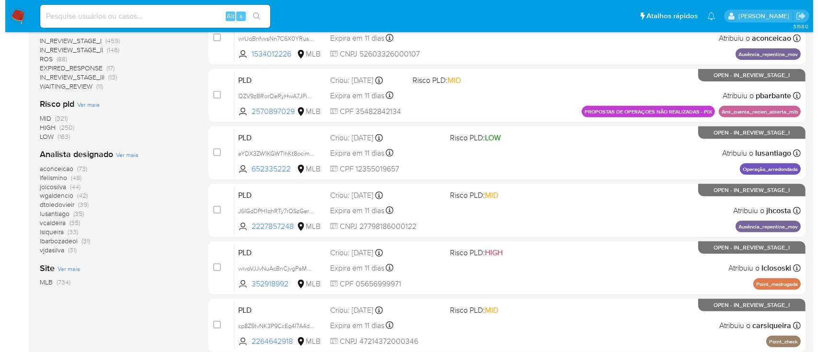
scroll to position [366, 0]
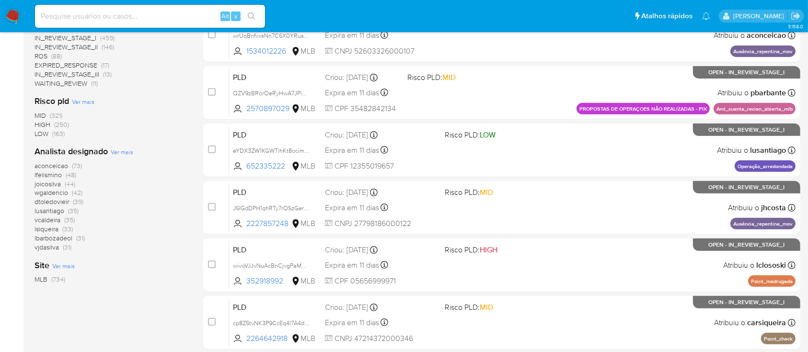
click at [121, 150] on span "Ver mais" at bounding box center [122, 152] width 23 height 9
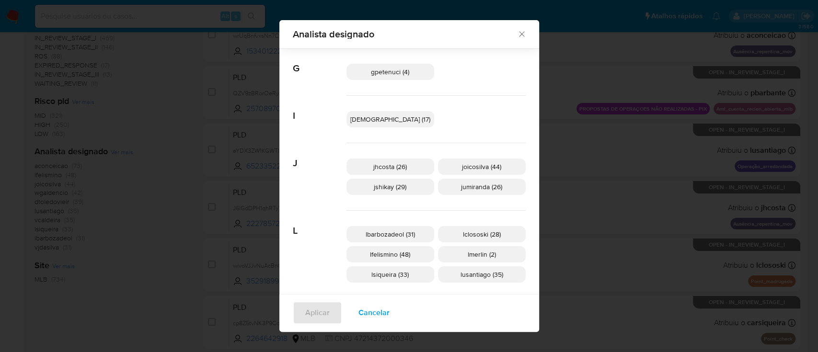
scroll to position [244, 0]
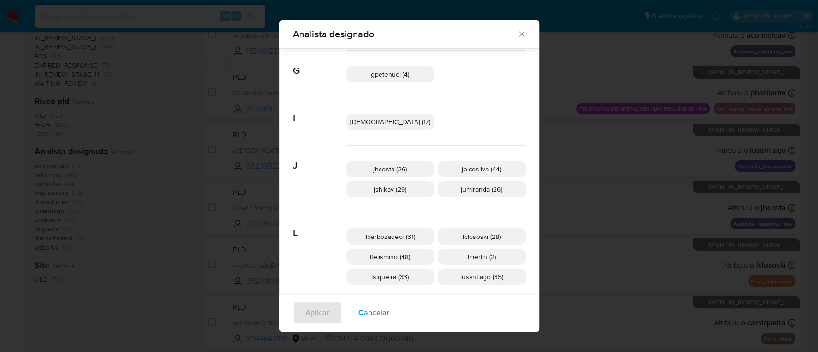
click at [465, 185] on span "jumiranda (26)" at bounding box center [481, 189] width 41 height 10
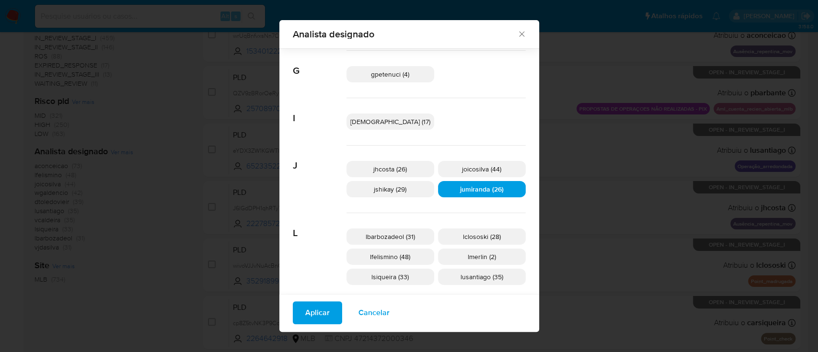
click at [320, 310] on span "Aplicar" at bounding box center [317, 312] width 24 height 21
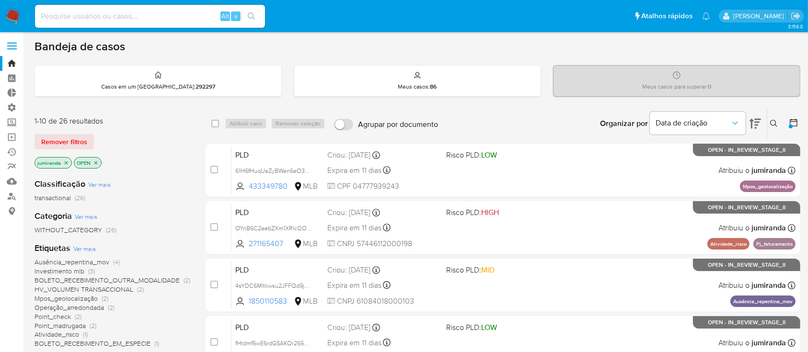
scroll to position [6, 0]
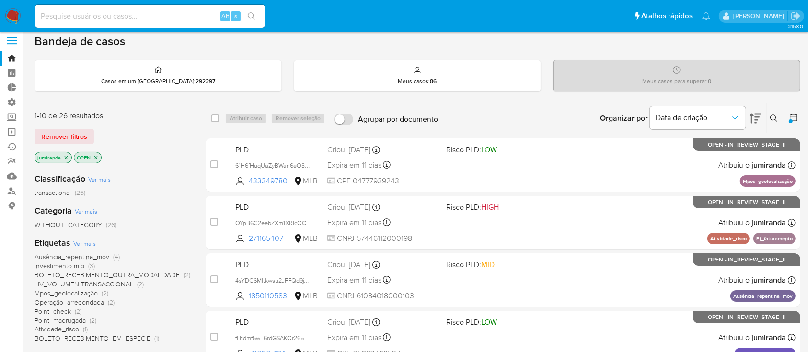
click at [64, 155] on icon "close-filter" at bounding box center [66, 158] width 6 height 6
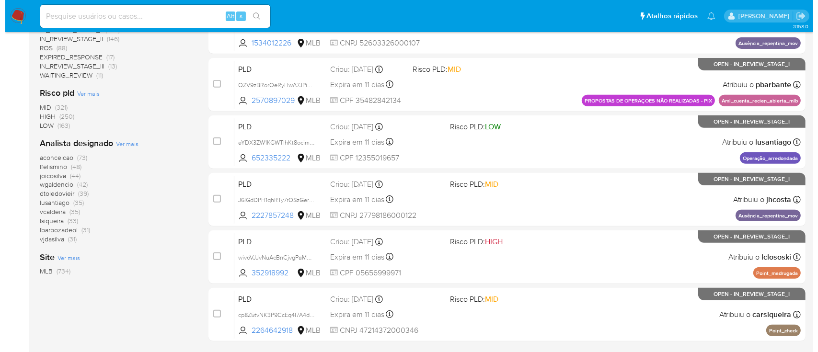
scroll to position [377, 0]
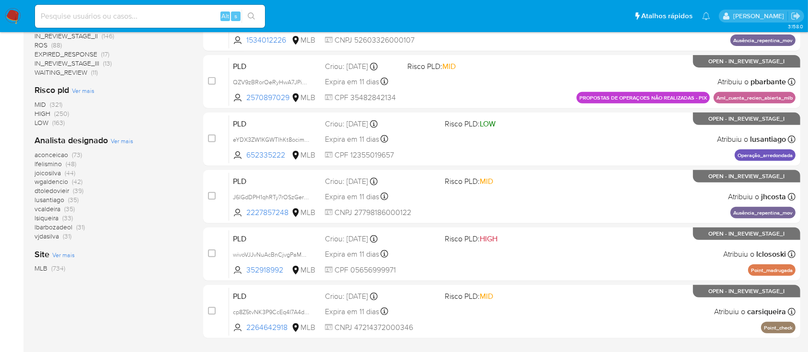
click at [116, 137] on span "Ver mais" at bounding box center [122, 141] width 23 height 9
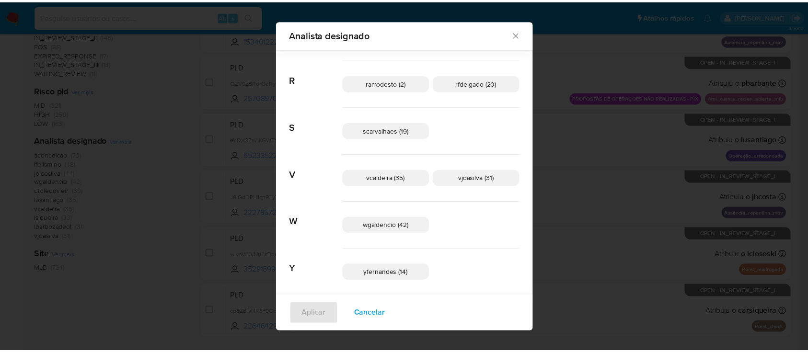
scroll to position [534, 0]
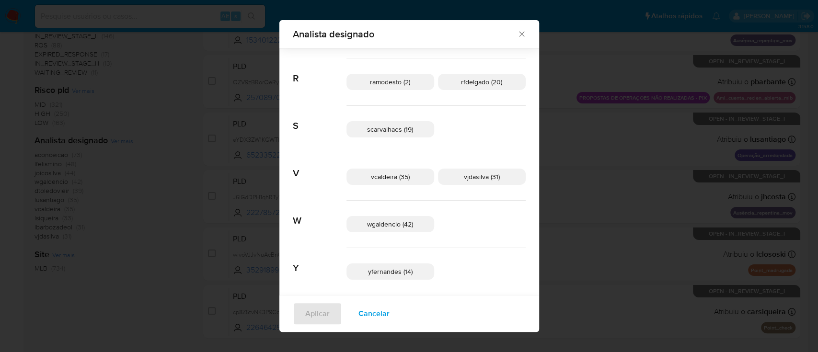
click at [464, 180] on span "vjdasilva (31)" at bounding box center [482, 177] width 36 height 10
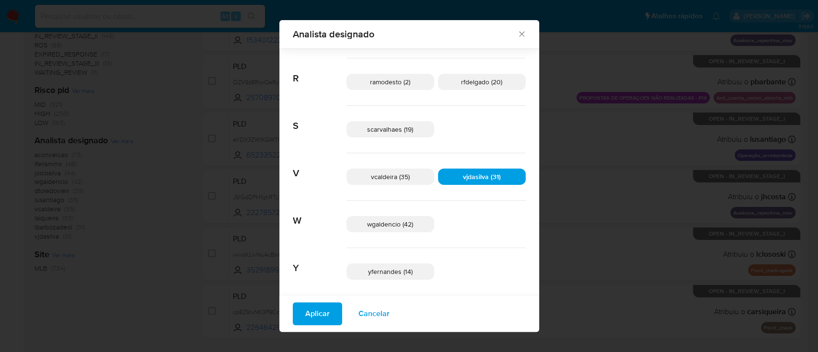
click at [307, 310] on span "Aplicar" at bounding box center [317, 313] width 24 height 21
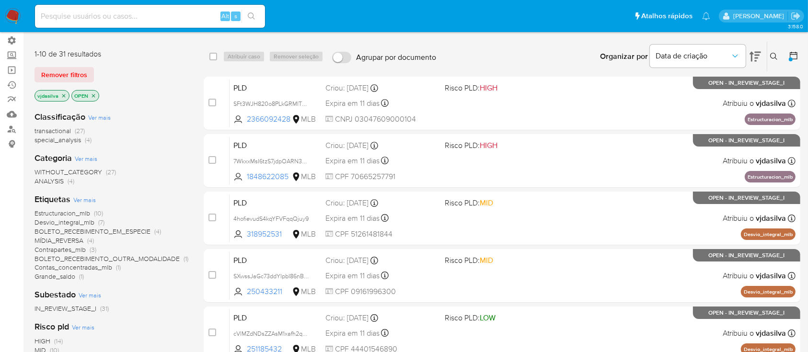
scroll to position [70, 0]
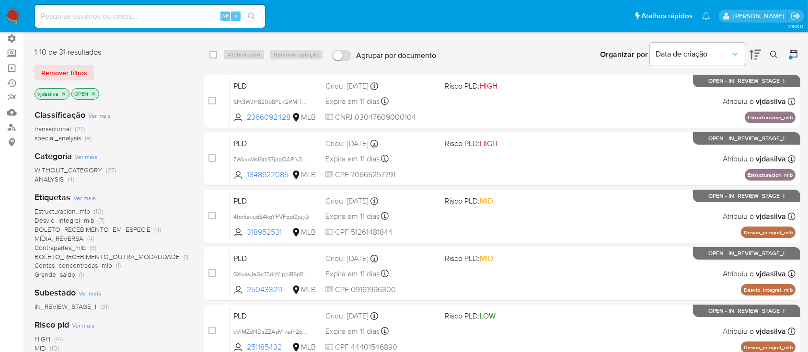
click at [62, 92] on icon "close-filter" at bounding box center [63, 93] width 3 height 3
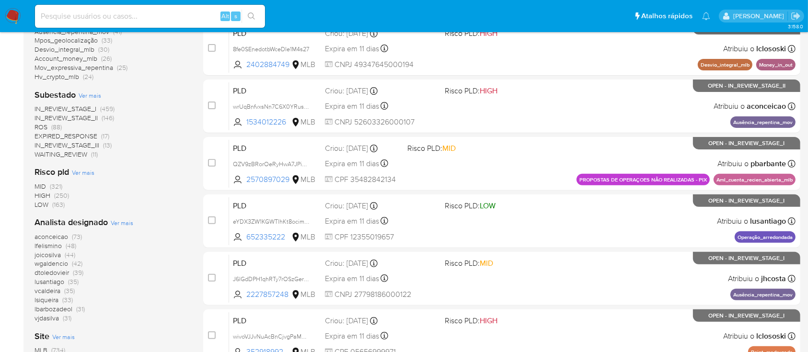
scroll to position [297, 0]
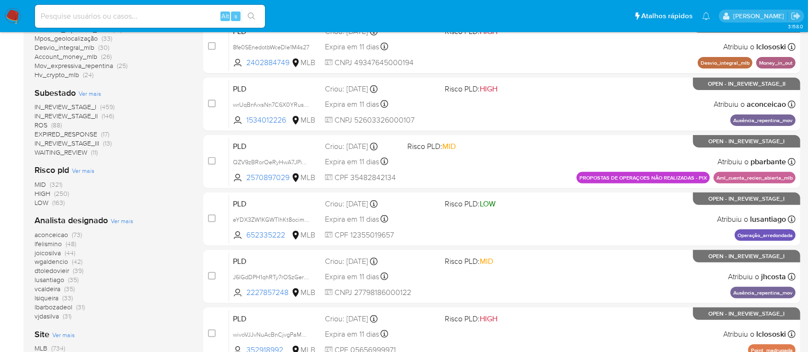
click at [130, 223] on span "Ver mais" at bounding box center [122, 221] width 23 height 9
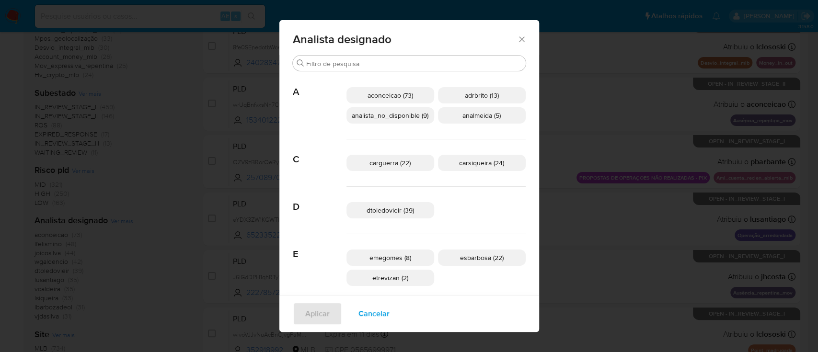
click at [385, 97] on span "aconceicao (73)" at bounding box center [390, 96] width 46 height 10
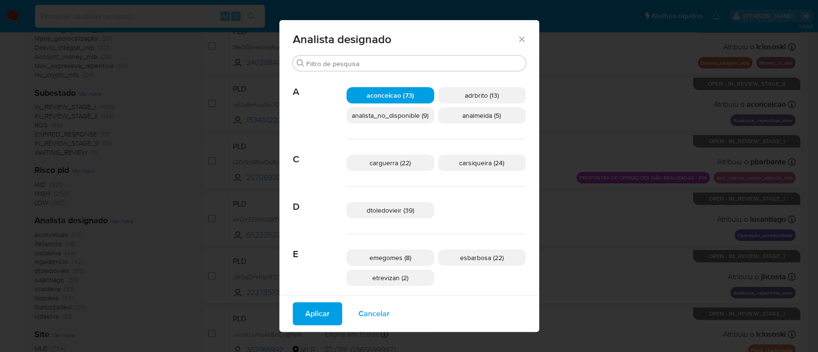
click at [306, 320] on span "Aplicar" at bounding box center [317, 313] width 24 height 21
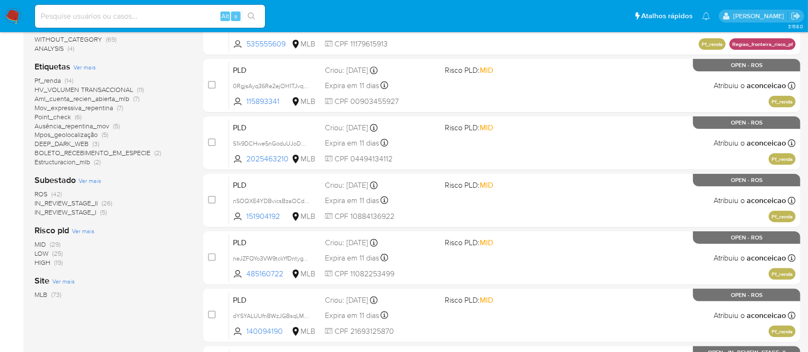
scroll to position [207, 0]
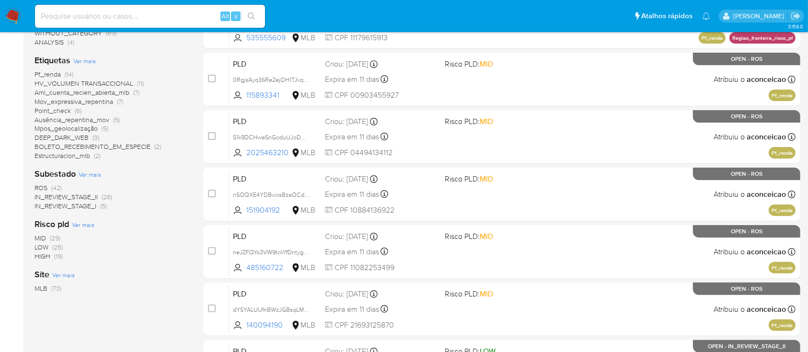
click at [76, 197] on span "IN_REVIEW_STAGE_II" at bounding box center [65, 197] width 63 height 10
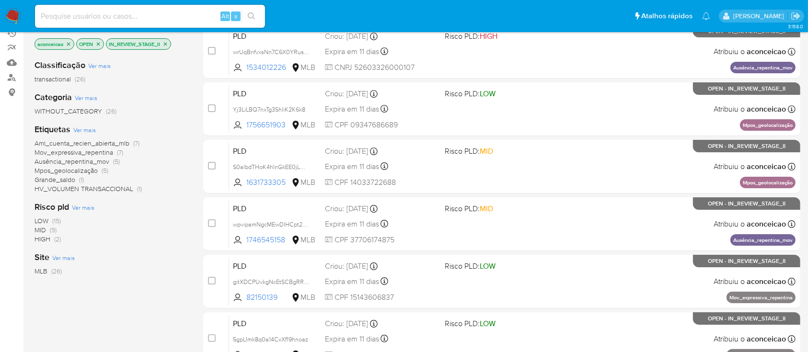
scroll to position [113, 0]
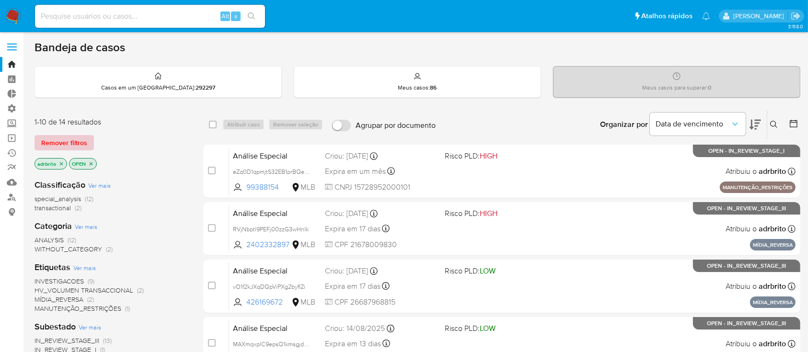
click at [72, 137] on span "Remover filtros" at bounding box center [64, 142] width 46 height 13
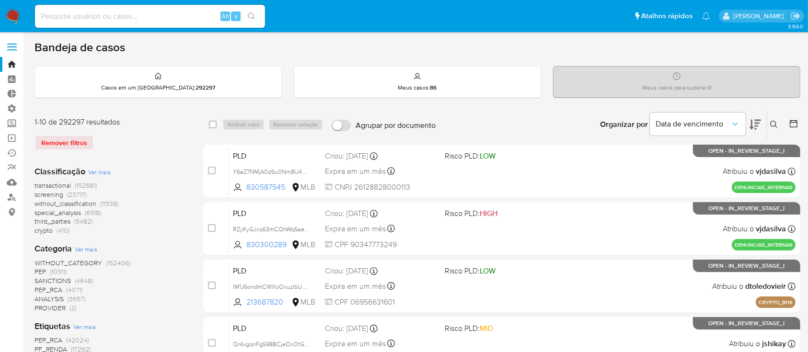
click at [771, 121] on icon at bounding box center [774, 125] width 8 height 8
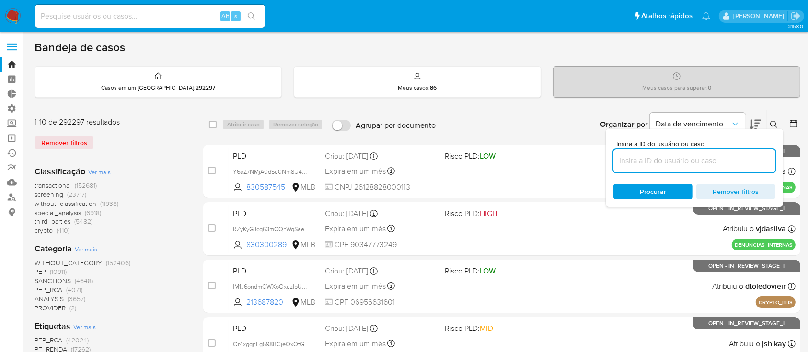
click at [689, 163] on input at bounding box center [694, 161] width 162 height 12
type input "2360395301"
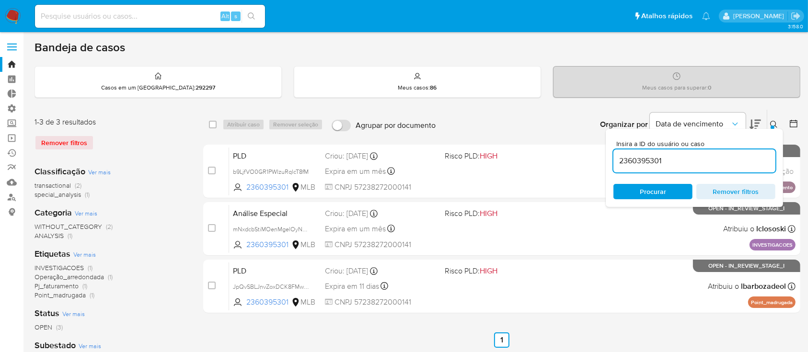
click at [773, 121] on icon at bounding box center [773, 124] width 7 height 7
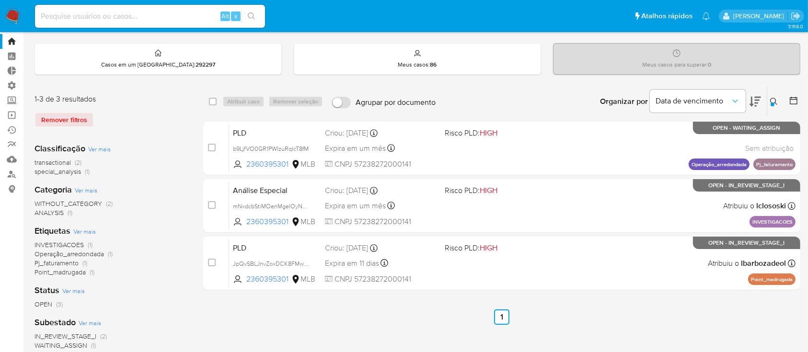
scroll to position [23, 0]
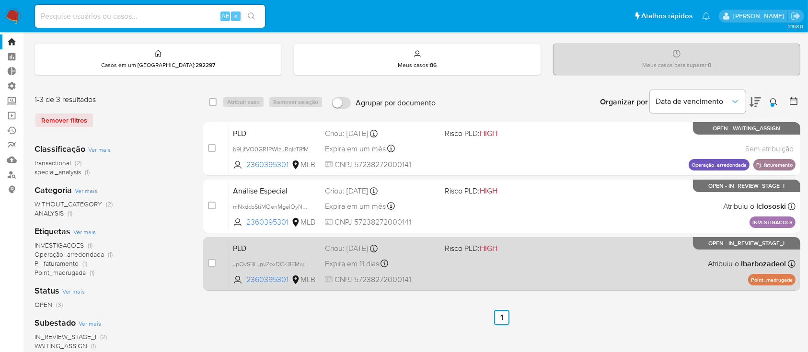
click at [365, 265] on span "Expira em 11 dias" at bounding box center [352, 264] width 54 height 11
click at [209, 266] on div "case-item-checkbox" at bounding box center [212, 263] width 8 height 10
click at [212, 266] on input "checkbox" at bounding box center [212, 263] width 8 height 8
checkbox input "true"
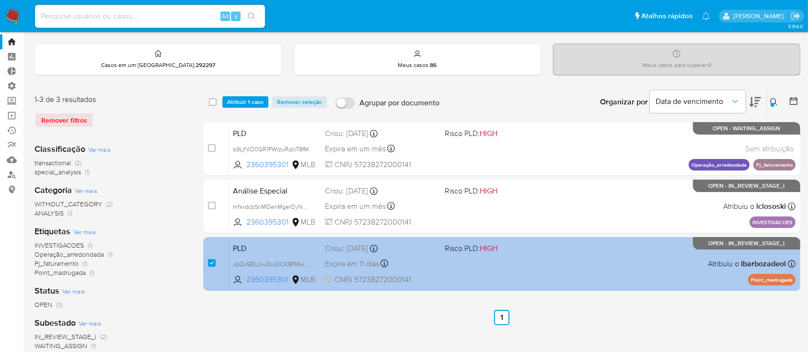
click at [312, 259] on span "JpQvSBLJnvZoxDCK8FMwukjl" at bounding box center [275, 264] width 84 height 11
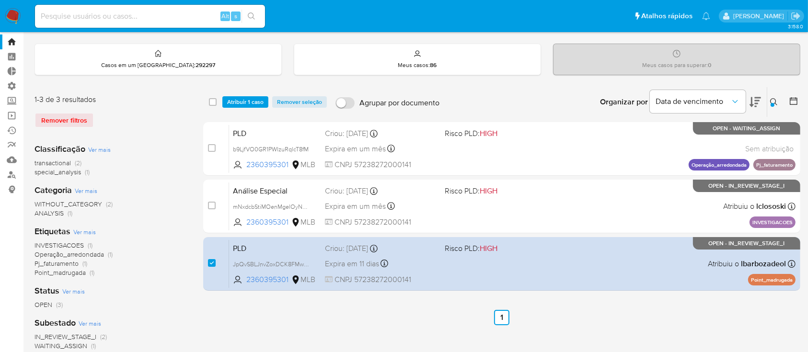
click at [249, 97] on span "Atribuir 1 caso" at bounding box center [245, 102] width 36 height 10
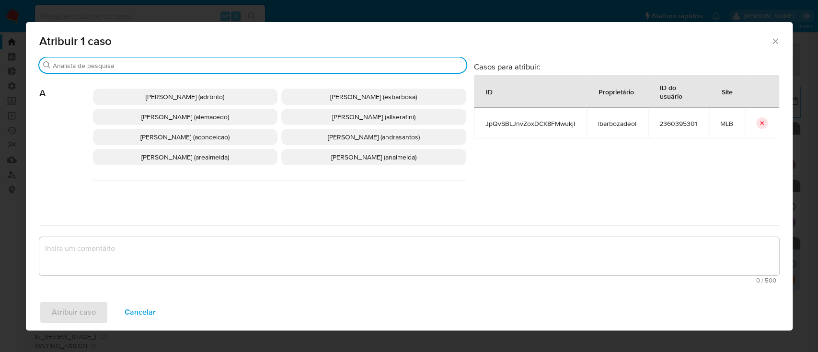
click at [204, 61] on input "Procurar" at bounding box center [258, 65] width 410 height 9
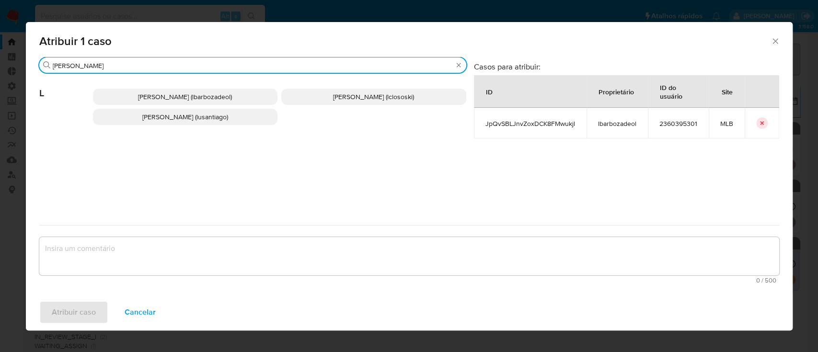
type input "lucas"
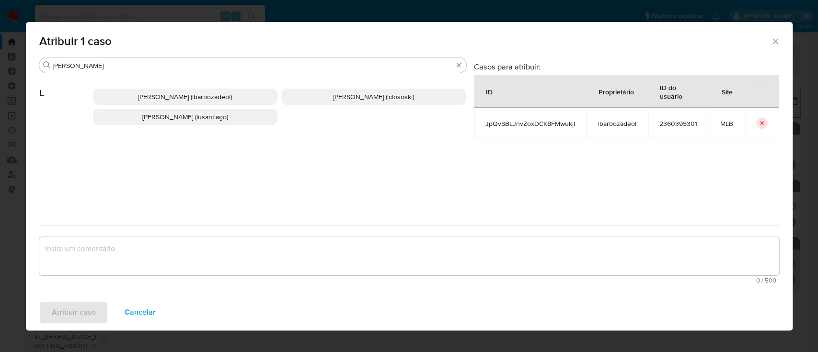
click at [333, 95] on span "Lucas Clososki Rangel Pereira (lclososki)" at bounding box center [373, 97] width 81 height 10
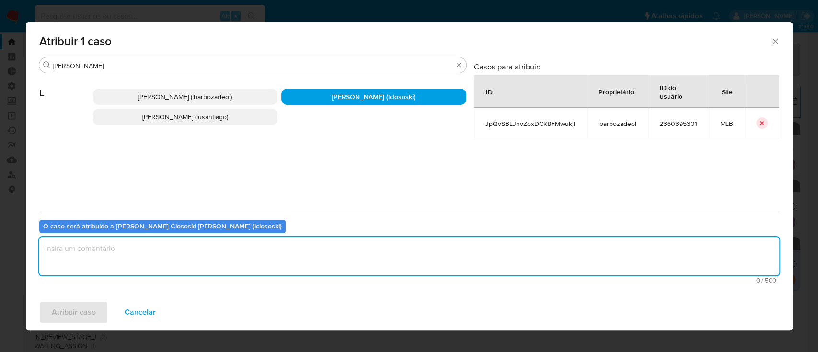
click at [211, 263] on textarea "assign-modal" at bounding box center [409, 256] width 740 height 38
type textarea "ok"
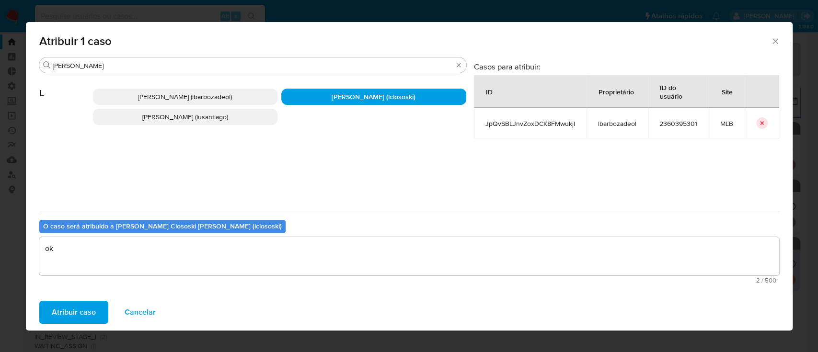
click at [71, 319] on span "Atribuir caso" at bounding box center [74, 312] width 44 height 21
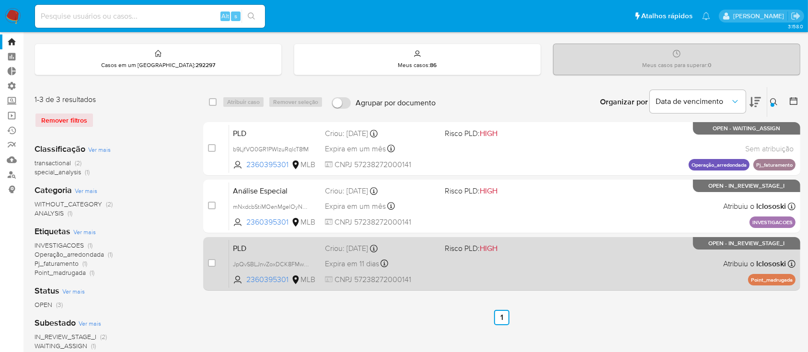
click at [310, 261] on span "JpQvSBLJnvZoxDCK8FMwukjl" at bounding box center [275, 264] width 84 height 11
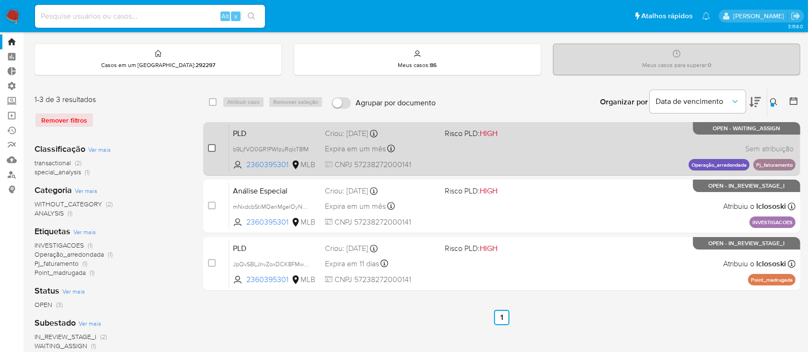
click at [212, 145] on input "checkbox" at bounding box center [212, 148] width 8 height 8
checkbox input "true"
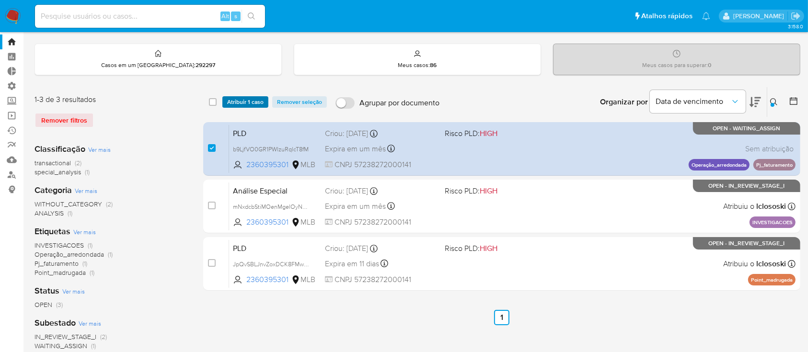
click at [245, 101] on span "Atribuir 1 caso" at bounding box center [245, 102] width 36 height 10
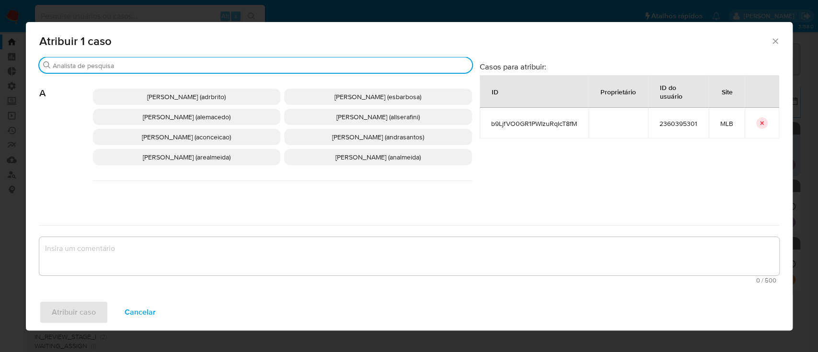
click at [188, 63] on input "Procurar" at bounding box center [260, 65] width 415 height 9
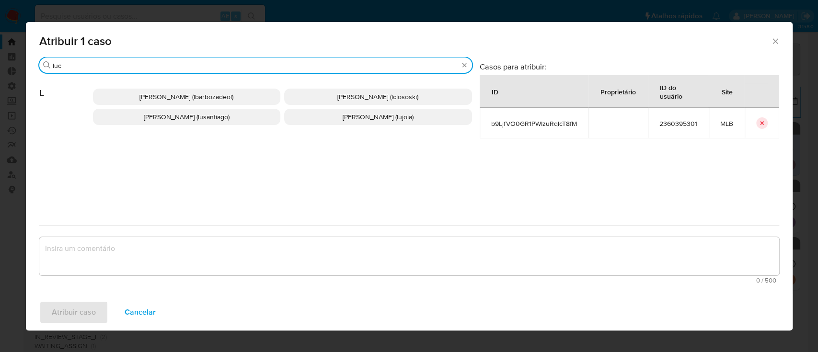
type input "luc"
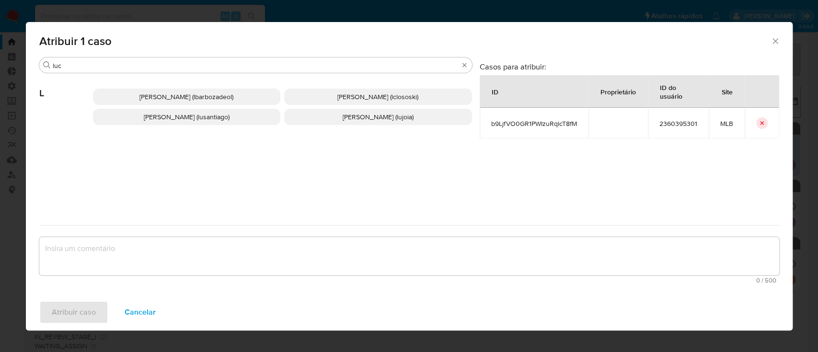
click at [774, 42] on icon "Fechar a janela" at bounding box center [774, 40] width 5 height 5
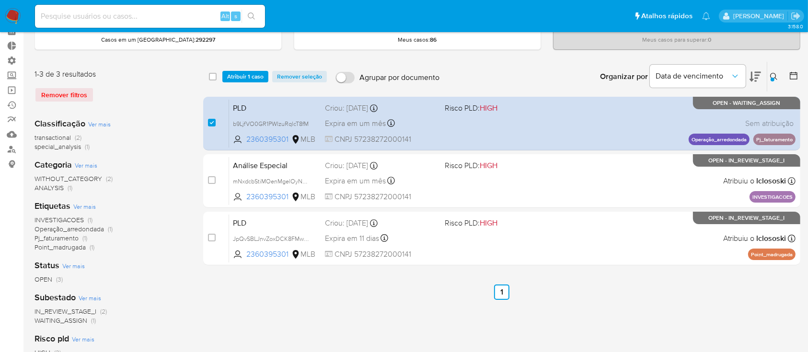
scroll to position [0, 0]
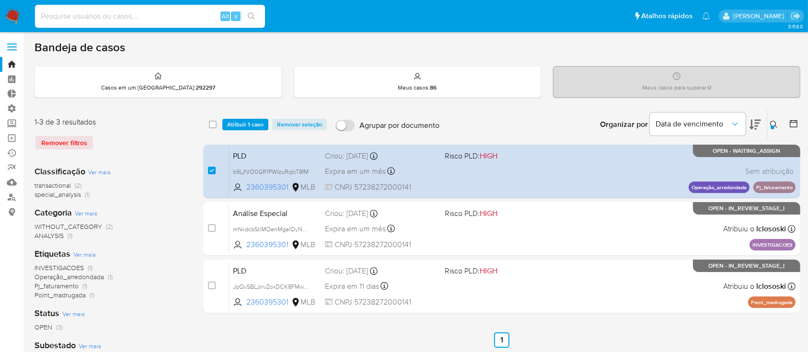
click at [84, 17] on input at bounding box center [150, 16] width 230 height 12
click at [11, 64] on link "Bandeja" at bounding box center [57, 64] width 114 height 15
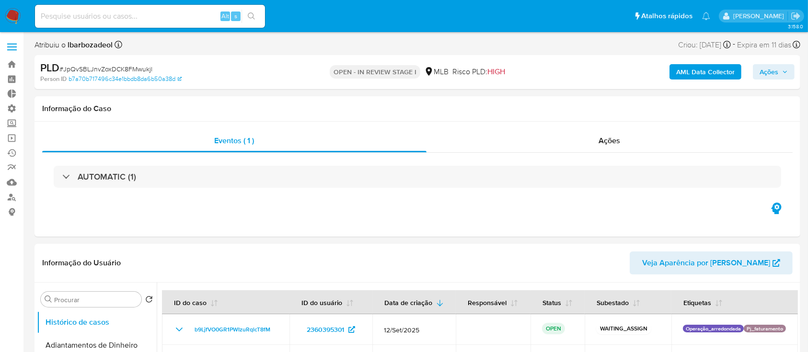
select select "10"
click at [128, 66] on span "# JpQvSBLJnvZoxDCK8FMwukjl" at bounding box center [105, 69] width 93 height 10
copy span "JpQvSBLJnvZoxDCK8FMwukjl"
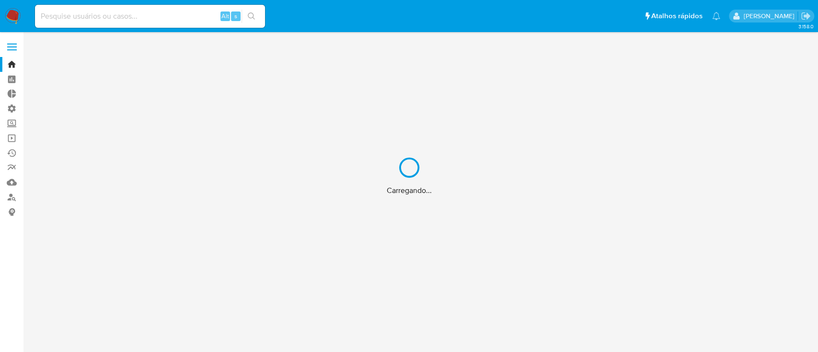
click at [15, 44] on div "Carregando..." at bounding box center [409, 176] width 818 height 352
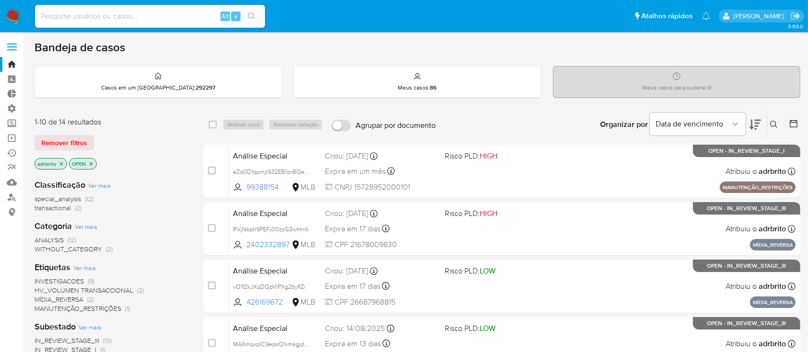
click at [11, 47] on span at bounding box center [12, 46] width 10 height 1
click at [0, 0] on input "checkbox" at bounding box center [0, 0] width 0 height 0
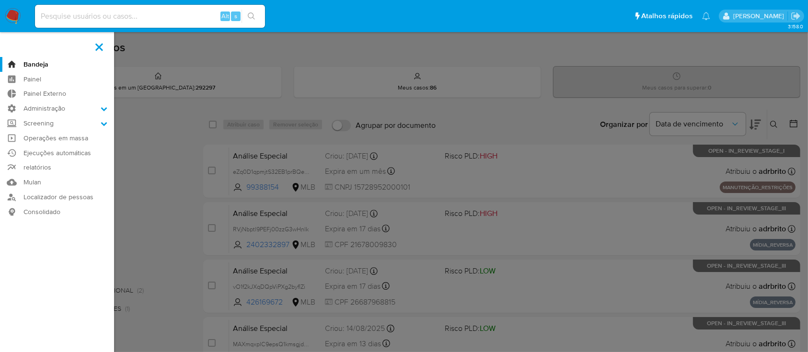
click at [100, 109] on label "Administração" at bounding box center [57, 108] width 114 height 15
click at [0, 0] on input "Administração" at bounding box center [0, 0] width 0 height 0
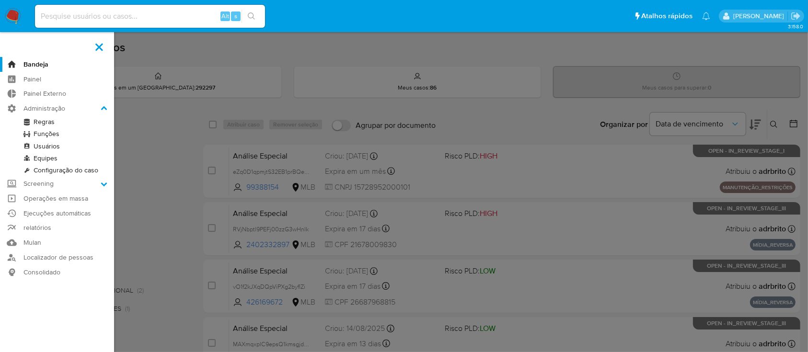
click at [53, 148] on link "Usuários" at bounding box center [57, 146] width 114 height 12
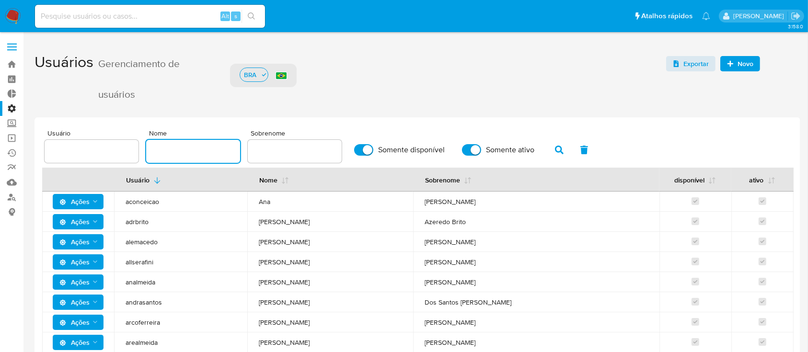
click at [202, 151] on input "text" at bounding box center [193, 151] width 94 height 12
type input "vinicius"
click at [559, 151] on icon "button" at bounding box center [559, 150] width 9 height 9
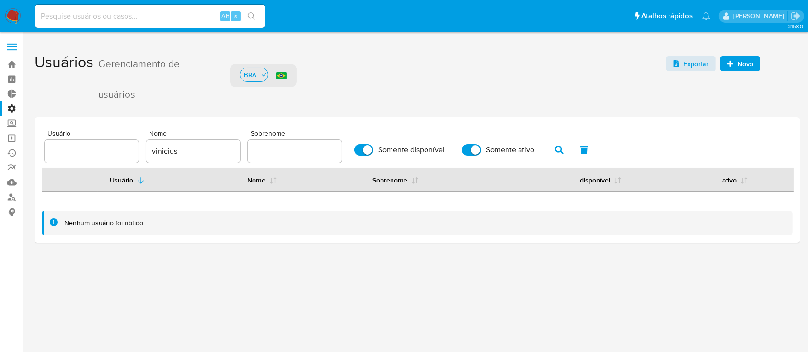
click at [366, 150] on input "Somente disponível" at bounding box center [363, 149] width 19 height 11
click at [361, 151] on input "Somente disponível" at bounding box center [363, 149] width 19 height 11
checkbox input "true"
click at [470, 151] on input "Somente ativo" at bounding box center [471, 149] width 19 height 11
checkbox input "false"
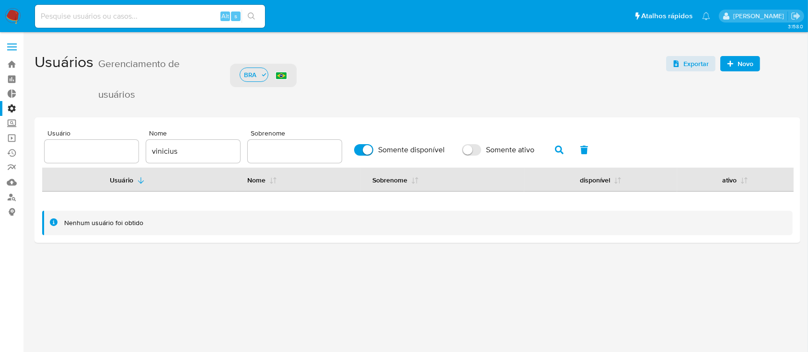
click at [551, 151] on button "button" at bounding box center [559, 149] width 25 height 23
click at [366, 153] on input "Somente disponível" at bounding box center [363, 149] width 19 height 11
checkbox input "false"
click at [557, 151] on icon "button" at bounding box center [559, 150] width 9 height 9
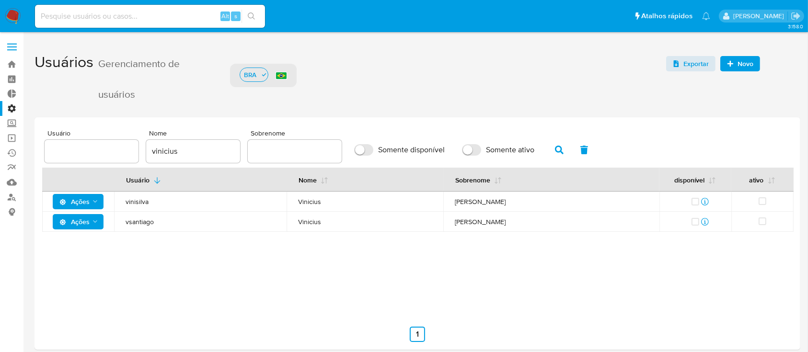
click at [95, 220] on icon "Ações" at bounding box center [95, 222] width 8 height 8
click at [95, 205] on icon "Ações" at bounding box center [95, 202] width 8 height 8
click at [146, 221] on span "vsantiago" at bounding box center [200, 221] width 149 height 9
click at [88, 224] on span "Ações" at bounding box center [74, 221] width 30 height 15
click at [71, 285] on button "Ver registros" at bounding box center [80, 291] width 86 height 23
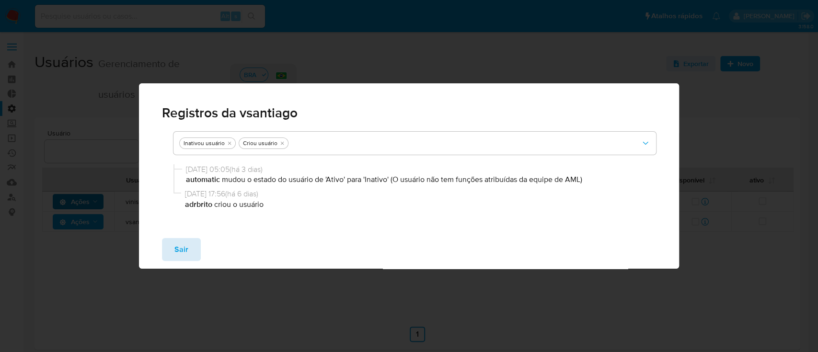
click at [192, 247] on button "Sair" at bounding box center [181, 249] width 39 height 23
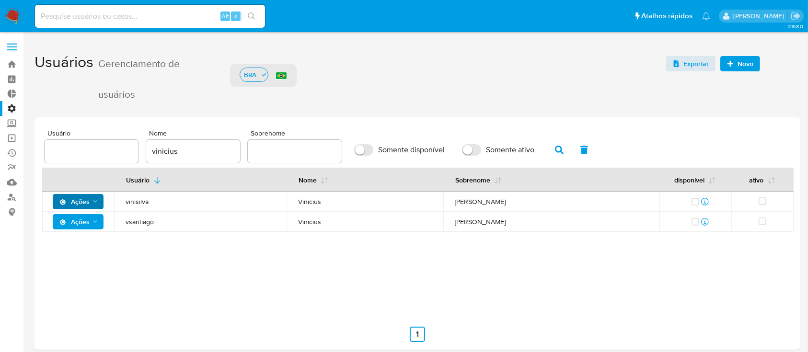
click at [94, 222] on icon "Ações" at bounding box center [95, 222] width 8 height 8
click at [72, 270] on button "Permissões" at bounding box center [80, 268] width 86 height 23
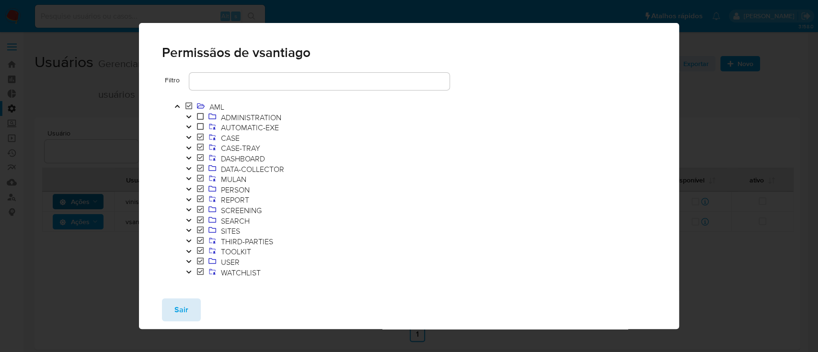
click at [172, 306] on button "Sair" at bounding box center [181, 309] width 39 height 23
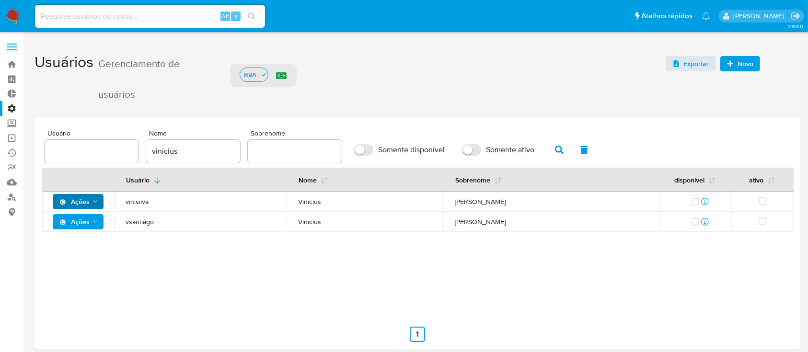
click at [100, 220] on button "Ações" at bounding box center [78, 221] width 51 height 15
click at [82, 243] on button "Detalhes" at bounding box center [80, 245] width 86 height 23
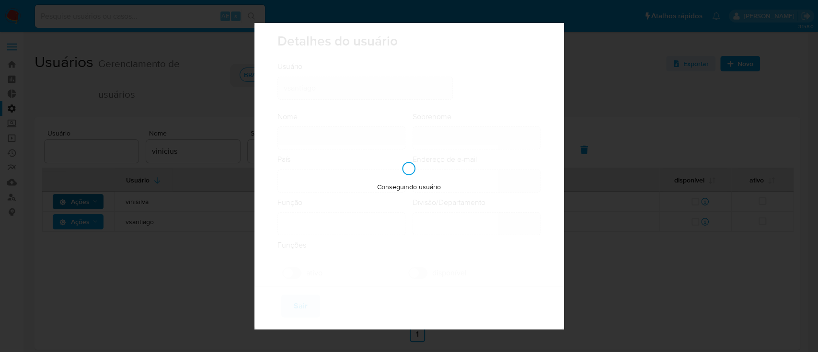
type input "Vinicius"
type input "Santiago Souza"
type input "Brazil"
type input "vinicius.santiago@mercadolivre.com"
type input "Analista (80001644)"
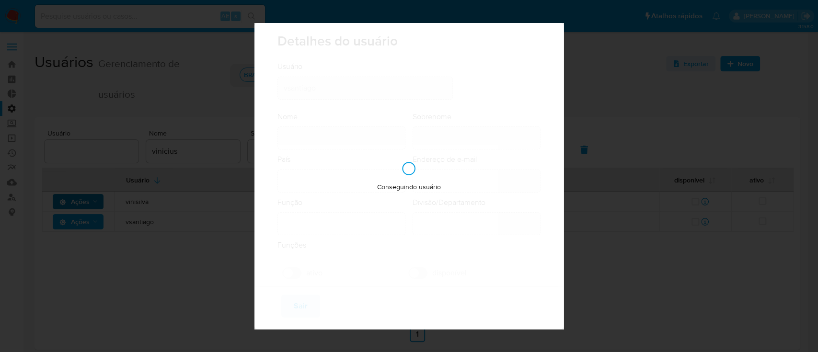
type input "Risk & Compliance AML Countries"
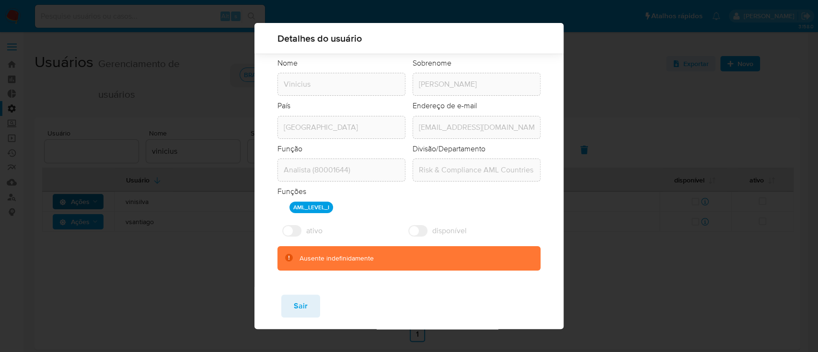
scroll to position [46, 0]
click at [306, 307] on span "Sair" at bounding box center [301, 306] width 14 height 21
checkbox input "true"
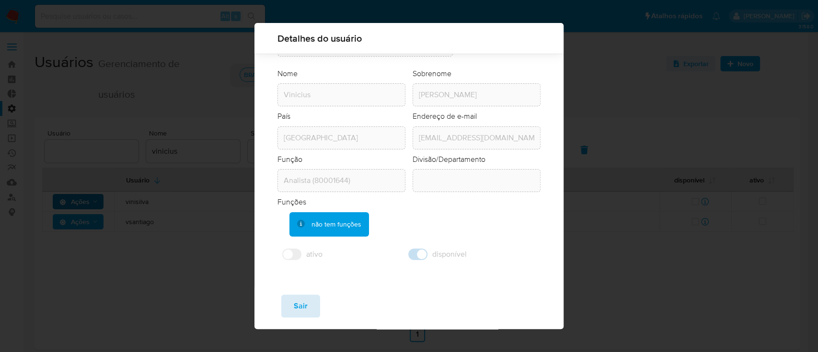
scroll to position [35, 0]
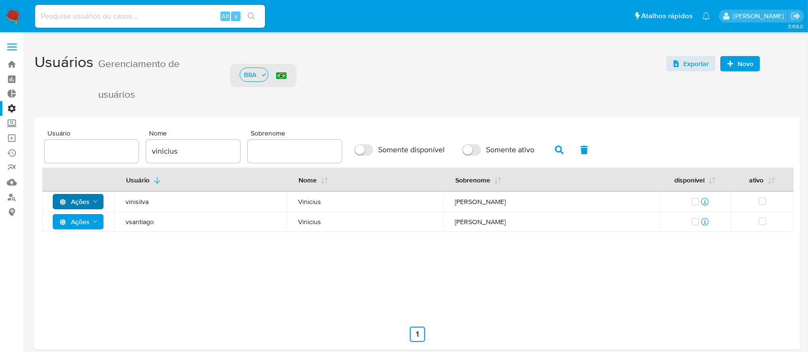
click at [418, 77] on h1 "Usuários Gerenciamento de usuários BRA Exportar Novo" at bounding box center [416, 78] width 765 height 64
click at [93, 221] on icon "Ações" at bounding box center [95, 222] width 8 height 8
click at [59, 267] on button "Permissões" at bounding box center [80, 268] width 86 height 23
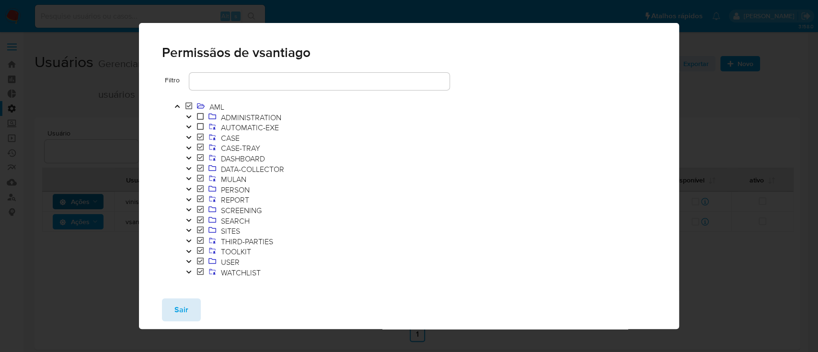
click at [186, 312] on span "Sair" at bounding box center [181, 309] width 14 height 21
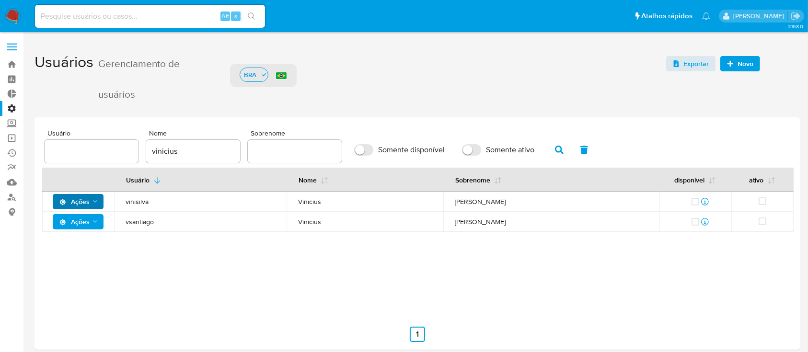
click at [90, 228] on button "Ações" at bounding box center [78, 221] width 51 height 15
click at [76, 243] on button "Detalhes" at bounding box center [80, 245] width 86 height 23
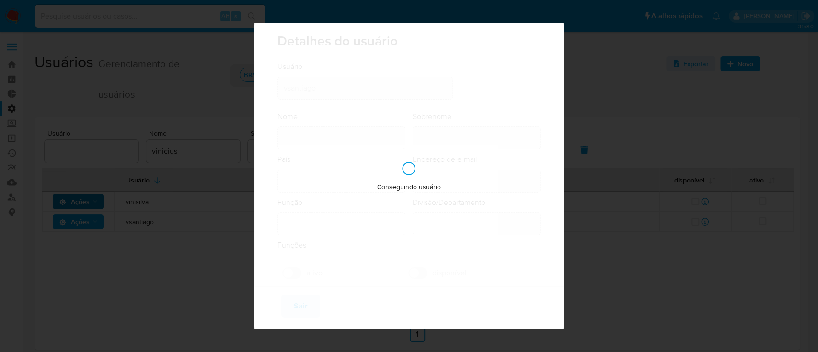
type input "Vinicius"
type input "Santiago Souza"
type input "Brazil"
type input "vinicius.santiago@mercadolivre.com"
type input "Analista (80001644)"
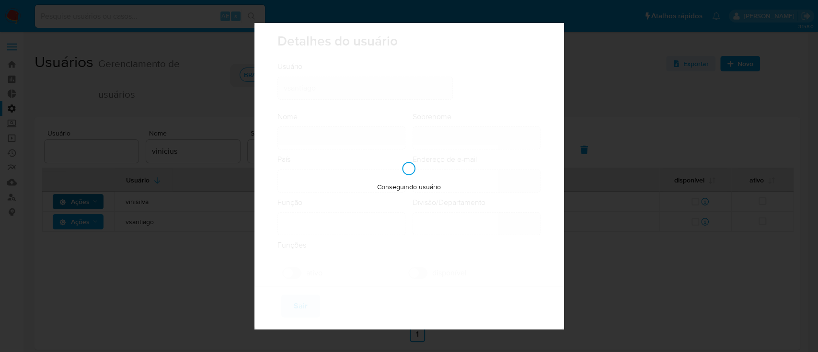
type input "Risk & Compliance AML Countries"
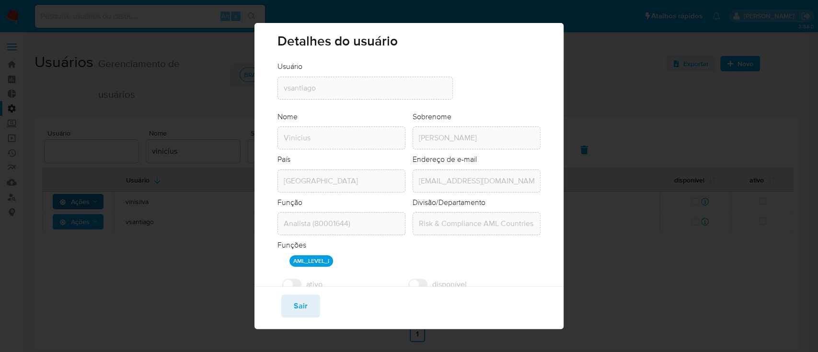
scroll to position [46, 0]
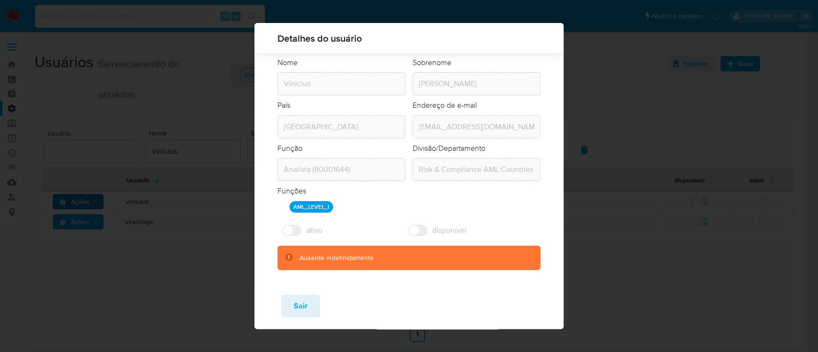
click at [287, 255] on icon at bounding box center [289, 257] width 8 height 8
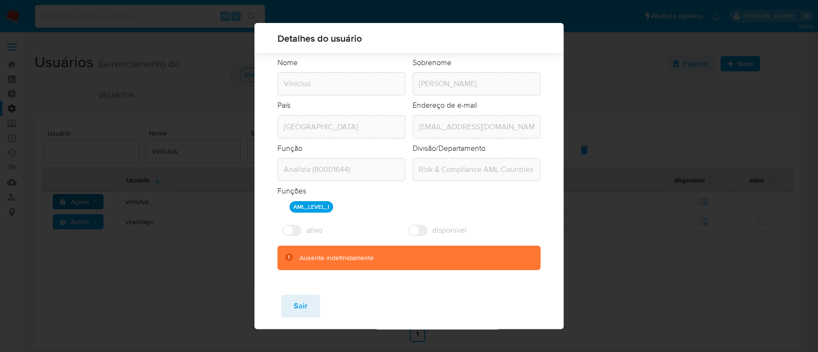
click at [287, 255] on icon at bounding box center [289, 257] width 8 height 8
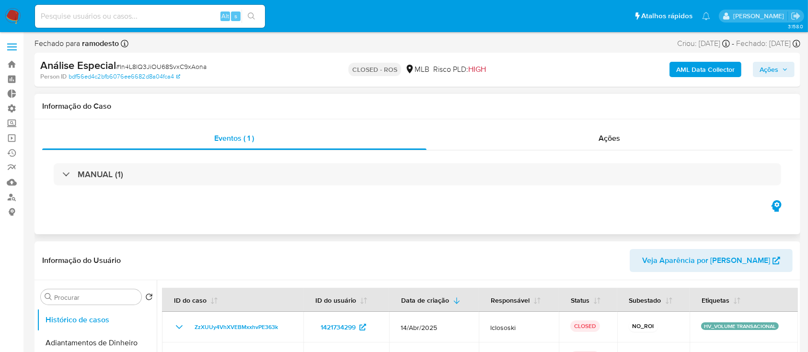
select select "10"
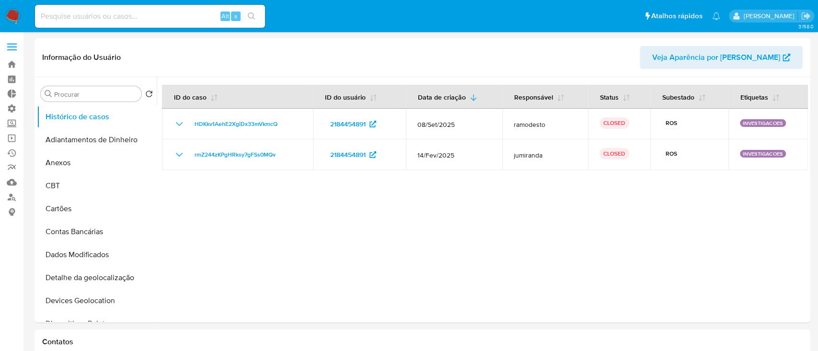
select select "10"
